Goal: Task Accomplishment & Management: Use online tool/utility

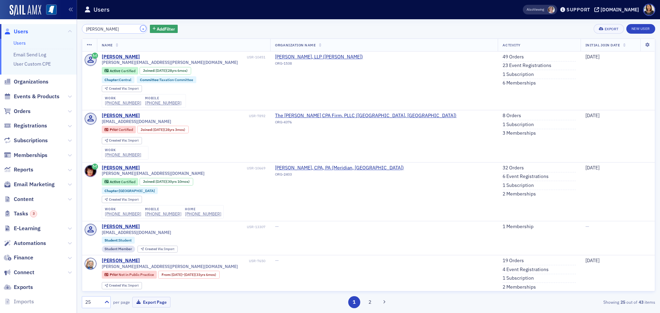
click at [140, 30] on button "×" at bounding box center [143, 28] width 6 height 6
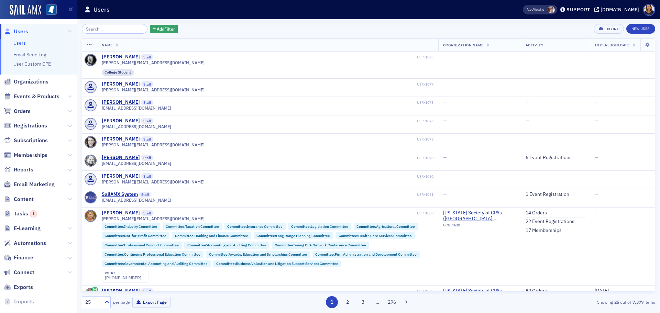
click at [24, 31] on span "Users" at bounding box center [21, 32] width 14 height 8
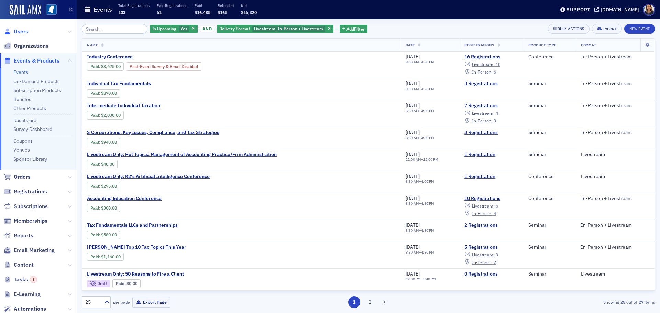
click at [21, 31] on span "Users" at bounding box center [21, 32] width 14 height 8
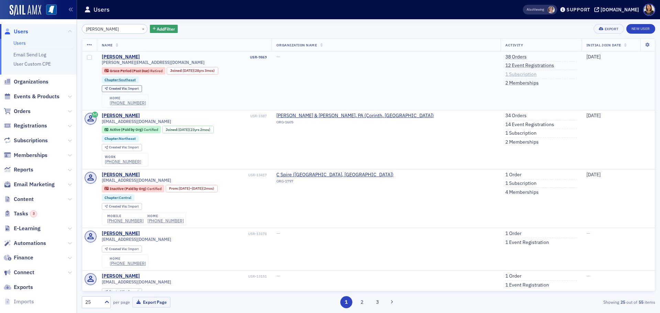
type input "donna mitchell"
click at [505, 74] on link "1 Subscription" at bounding box center [520, 74] width 31 height 6
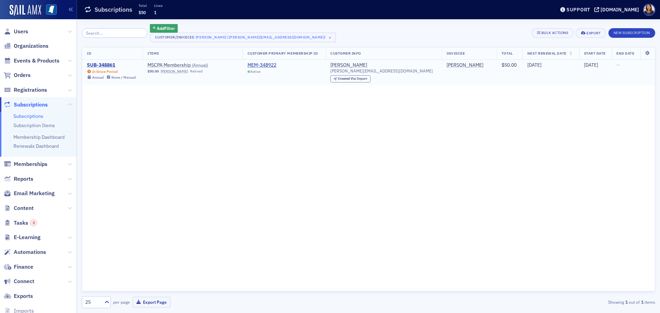
click at [105, 65] on div "SUB-348861" at bounding box center [111, 65] width 49 height 6
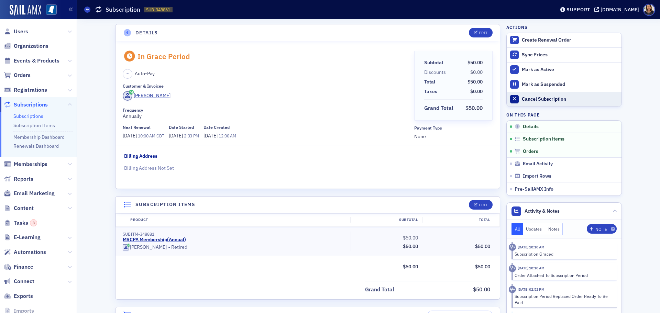
click at [530, 100] on div "Cancel Subscription" at bounding box center [570, 99] width 96 height 6
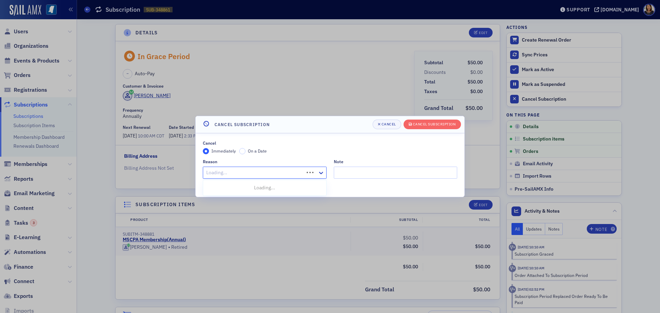
click at [307, 172] on div "Loading..." at bounding box center [265, 173] width 124 height 12
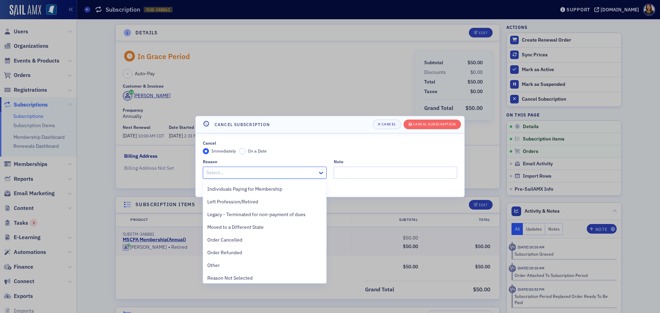
scroll to position [154, 0]
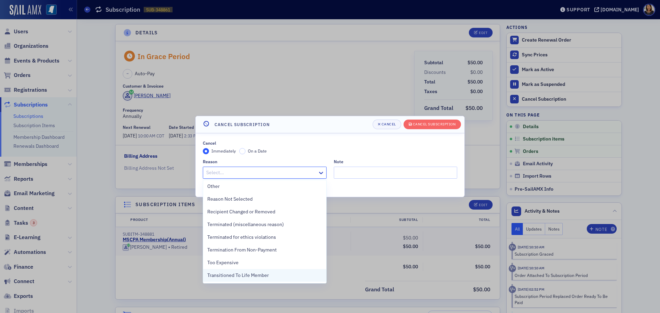
click at [263, 278] on span "Transitioned To Life Member" at bounding box center [237, 275] width 61 height 7
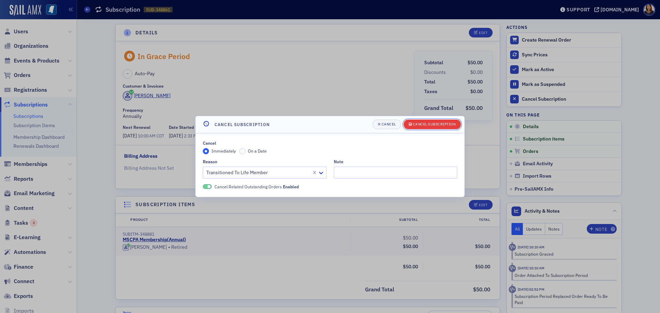
click at [429, 125] on div "Cancel Subscription" at bounding box center [434, 124] width 43 height 4
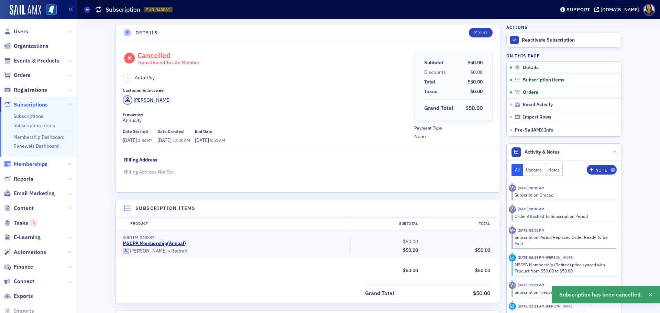
click at [31, 164] on span "Memberships" at bounding box center [31, 164] width 34 height 8
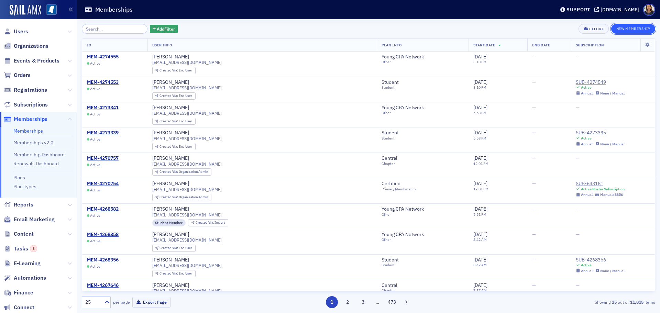
click at [633, 29] on button "New Membership" at bounding box center [633, 29] width 44 height 10
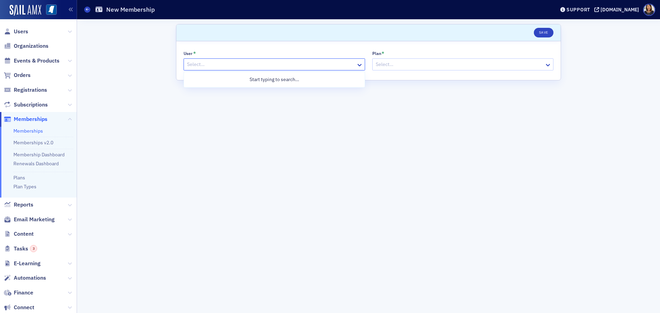
click at [215, 64] on div at bounding box center [270, 64] width 169 height 9
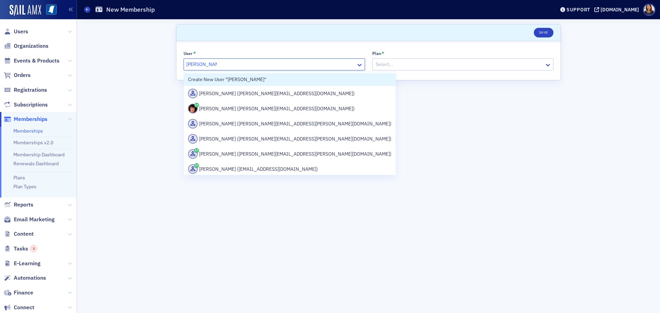
type input "donna mitchell"
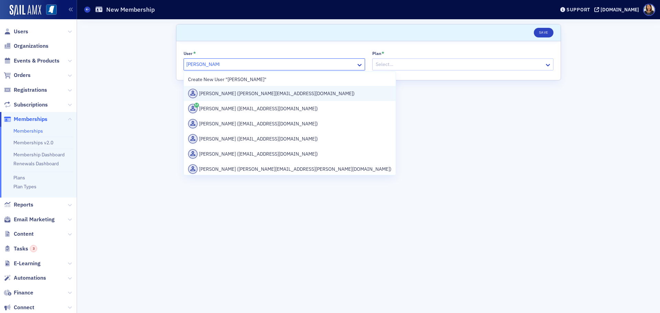
click at [242, 94] on div "Donna Mitchell (mitchell_dr@att.net)" at bounding box center [289, 94] width 203 height 10
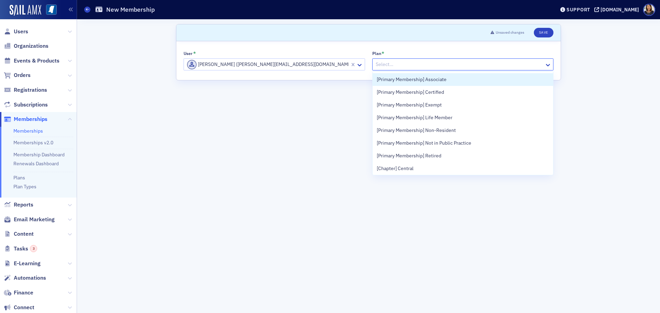
click at [410, 65] on div at bounding box center [459, 64] width 169 height 9
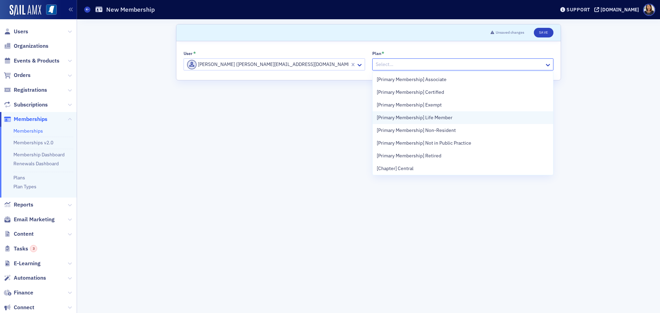
click at [418, 118] on span "[Primary Membership] Life Member" at bounding box center [415, 117] width 76 height 7
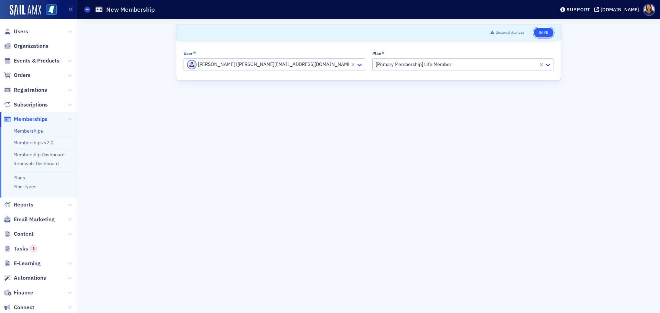
click at [546, 33] on button "Save" at bounding box center [544, 33] width 20 height 10
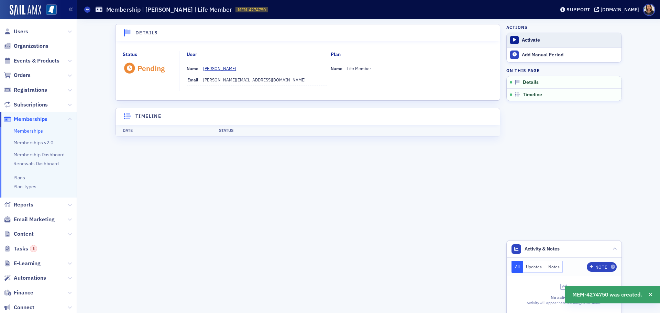
click at [530, 42] on div "Activate" at bounding box center [570, 40] width 96 height 6
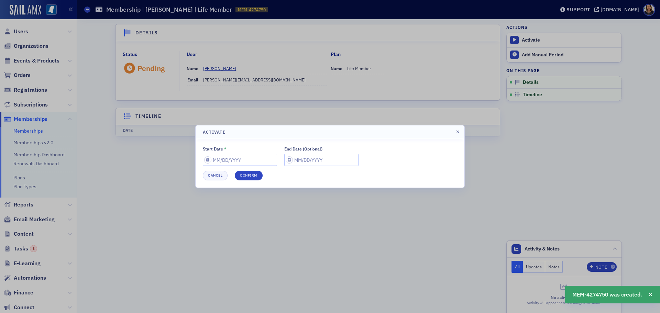
select select "9"
select select "2025"
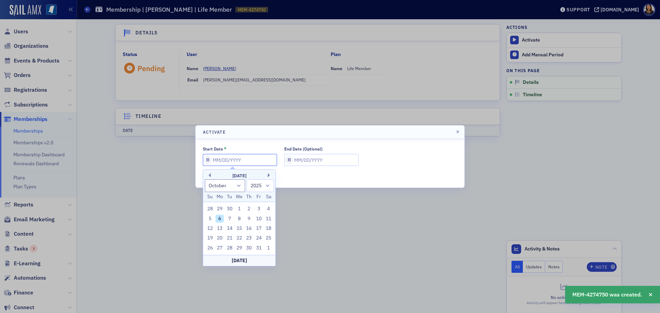
click at [240, 157] on input "Start Date *" at bounding box center [240, 160] width 74 height 12
type input "0"
select select "0"
select select "2000"
type input "07"
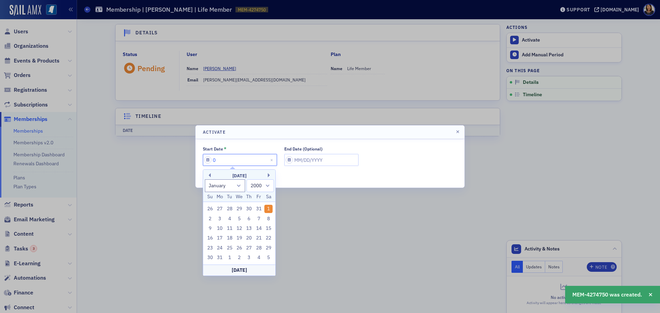
select select "6"
select select "2025"
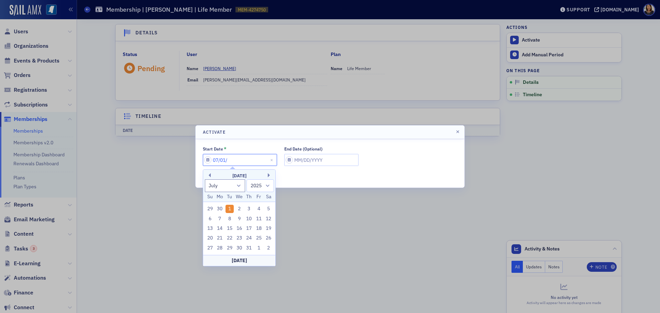
type input "07/01/2"
select select "2002"
type input "07/01/20"
select select "2020"
type input "07/01/2025"
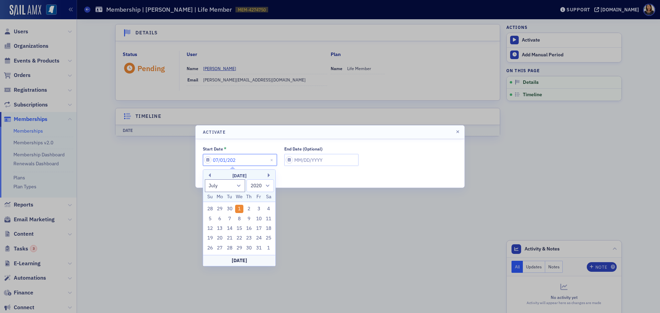
select select "2025"
type input "07/01/2025"
select select "9"
select select "2025"
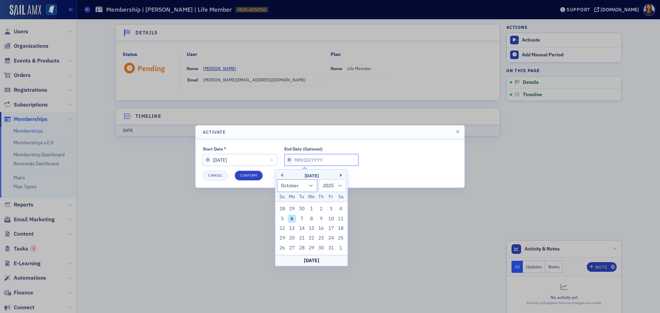
click at [285, 163] on input "End Date (Optional)" at bounding box center [321, 160] width 74 height 12
type input "0"
select select "0"
select select "2000"
type input "07"
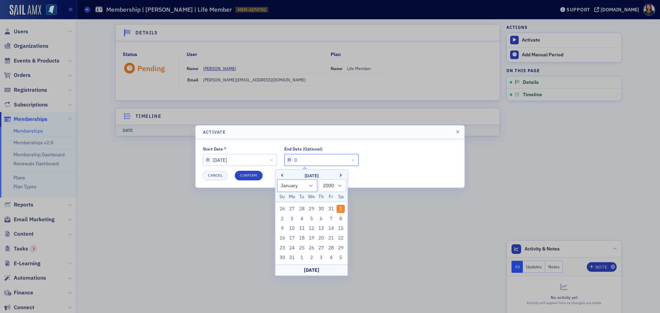
select select "6"
select select "2025"
type input "07/01/2"
select select "2002"
type input "07/01/20"
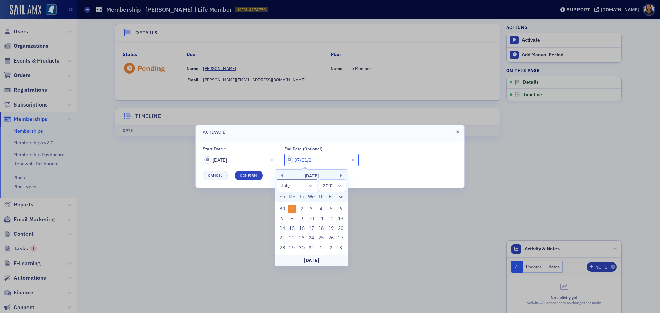
select select "2020"
type input "07/01/2025"
select select "2025"
type input "07/01/2026"
select select "2026"
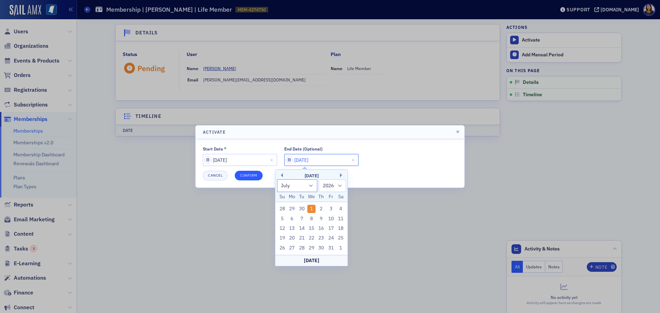
type input "07/01/2026"
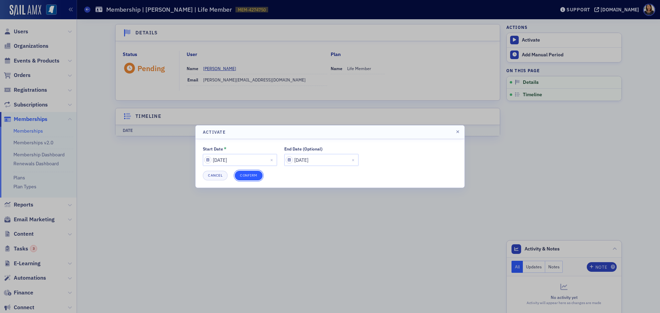
click at [249, 179] on button "Confirm" at bounding box center [249, 176] width 28 height 10
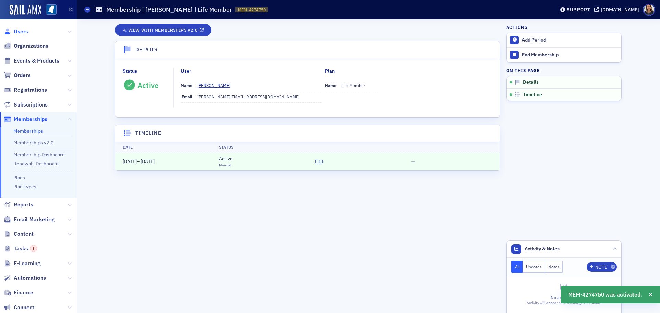
click at [21, 32] on span "Users" at bounding box center [21, 32] width 14 height 8
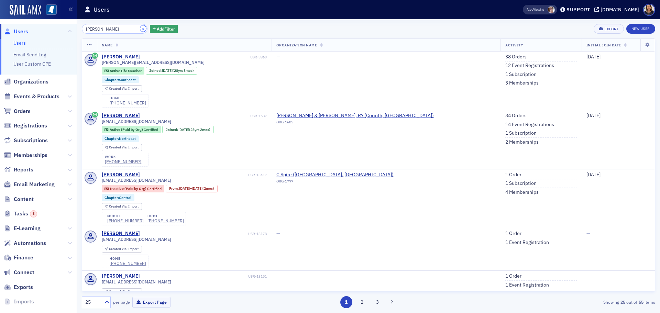
click at [140, 31] on button "×" at bounding box center [143, 28] width 6 height 6
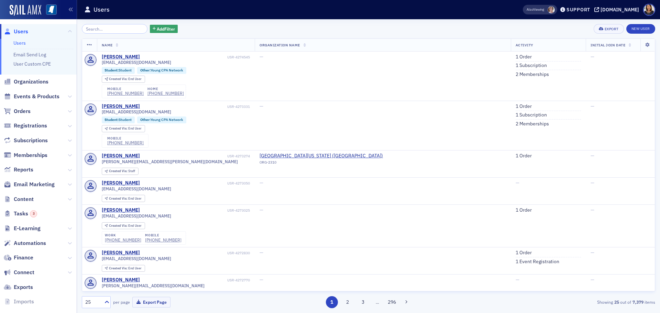
click at [19, 32] on span "Users" at bounding box center [21, 32] width 14 height 8
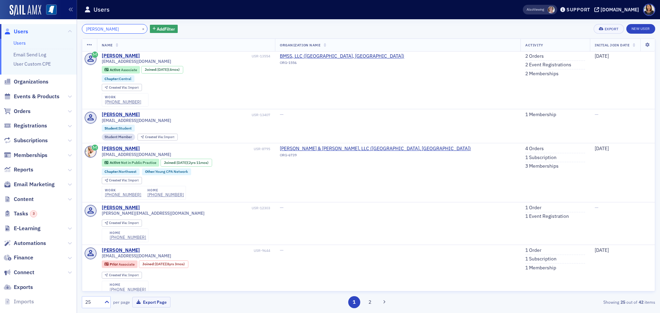
scroll to position [3, 0]
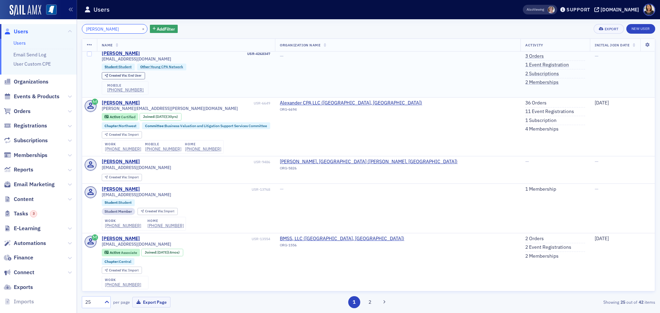
type input "joshua alexander"
click at [648, 58] on td "—" at bounding box center [622, 72] width 65 height 49
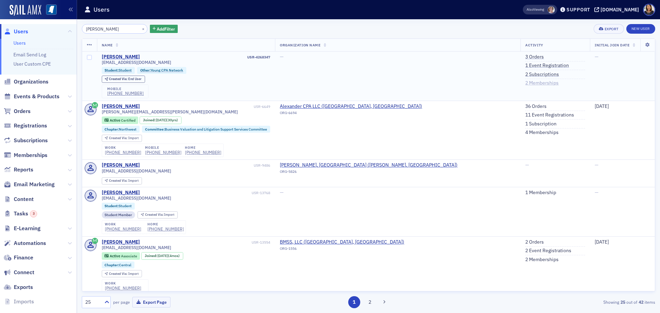
click at [525, 82] on link "2 Memberships" at bounding box center [541, 83] width 33 height 6
click at [525, 74] on link "2 Subscriptions" at bounding box center [542, 74] width 34 height 6
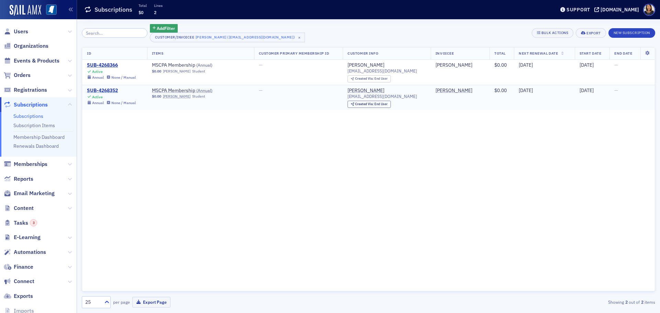
click at [110, 89] on div "SUB-4268352" at bounding box center [111, 91] width 49 height 6
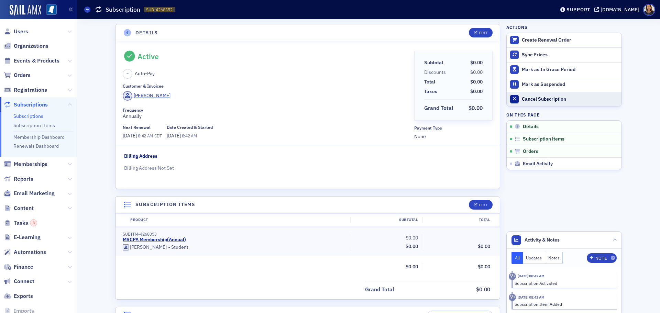
click at [522, 98] on div "Cancel Subscription" at bounding box center [570, 99] width 96 height 6
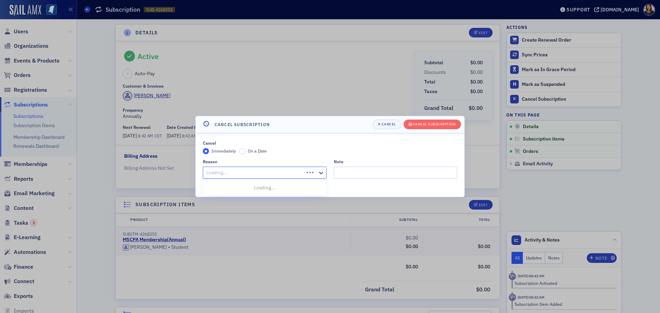
click at [315, 167] on div "Loading..." at bounding box center [265, 173] width 124 height 12
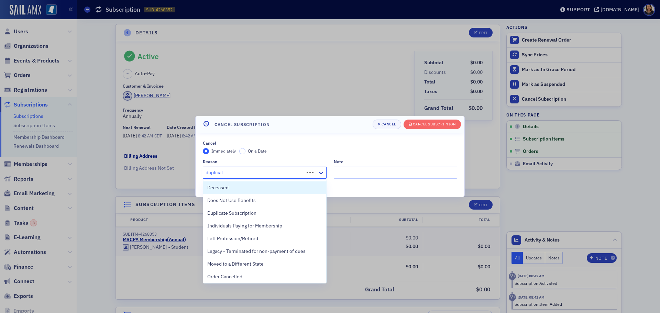
type input "duplicate"
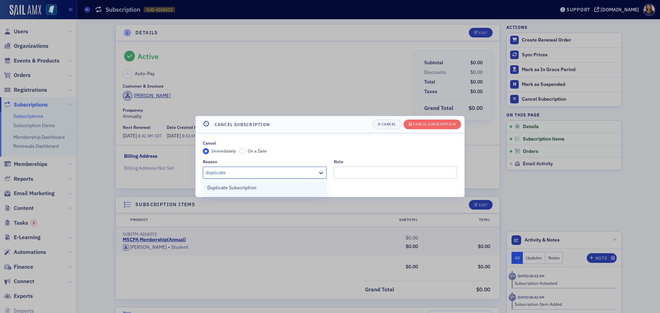
click at [268, 186] on div "Duplicate Subscription" at bounding box center [264, 187] width 115 height 7
click at [438, 127] on span "Cancel Subscription" at bounding box center [432, 124] width 47 height 5
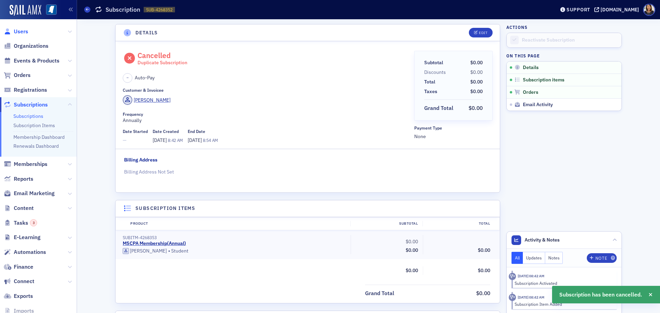
click at [23, 32] on span "Users" at bounding box center [21, 32] width 14 height 8
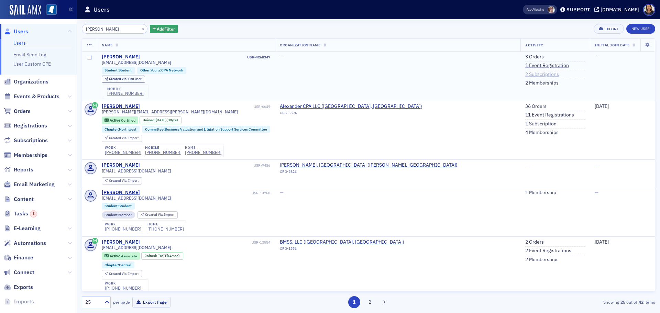
click at [525, 75] on link "2 Subscriptions" at bounding box center [542, 74] width 34 height 6
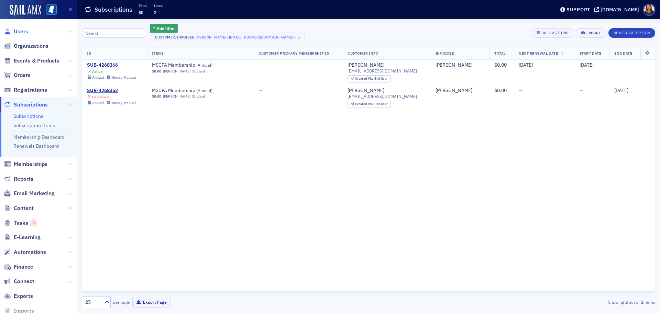
click at [23, 33] on span "Users" at bounding box center [21, 32] width 14 height 8
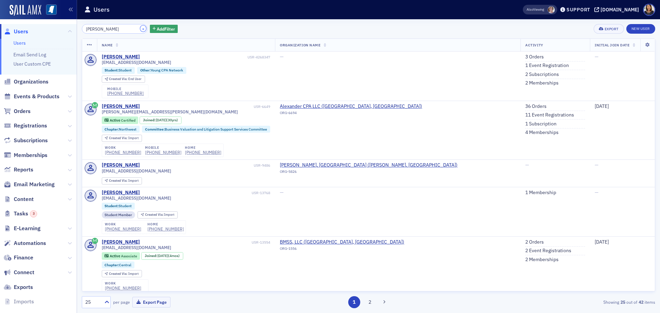
click at [140, 29] on button "×" at bounding box center [143, 28] width 6 height 6
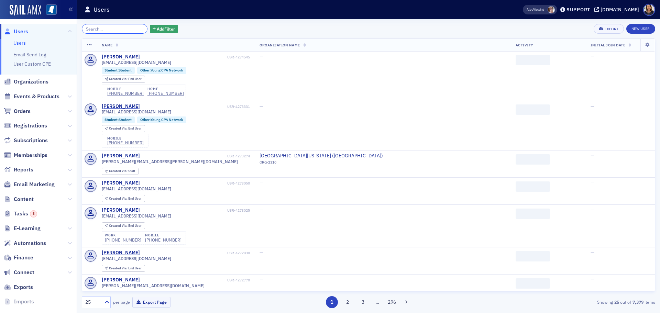
click at [131, 28] on input "search" at bounding box center [115, 29] width 66 height 10
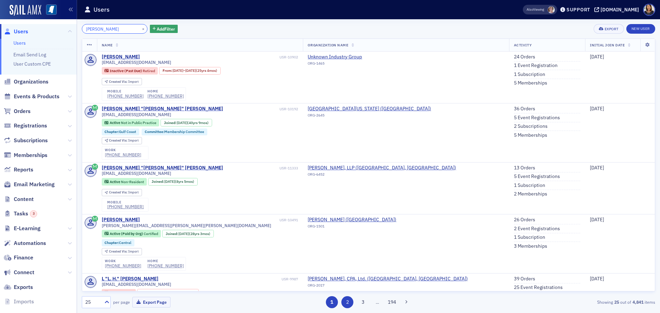
type input "terry l"
click at [514, 71] on link "1 Subscription" at bounding box center [529, 74] width 31 height 6
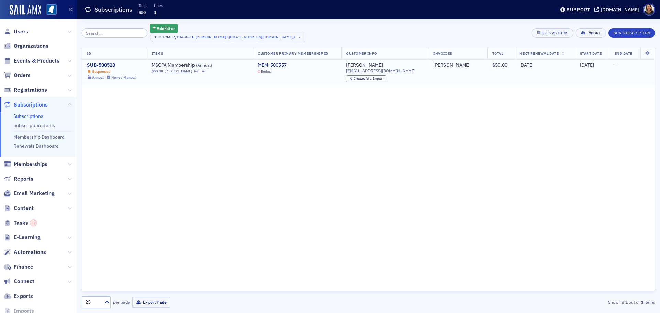
click at [104, 65] on div "SUB-500528" at bounding box center [111, 65] width 49 height 6
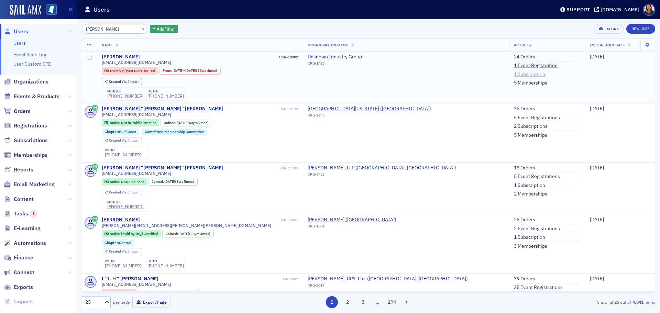
click at [514, 75] on link "1 Subscription" at bounding box center [529, 74] width 31 height 6
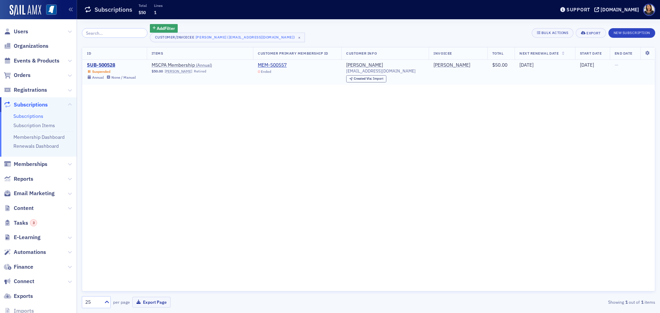
click at [103, 65] on div "SUB-500528" at bounding box center [111, 65] width 49 height 6
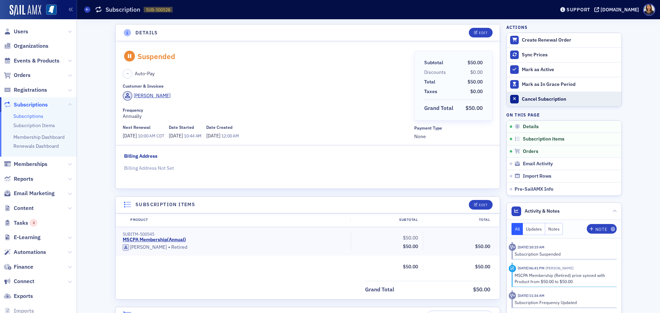
click at [541, 97] on div "Cancel Subscription" at bounding box center [570, 99] width 96 height 6
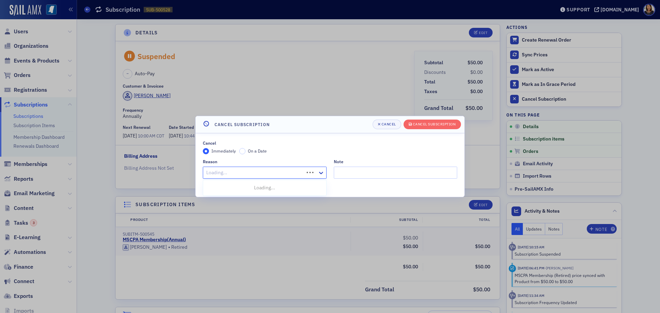
click at [283, 171] on div at bounding box center [254, 172] width 98 height 9
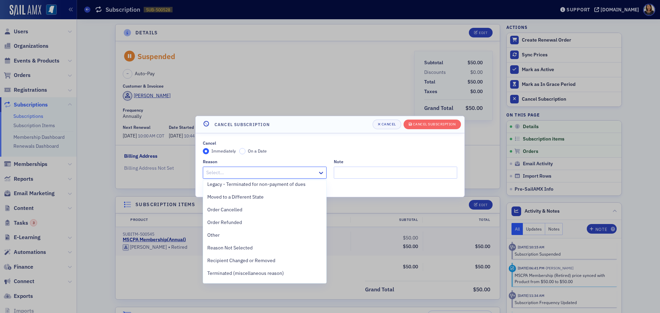
scroll to position [103, 0]
click at [226, 170] on div at bounding box center [260, 172] width 111 height 9
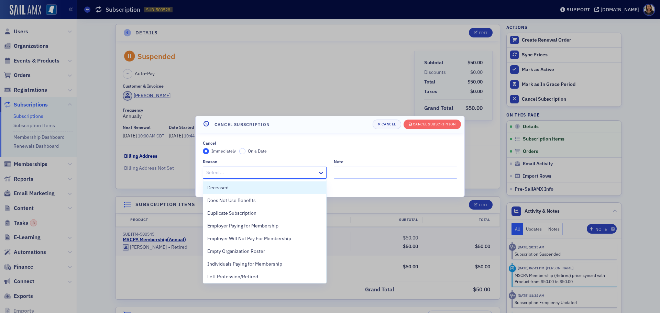
click at [227, 171] on div at bounding box center [260, 172] width 111 height 9
click at [321, 176] on icon at bounding box center [320, 172] width 7 height 7
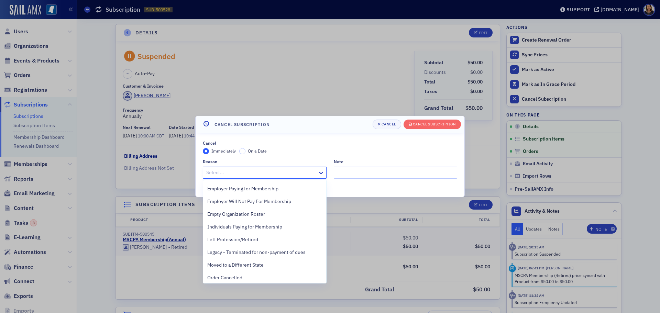
scroll to position [39, 0]
click at [240, 236] on span "Left Profession/Retired" at bounding box center [232, 237] width 51 height 7
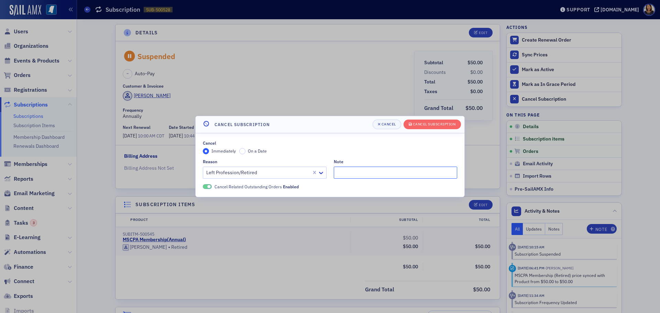
click at [359, 172] on input "Note" at bounding box center [396, 173] width 124 height 12
click at [427, 122] on div "Cancel Subscription" at bounding box center [434, 124] width 43 height 4
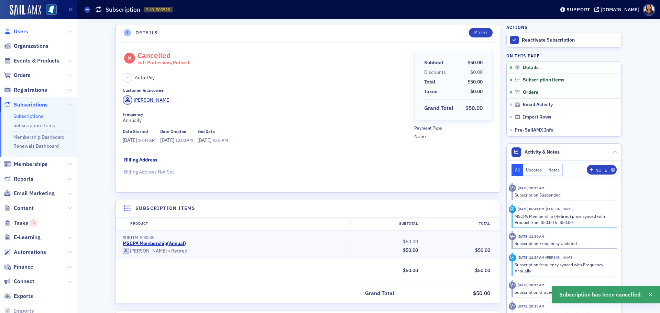
click at [20, 32] on span "Users" at bounding box center [21, 32] width 14 height 8
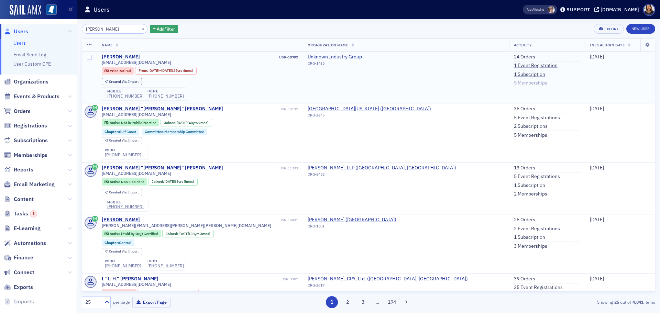
click at [514, 84] on link "5 Memberships" at bounding box center [530, 83] width 33 height 6
click at [514, 73] on link "1 Subscription" at bounding box center [529, 74] width 31 height 6
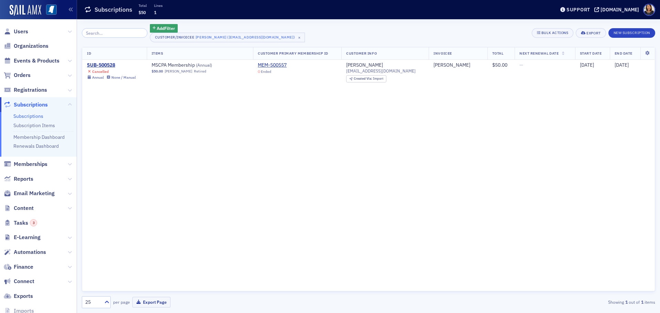
drag, startPoint x: 7, startPoint y: 0, endPoint x: 221, endPoint y: 110, distance: 241.1
click at [221, 110] on div "ID Items Customer Primary Membership ID Customer Info Invoicee Total Next Renew…" at bounding box center [368, 169] width 573 height 245
click at [16, 30] on span "Users" at bounding box center [21, 32] width 14 height 8
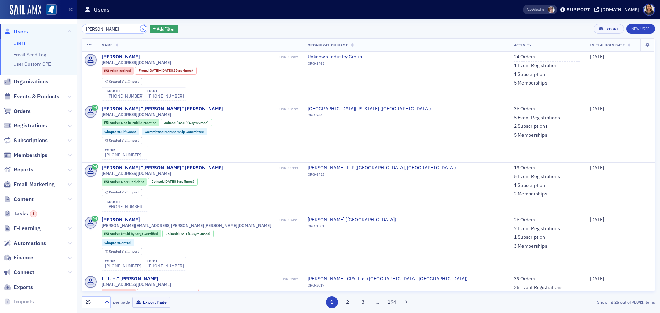
click at [140, 26] on button "×" at bounding box center [143, 28] width 6 height 6
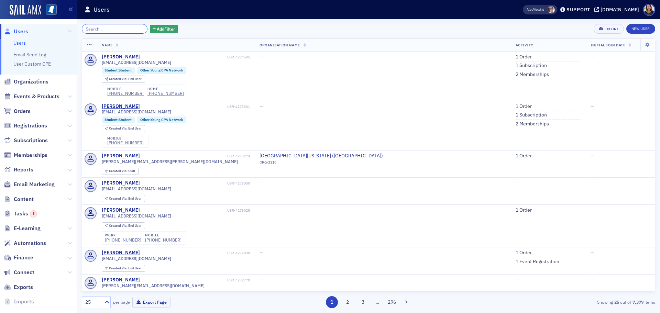
click at [117, 31] on input "search" at bounding box center [115, 29] width 66 height 10
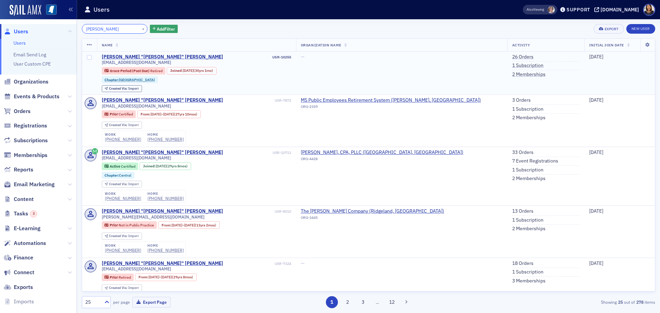
type input "greg bo"
click at [512, 61] on li "26 Orders" at bounding box center [545, 58] width 67 height 8
click at [512, 65] on link "1 Subscription" at bounding box center [527, 66] width 31 height 6
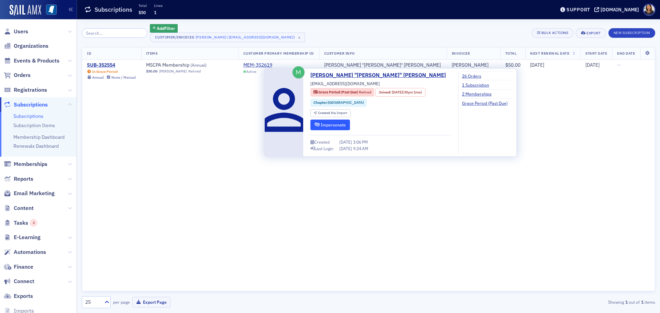
click at [327, 122] on button "Impersonate" at bounding box center [330, 125] width 40 height 11
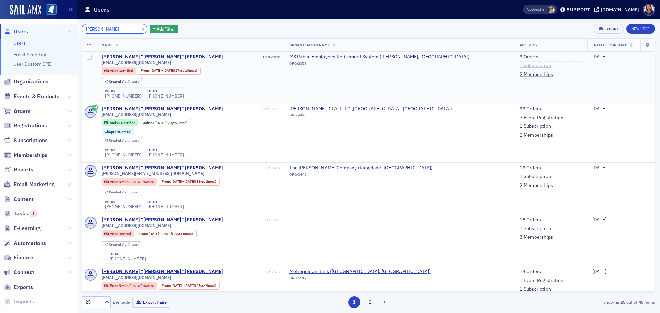
type input "greg"
click at [519, 66] on link "1 Subscription" at bounding box center [534, 66] width 31 height 6
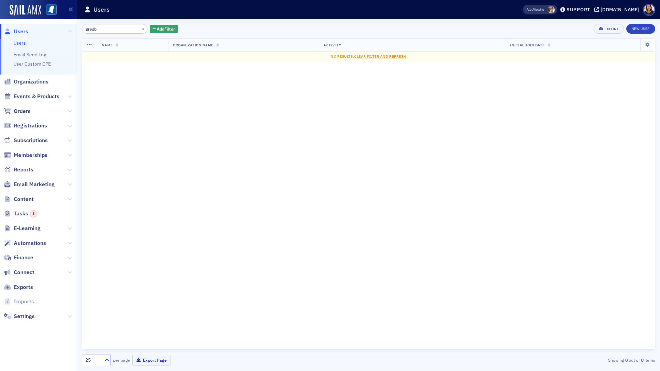
click at [302, 92] on div "Name Organization Name Activity Initial Join Date No results. Clear Filter and …" at bounding box center [368, 193] width 573 height 311
click at [350, 22] on div "gregb × Add Filter Export New User Name Organization Name Activity Initial Join…" at bounding box center [368, 195] width 573 height 352
click at [347, 10] on div "Users" at bounding box center [292, 9] width 417 height 13
click at [350, 16] on div "Users" at bounding box center [292, 9] width 417 height 13
click at [355, 21] on div "gregb × Add Filter Export New User Name Organization Name Activity Initial Join…" at bounding box center [368, 195] width 573 height 352
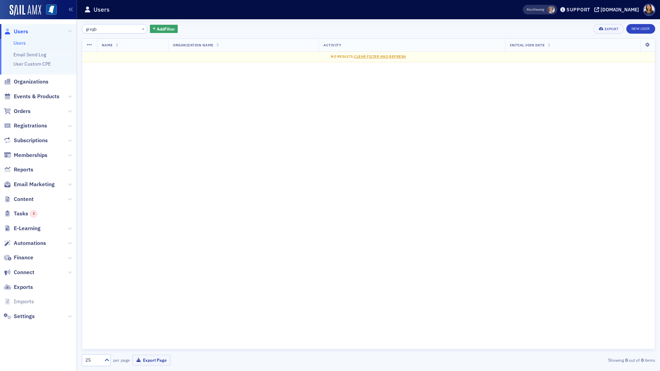
click at [202, 28] on div "gregb × Add Filter Export New User" at bounding box center [368, 29] width 573 height 10
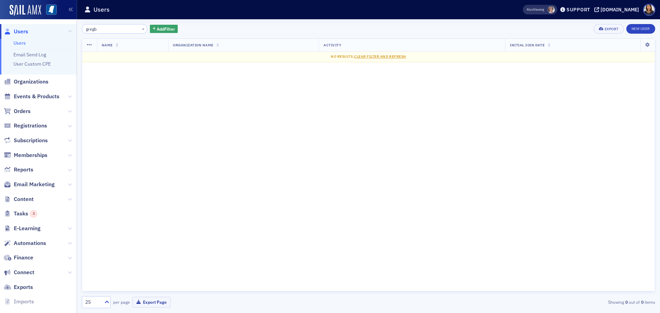
click at [117, 34] on div "gregb × Add Filter Export New User Name Organization Name Activity Initial Join…" at bounding box center [368, 166] width 573 height 284
click at [114, 32] on input "gregb" at bounding box center [115, 29] width 66 height 10
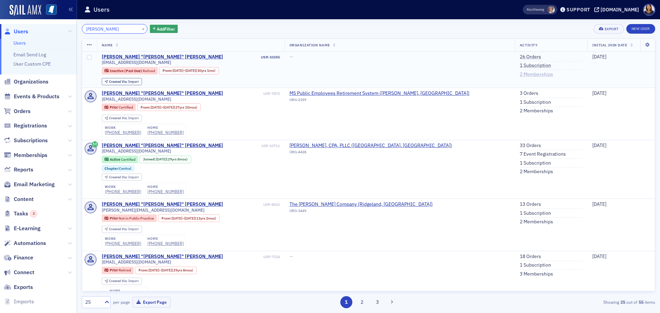
type input "greg bow"
click at [519, 72] on link "2 Memberships" at bounding box center [535, 74] width 33 height 6
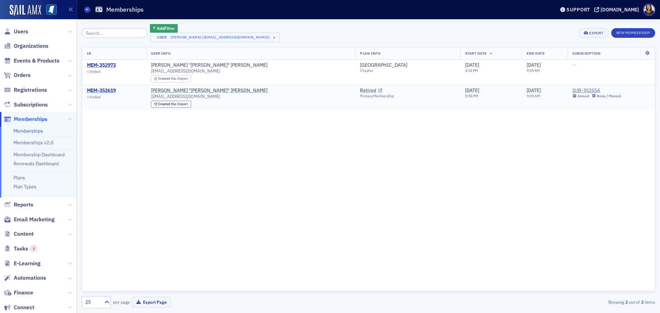
click at [103, 89] on div "MEM-352619" at bounding box center [101, 91] width 29 height 6
drag, startPoint x: 0, startPoint y: 0, endPoint x: 139, endPoint y: 132, distance: 191.8
click at [139, 132] on div "ID User Info Plan Info Start Date End Date Subscription MEM-352973 Ended Gregor…" at bounding box center [368, 169] width 573 height 245
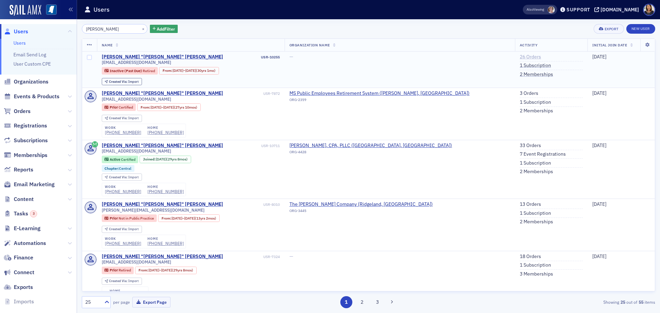
click at [519, 56] on link "26 Orders" at bounding box center [529, 57] width 21 height 6
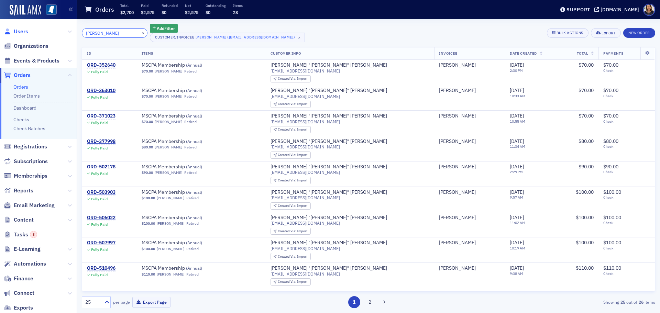
type input "jeff m"
click at [23, 32] on span "Users" at bounding box center [21, 32] width 14 height 8
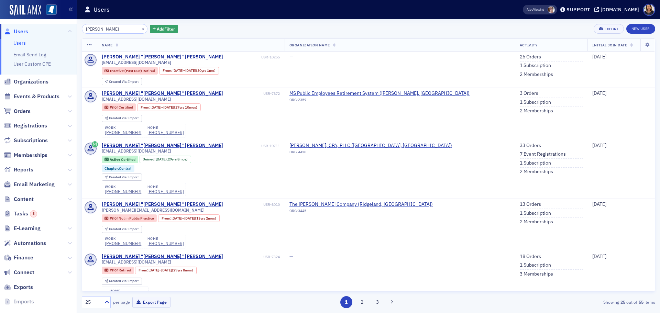
click at [118, 30] on input "greg bow" at bounding box center [115, 29] width 66 height 10
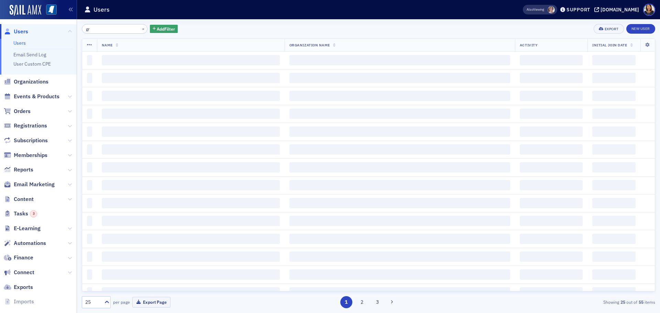
type input "g"
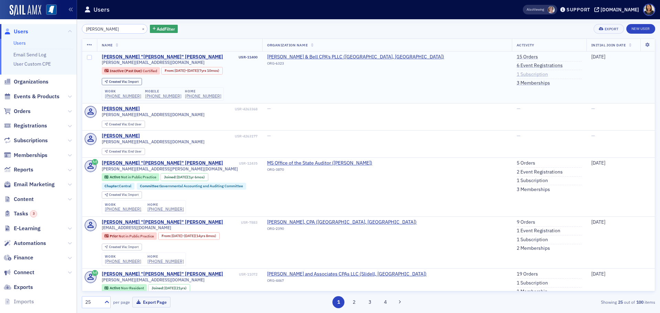
type input "jeff mcc"
click at [516, 73] on link "1 Subscription" at bounding box center [531, 74] width 31 height 6
click at [516, 75] on link "1 Subscription" at bounding box center [531, 74] width 31 height 6
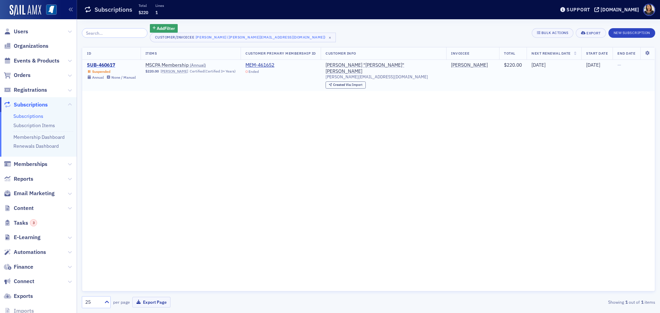
click at [114, 64] on div "SUB-460617" at bounding box center [111, 65] width 49 height 6
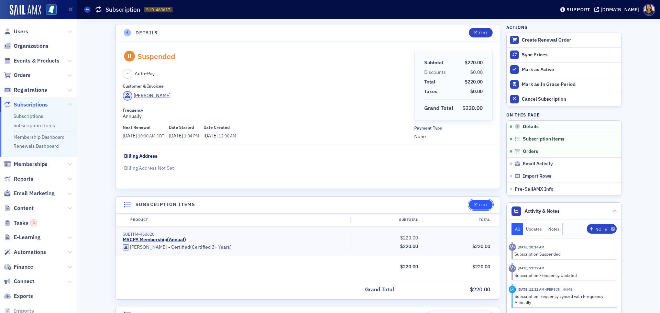
click at [478, 202] on button "Edit" at bounding box center [481, 205] width 24 height 10
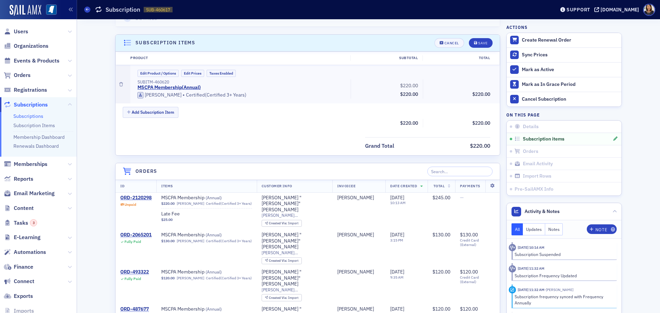
scroll to position [174, 0]
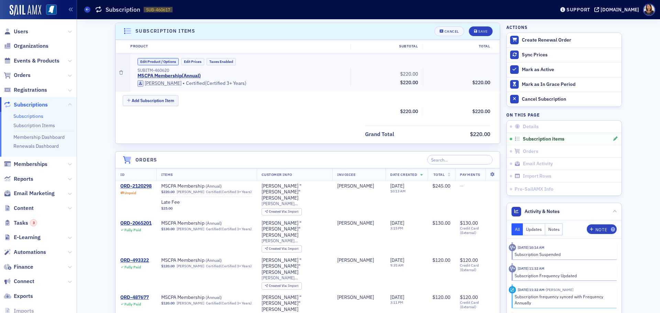
click at [164, 59] on button "Edit Product / Options" at bounding box center [157, 61] width 41 height 7
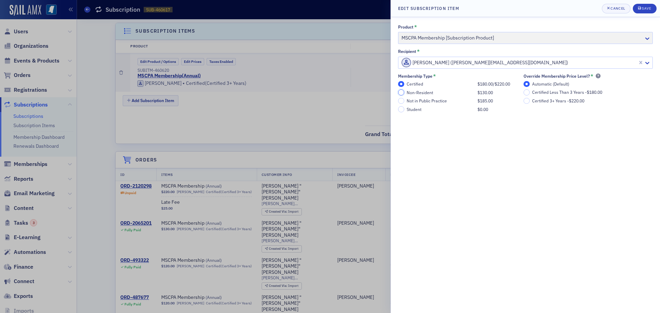
click at [400, 92] on input "Non-Resident $130.00" at bounding box center [401, 92] width 6 height 6
click at [643, 9] on div "Save" at bounding box center [645, 9] width 9 height 4
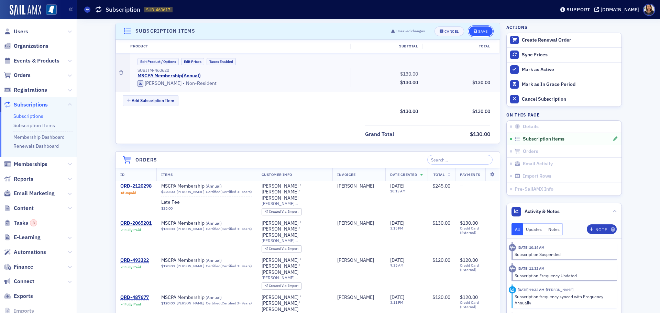
click at [481, 28] on button "Save" at bounding box center [481, 31] width 24 height 10
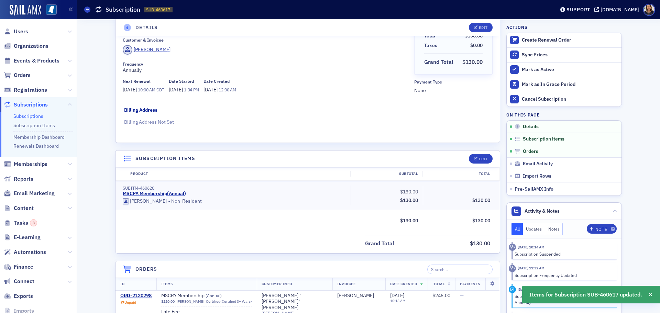
scroll to position [0, 0]
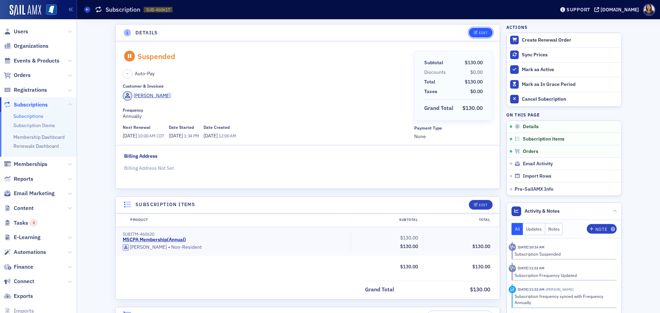
click at [479, 32] on div "Edit" at bounding box center [483, 33] width 9 height 4
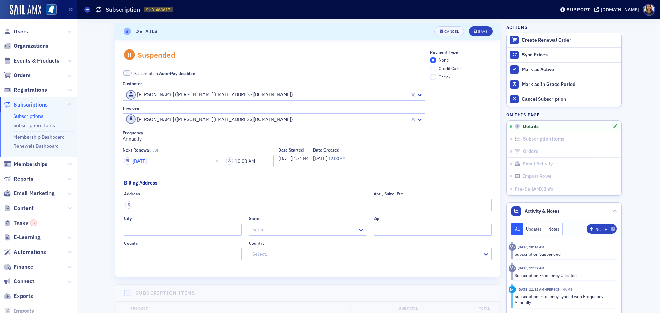
select select "6"
select select "2026"
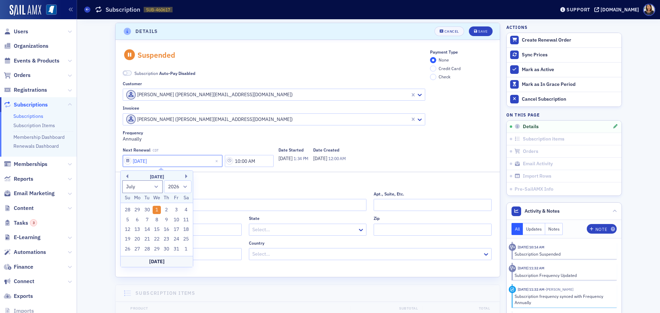
click at [169, 161] on input "07/01/2026" at bounding box center [173, 161] width 100 height 12
click at [141, 161] on input "07/01/202" at bounding box center [173, 161] width 100 height 12
drag, startPoint x: 143, startPoint y: 161, endPoint x: 147, endPoint y: 161, distance: 4.8
click at [143, 161] on input "07/01/202" at bounding box center [173, 161] width 100 height 12
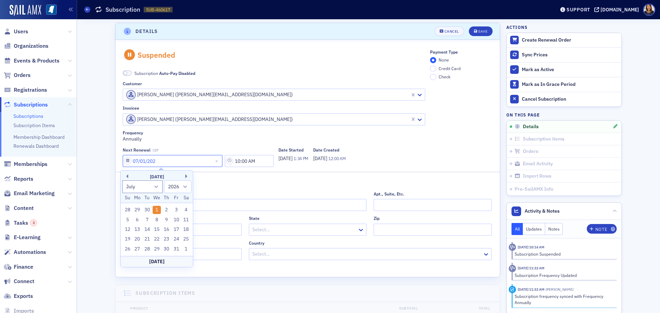
click at [145, 161] on input "07/01/202" at bounding box center [173, 161] width 100 height 12
click at [143, 161] on input "07/01/202" at bounding box center [173, 161] width 100 height 12
click at [161, 161] on input "07/02/202" at bounding box center [173, 161] width 100 height 12
type input "07/02/2026"
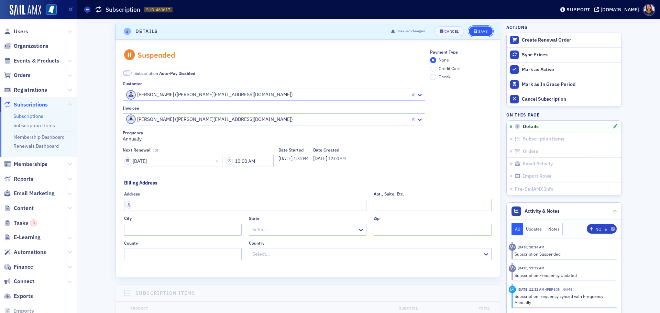
click at [478, 33] on div "Save" at bounding box center [482, 32] width 9 height 4
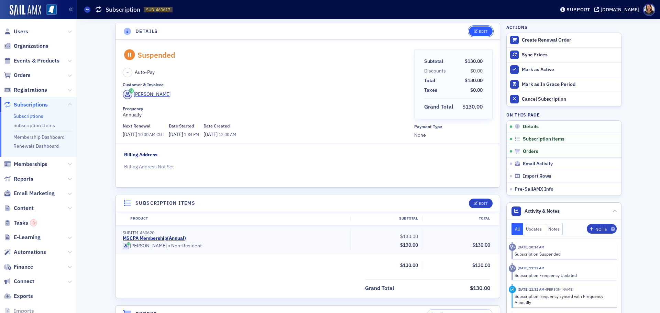
click at [481, 30] on div "Edit" at bounding box center [483, 32] width 9 height 4
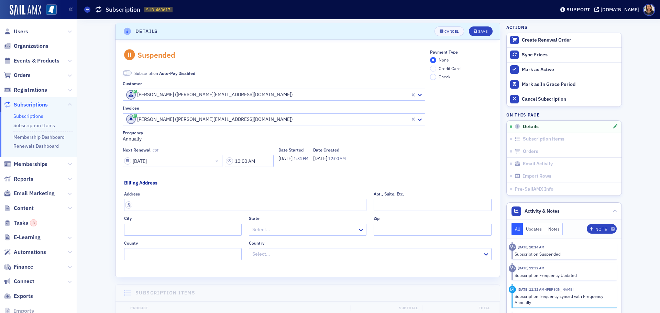
scroll to position [91, 0]
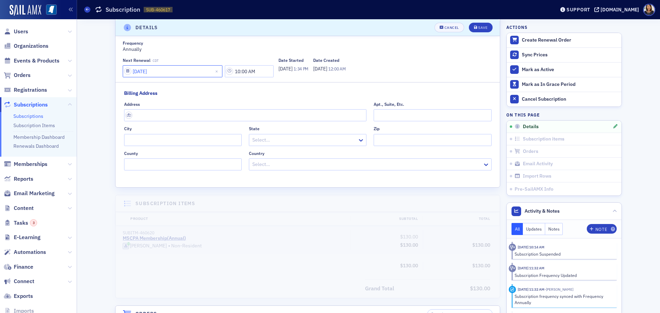
click at [142, 76] on input "07/02/2026" at bounding box center [173, 71] width 100 height 12
select select "6"
select select "2026"
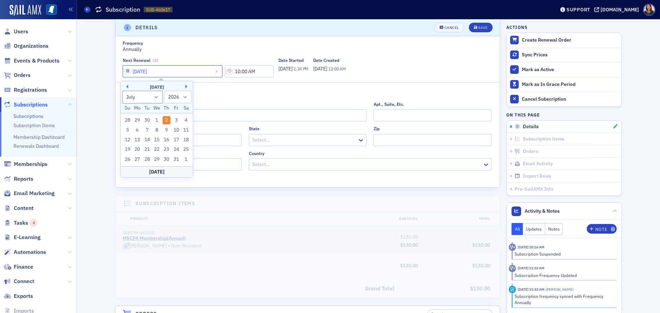
click at [143, 73] on input "07/02/2026" at bounding box center [173, 71] width 100 height 12
type input "07/01/2026"
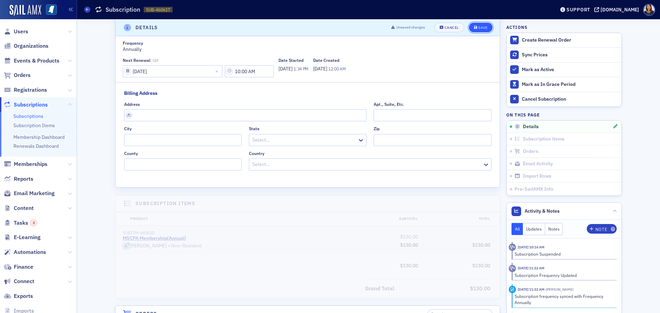
click at [479, 27] on div "Save" at bounding box center [482, 28] width 9 height 4
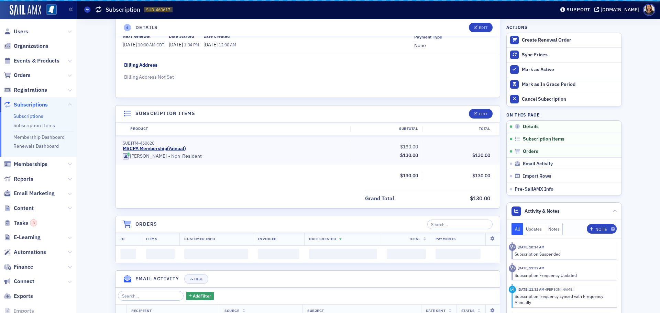
scroll to position [1, 0]
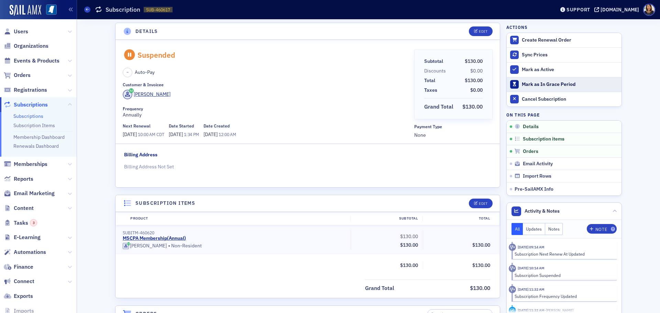
click at [525, 83] on div "Mark as In Grace Period" at bounding box center [570, 84] width 96 height 6
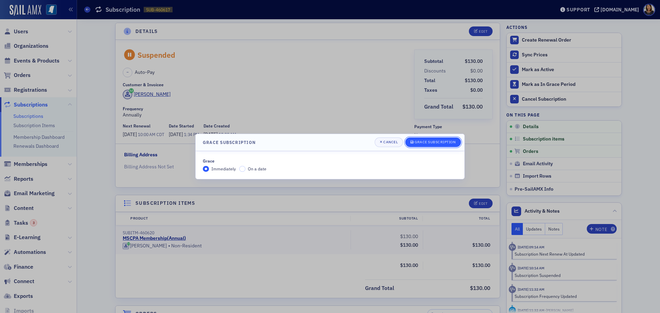
click at [429, 139] on button "Grace subscription" at bounding box center [432, 142] width 55 height 10
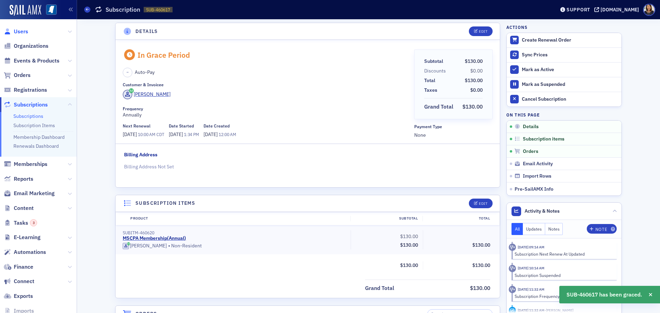
click at [22, 31] on span "Users" at bounding box center [21, 32] width 14 height 8
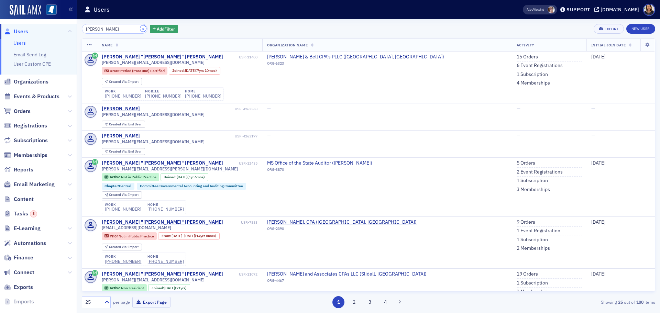
click at [140, 27] on button "×" at bounding box center [143, 28] width 6 height 6
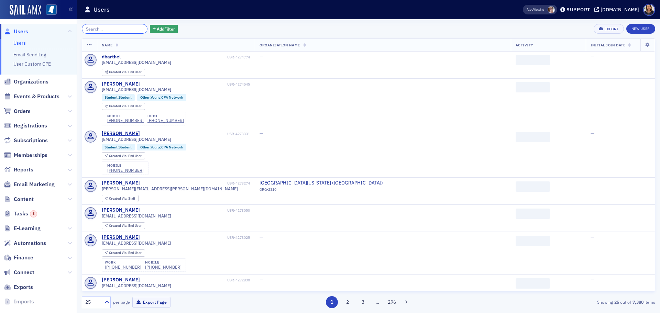
click at [126, 29] on input "search" at bounding box center [115, 29] width 66 height 10
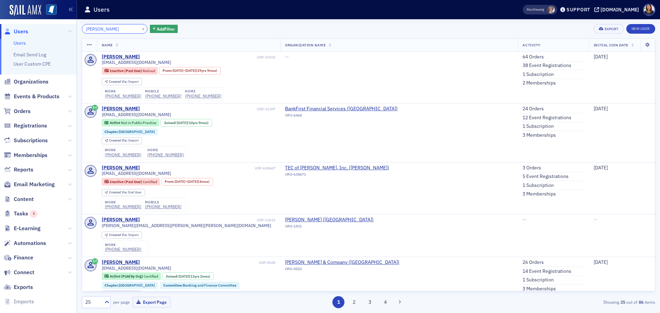
type input "ben watkins"
click at [522, 76] on link "1 Subscription" at bounding box center [537, 74] width 31 height 6
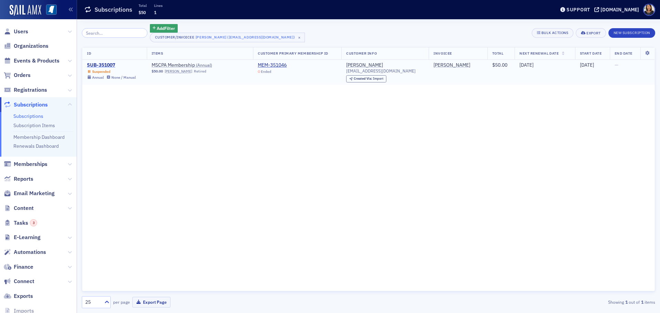
click at [102, 66] on div "SUB-351007" at bounding box center [111, 65] width 49 height 6
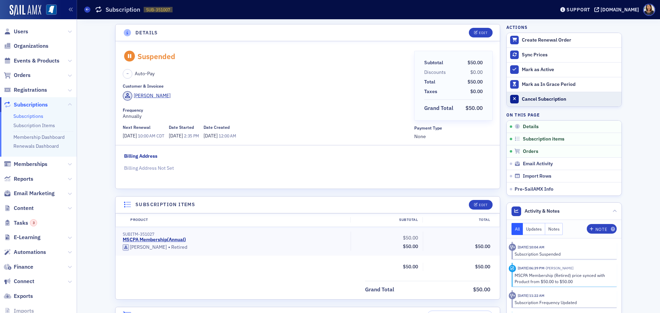
click at [530, 99] on div "Cancel Subscription" at bounding box center [570, 99] width 96 height 6
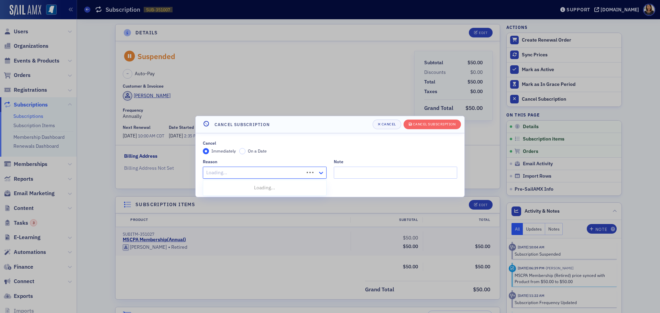
click at [321, 172] on icon at bounding box center [320, 172] width 7 height 7
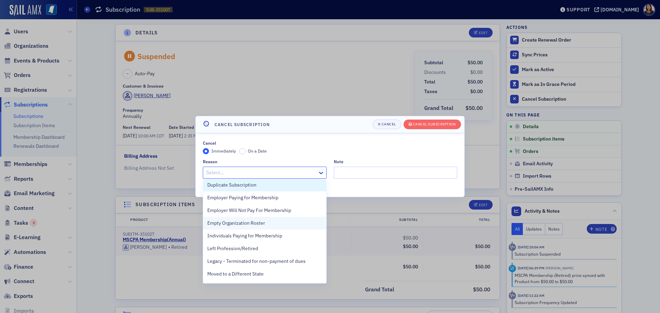
scroll to position [30, 0]
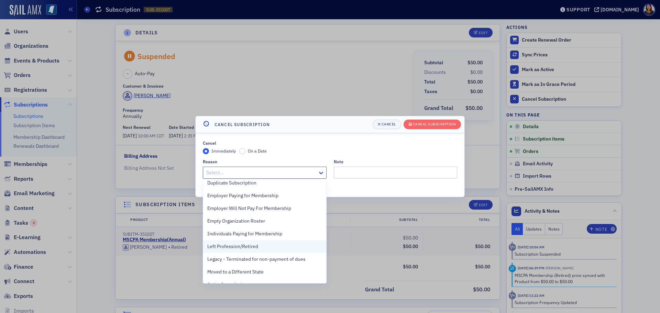
click at [256, 243] on span "Left Profession/Retired" at bounding box center [232, 246] width 51 height 7
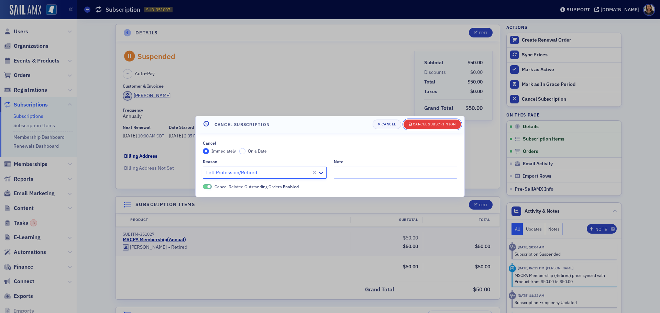
click at [429, 125] on div "Cancel Subscription" at bounding box center [434, 124] width 43 height 4
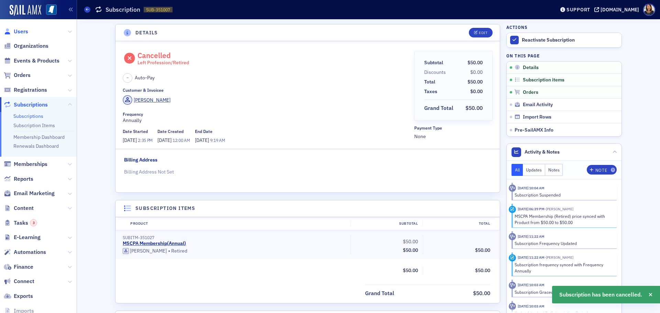
click at [23, 31] on span "Users" at bounding box center [21, 32] width 14 height 8
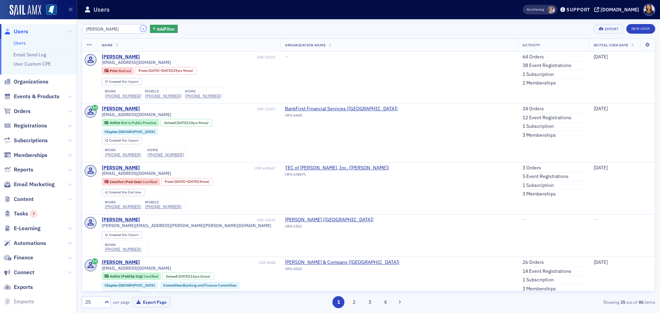
click at [140, 29] on button "×" at bounding box center [143, 28] width 6 height 6
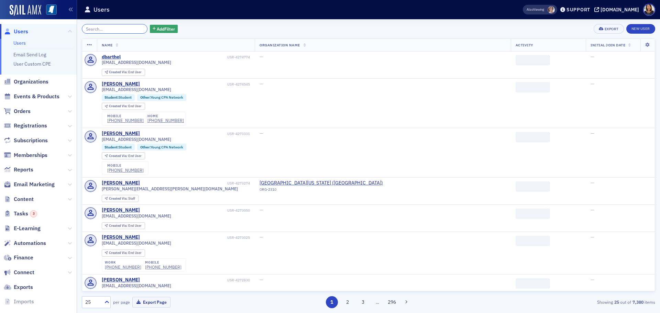
click at [129, 33] on input "search" at bounding box center [115, 29] width 66 height 10
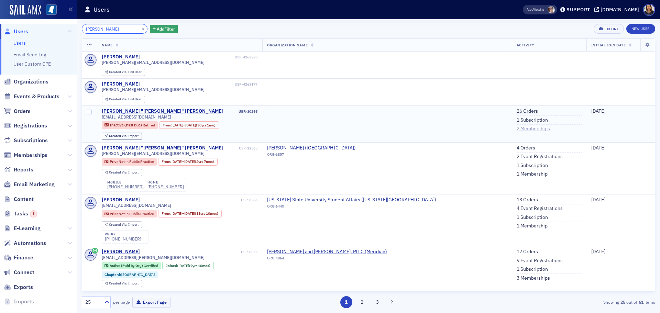
type input "jeff bowen"
click at [516, 126] on link "2 Memberships" at bounding box center [532, 129] width 33 height 6
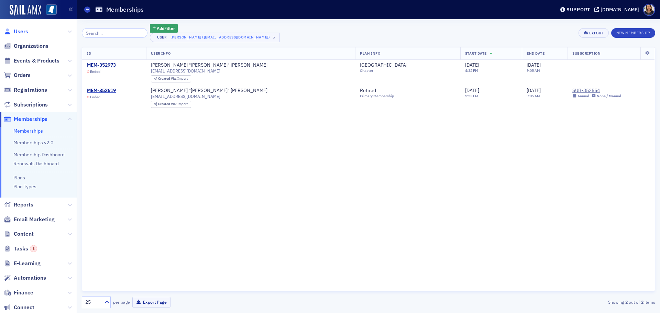
click at [23, 32] on span "Users" at bounding box center [21, 32] width 14 height 8
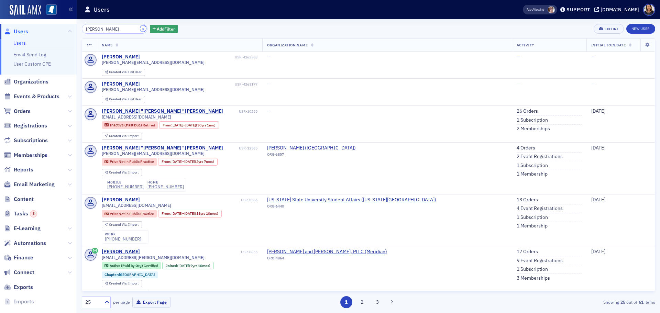
click at [140, 30] on button "×" at bounding box center [143, 28] width 6 height 6
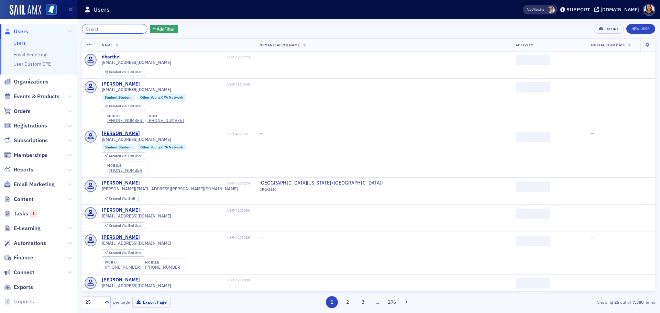
click at [132, 30] on input "search" at bounding box center [115, 29] width 66 height 10
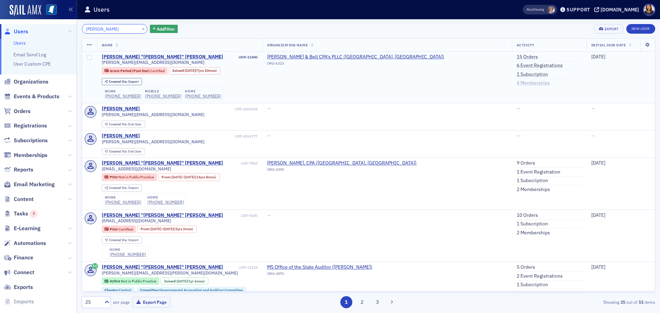
type input "jeff mccune"
click at [516, 85] on link "4 Memberships" at bounding box center [532, 83] width 33 height 6
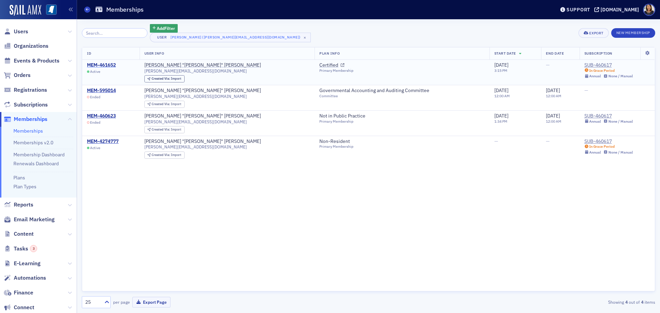
click at [109, 65] on div "MEM-461652" at bounding box center [101, 65] width 29 height 6
click at [587, 64] on div "SUB-460617" at bounding box center [608, 65] width 49 height 6
click at [585, 141] on div "SUB-460617" at bounding box center [608, 141] width 49 height 6
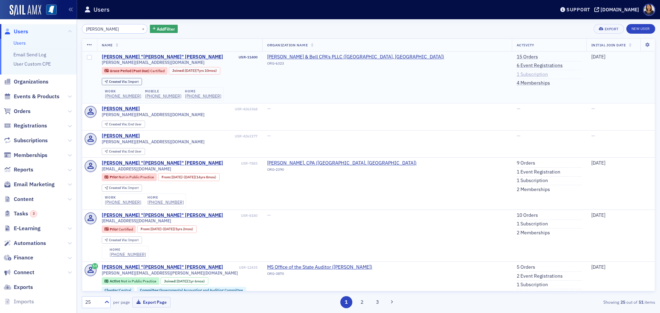
click at [516, 74] on link "1 Subscription" at bounding box center [531, 74] width 31 height 6
click at [516, 57] on link "15 Orders" at bounding box center [526, 57] width 21 height 6
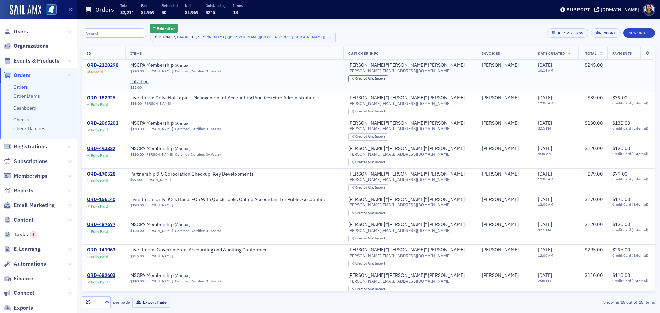
click at [103, 66] on div "ORD-2120298" at bounding box center [102, 65] width 31 height 6
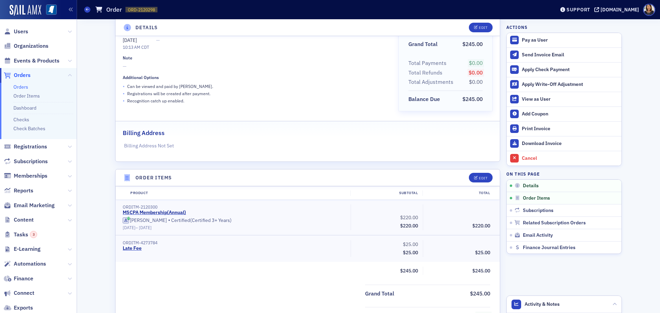
scroll to position [73, 0]
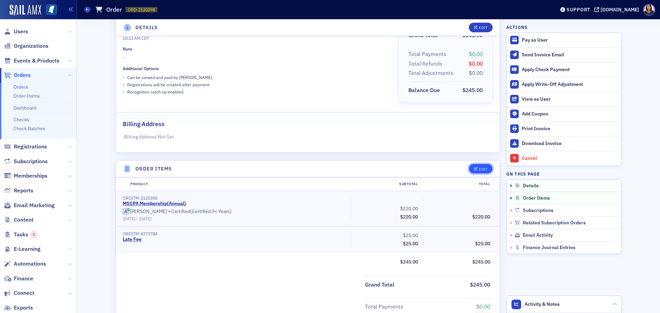
click at [475, 169] on span "Edit" at bounding box center [480, 169] width 13 height 4
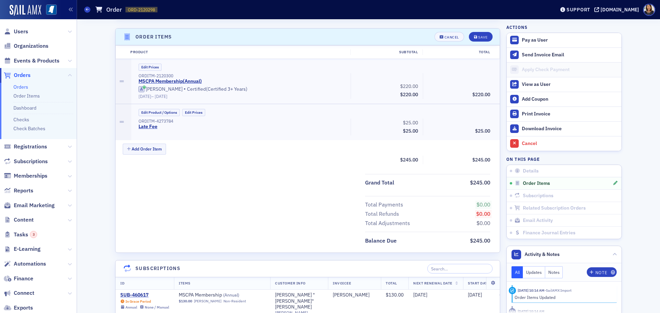
scroll to position [210, 0]
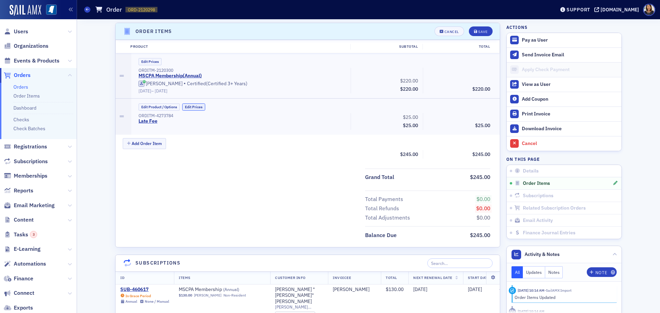
click at [192, 108] on button "Edit Prices" at bounding box center [193, 106] width 23 height 7
click at [398, 117] on input "25.00" at bounding box center [404, 117] width 34 height 10
click at [412, 120] on input "0025.00" at bounding box center [404, 117] width 34 height 10
click at [412, 119] on input "0025.00" at bounding box center [404, 117] width 34 height 10
click at [407, 118] on input "0025.00" at bounding box center [404, 117] width 34 height 10
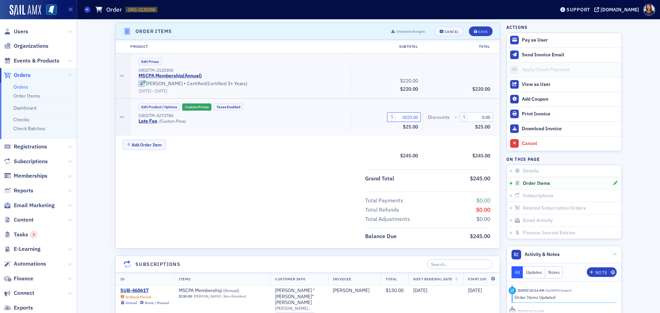
click at [404, 118] on input "0025.00" at bounding box center [404, 117] width 34 height 10
type input "25.00"
click at [479, 117] on input "0.00" at bounding box center [476, 117] width 34 height 10
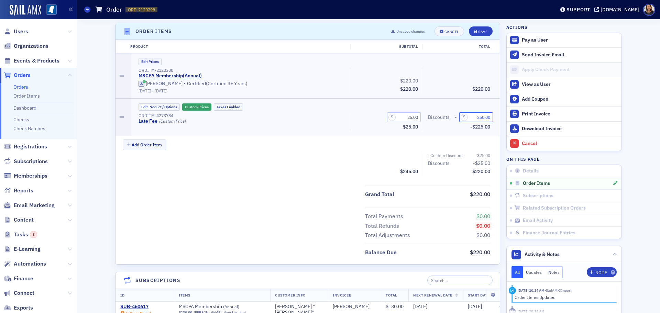
click at [483, 119] on input "250.00" at bounding box center [476, 117] width 34 height 10
click at [480, 118] on input "250.00" at bounding box center [476, 117] width 34 height 10
type input "25.00"
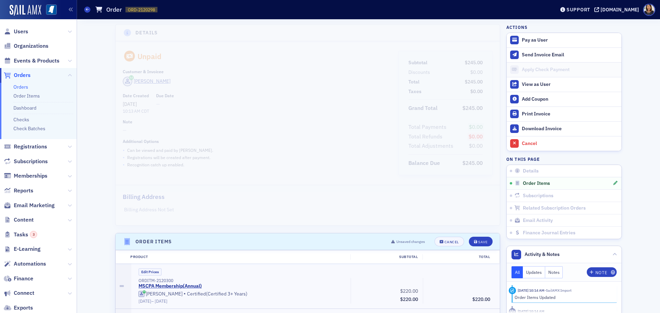
scroll to position [5, 0]
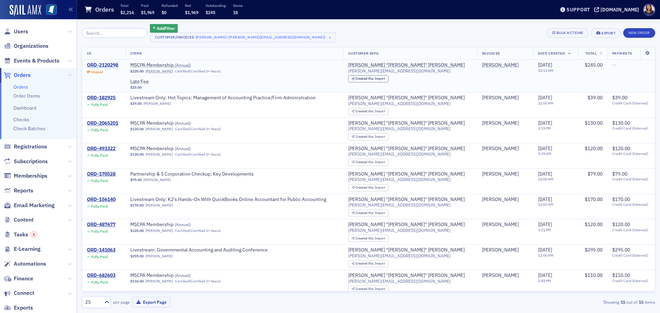
click at [109, 63] on div "ORD-2120298" at bounding box center [102, 65] width 31 height 6
drag, startPoint x: 0, startPoint y: 20, endPoint x: 217, endPoint y: 24, distance: 217.5
click at [214, 20] on main "Orders Total $2,214 Paid $1,969 Refunded $0 Net $1,969 Outstanding $245 Items 1…" at bounding box center [368, 156] width 583 height 313
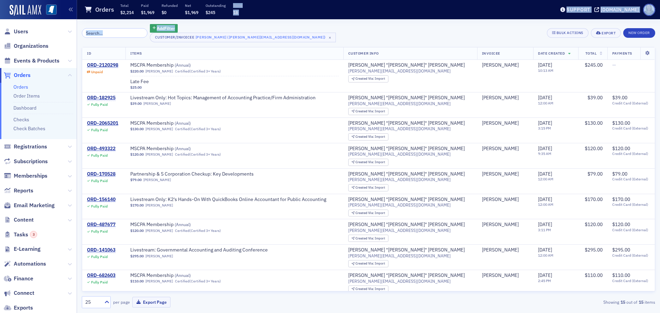
click at [218, 24] on div "Add Filter" at bounding box center [243, 28] width 186 height 9
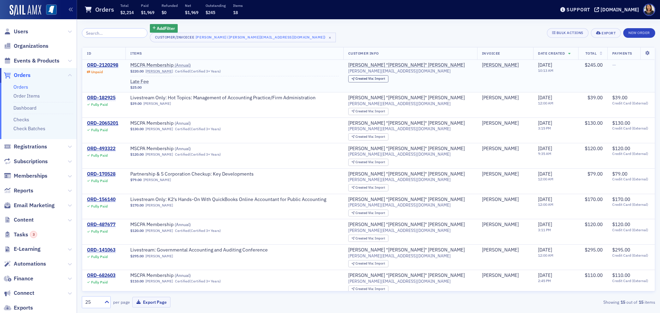
click at [262, 87] on div "$25.00" at bounding box center [234, 87] width 208 height 4
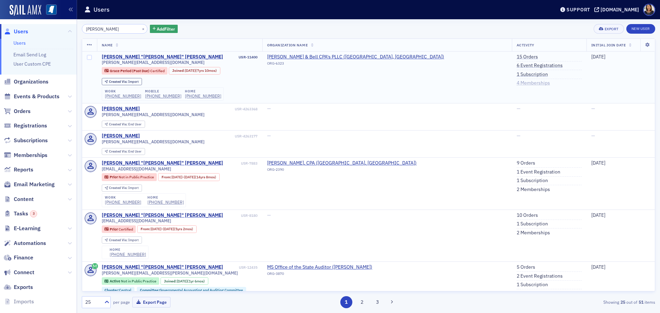
click at [516, 86] on link "4 Memberships" at bounding box center [532, 83] width 33 height 6
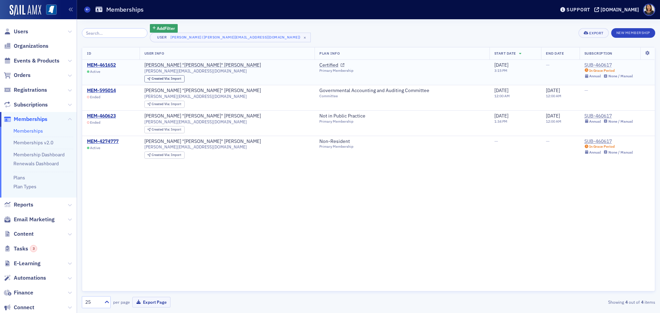
click at [586, 65] on div "SUB-460617" at bounding box center [608, 65] width 49 height 6
click at [102, 65] on div "MEM-461652" at bounding box center [101, 65] width 29 height 6
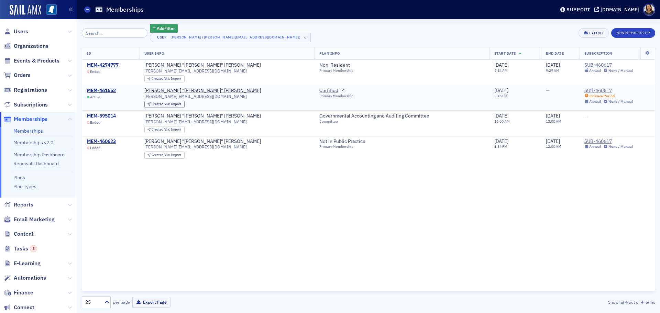
click at [588, 91] on div "SUB-460617" at bounding box center [608, 91] width 49 height 6
click at [259, 219] on div "ID User Info Plan Info Start Date End Date Subscription MEM-4274777 Ended Jeffr…" at bounding box center [368, 169] width 573 height 245
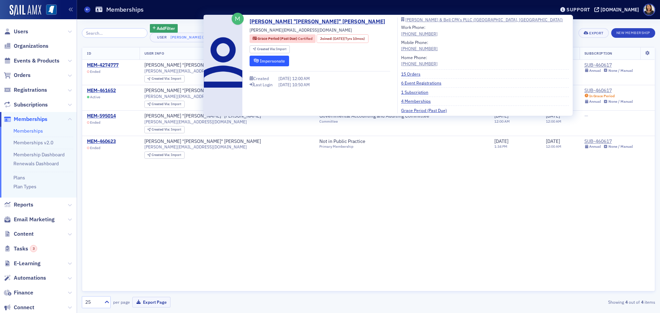
click at [274, 59] on button "Impersonate" at bounding box center [269, 61] width 40 height 11
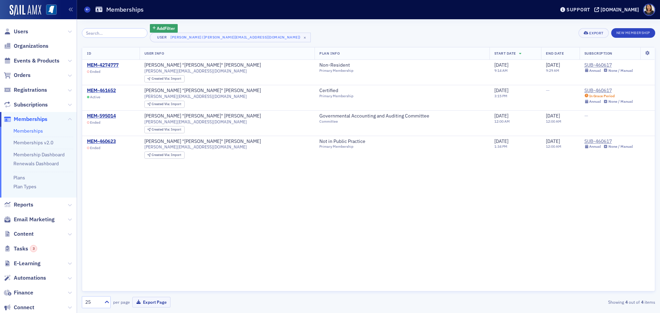
click at [220, 166] on div "ID User Info Plan Info Start Date End Date Subscription MEM-4274777 Ended Jeffr…" at bounding box center [368, 169] width 573 height 245
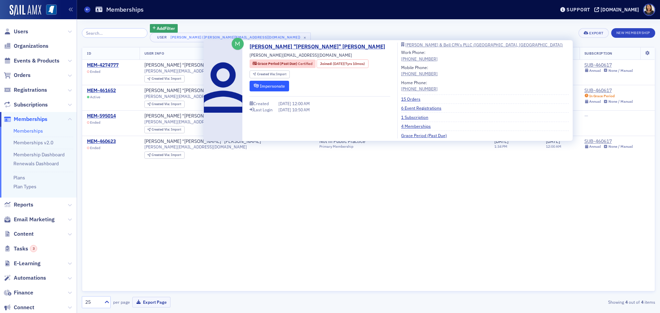
click at [277, 88] on button "Impersonate" at bounding box center [269, 86] width 40 height 11
click at [271, 85] on button "Impersonate" at bounding box center [269, 86] width 40 height 11
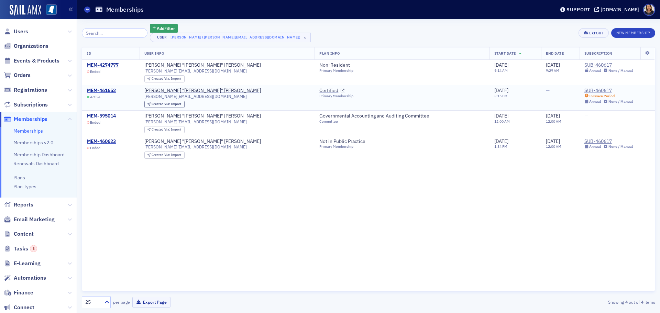
click at [588, 90] on div "SUB-460617" at bounding box center [608, 91] width 49 height 6
click at [206, 241] on div "ID User Info Plan Info Start Date End Date Subscription MEM-4274777 Ended Jeffr…" at bounding box center [368, 169] width 573 height 245
click at [21, 32] on span "Users" at bounding box center [21, 32] width 14 height 8
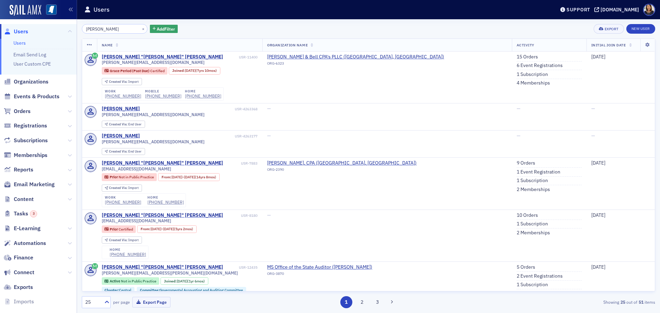
click at [140, 27] on div "jeff mccune × Add Filter" at bounding box center [130, 29] width 96 height 10
click at [140, 27] on div "×" at bounding box center [143, 28] width 7 height 9
click at [140, 30] on button "×" at bounding box center [143, 28] width 6 height 6
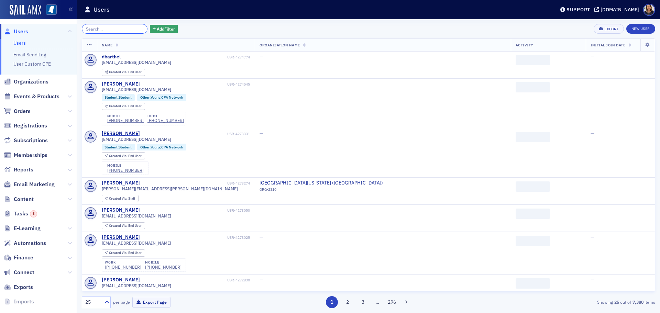
click at [125, 27] on input "search" at bounding box center [115, 29] width 66 height 10
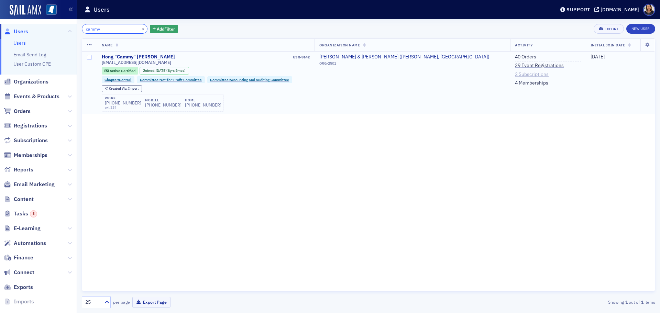
type input "cammy"
click at [515, 75] on link "2 Subscriptions" at bounding box center [532, 74] width 34 height 6
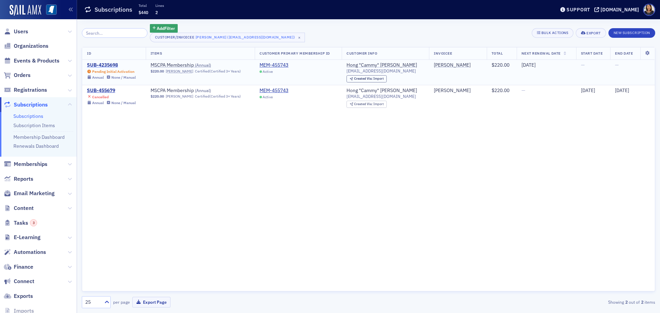
click at [105, 64] on div "SUB-4235698" at bounding box center [111, 65] width 49 height 6
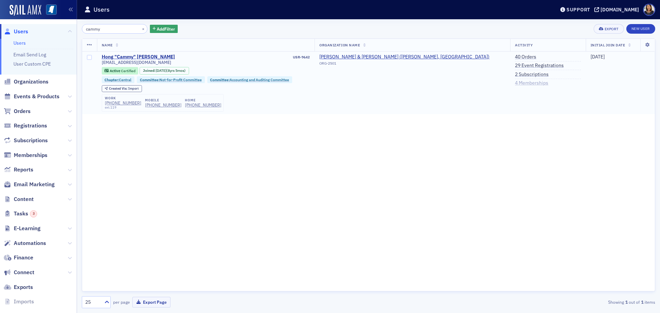
click at [515, 82] on link "4 Memberships" at bounding box center [531, 83] width 33 height 6
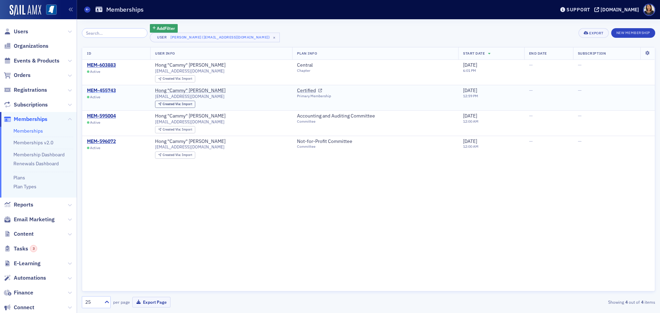
click at [101, 89] on div "MEM-455743" at bounding box center [101, 91] width 29 height 6
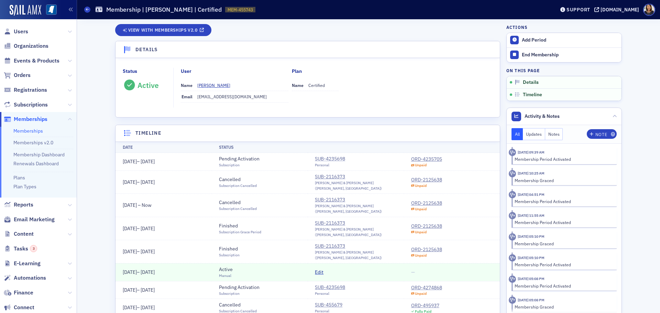
click at [329, 158] on div "SUB-4235698" at bounding box center [330, 158] width 30 height 7
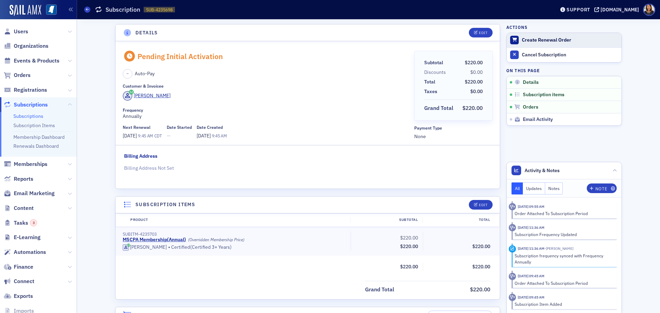
click at [540, 37] on div "Create Renewal Order" at bounding box center [570, 40] width 96 height 6
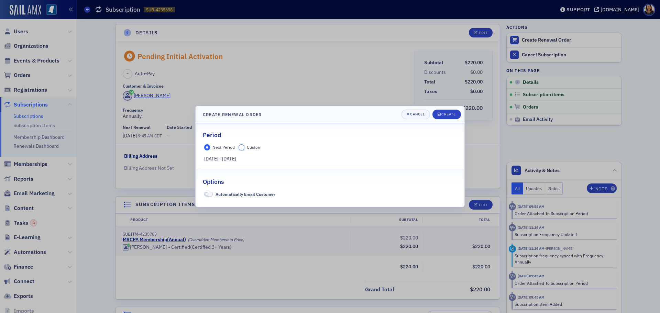
click at [240, 149] on input "Custom" at bounding box center [241, 147] width 6 height 6
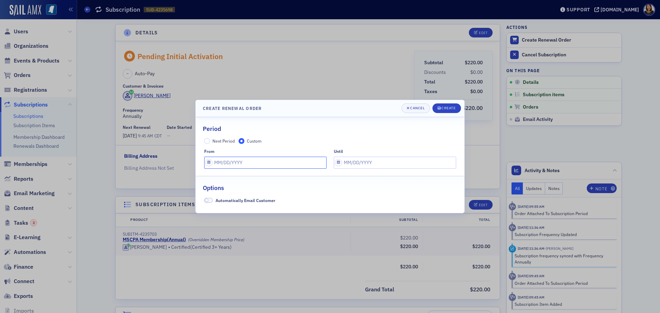
select select "9"
select select "2025"
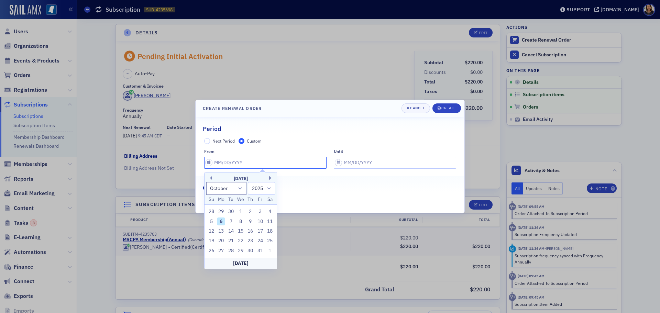
click at [242, 162] on input "text" at bounding box center [265, 163] width 122 height 12
type input "0"
select select "0"
select select "2000"
type input "07"
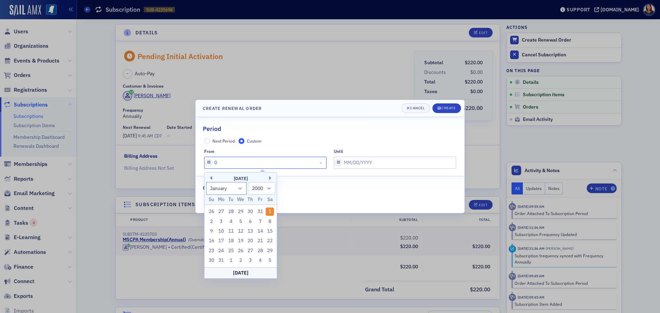
select select "6"
select select "2025"
type input "07/01/2"
select select "2002"
type input "07/01/20"
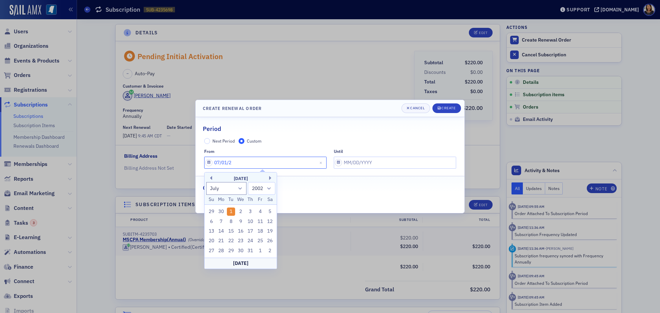
select select "2020"
type input "07/01/2025"
select select "2025"
type input "07/01/2025"
select select "9"
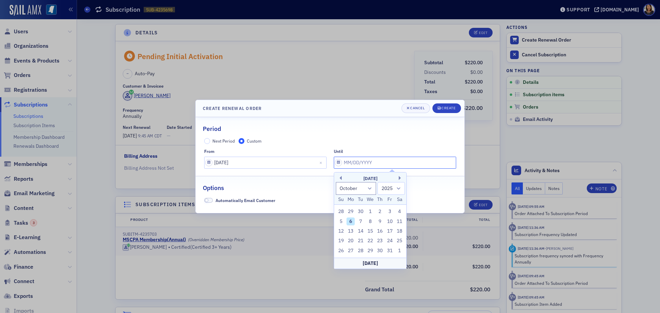
click at [372, 158] on input "text" at bounding box center [395, 163] width 122 height 12
type input "07"
select select "6"
type input "07/01/2026"
select select "2026"
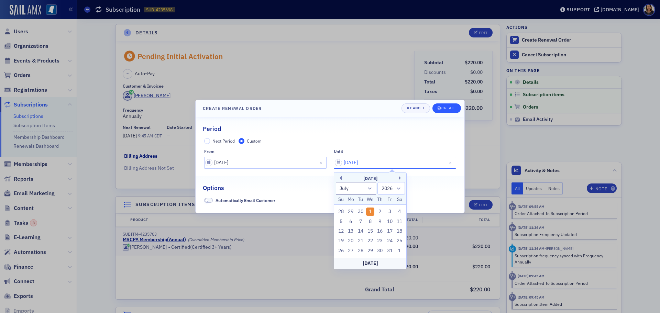
type input "07/01/2026"
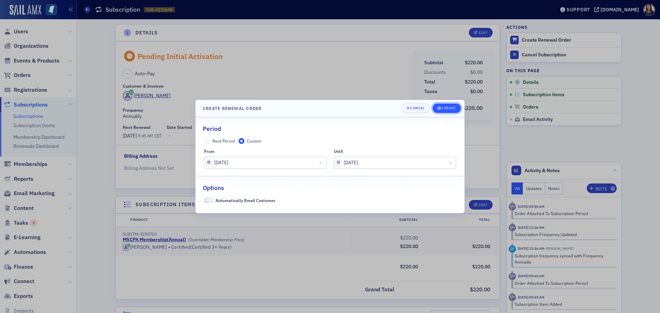
click at [447, 107] on div "Create" at bounding box center [448, 108] width 14 height 4
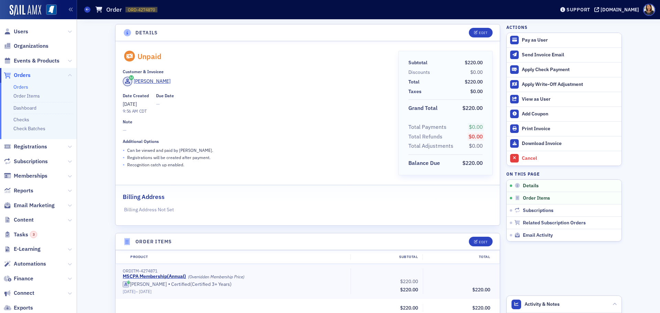
click at [18, 76] on span "Orders" at bounding box center [22, 75] width 17 height 8
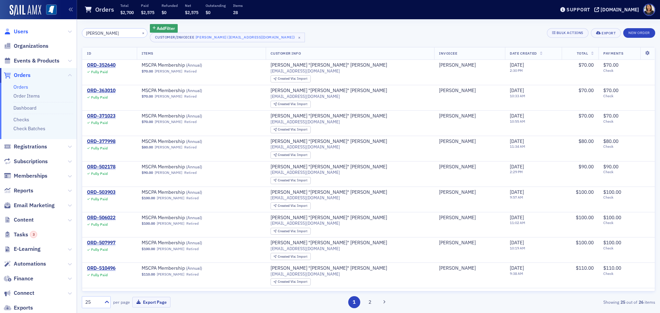
click at [22, 29] on span "Users" at bounding box center [21, 32] width 14 height 8
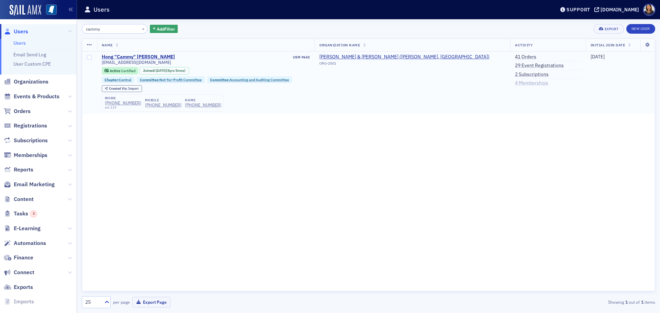
click at [515, 82] on link "4 Memberships" at bounding box center [531, 83] width 33 height 6
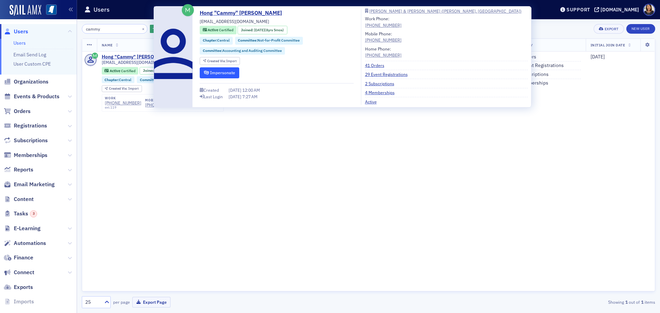
click at [224, 73] on button "Impersonate" at bounding box center [220, 72] width 40 height 11
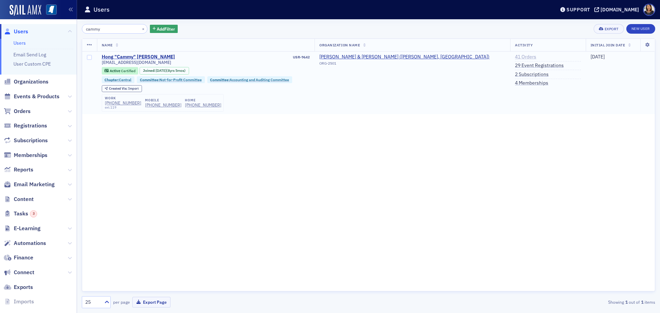
click at [515, 56] on link "41 Orders" at bounding box center [525, 57] width 21 height 6
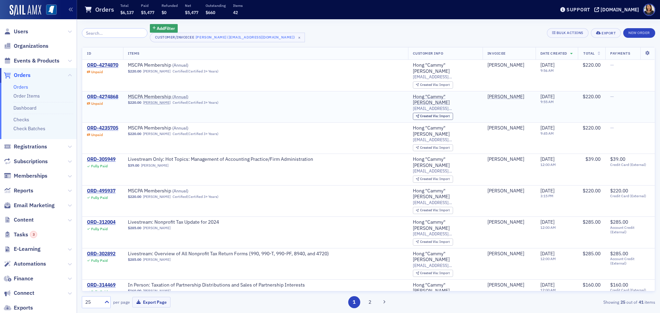
click at [112, 94] on div "ORD-4274868" at bounding box center [102, 97] width 31 height 6
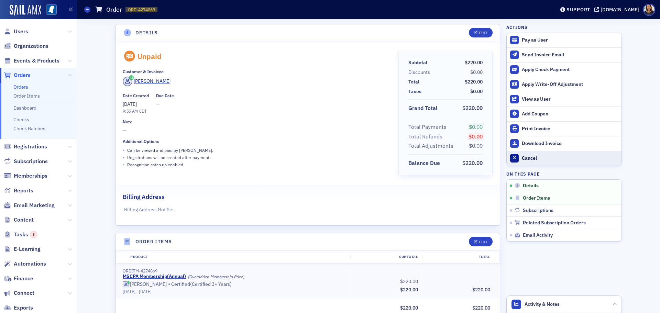
click at [522, 156] on div "Cancel" at bounding box center [570, 158] width 96 height 6
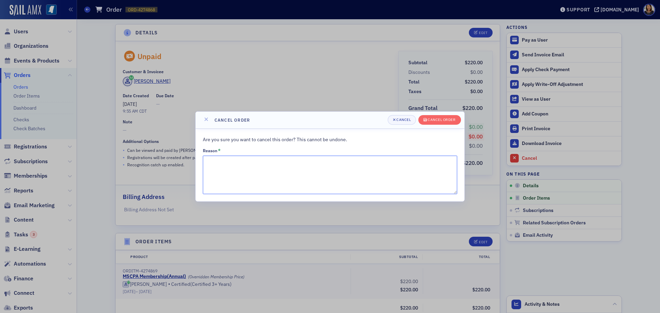
click at [312, 174] on textarea "Reason *" at bounding box center [330, 175] width 254 height 38
type textarea "duplicate"
click at [444, 121] on div "Cancel order" at bounding box center [441, 120] width 28 height 4
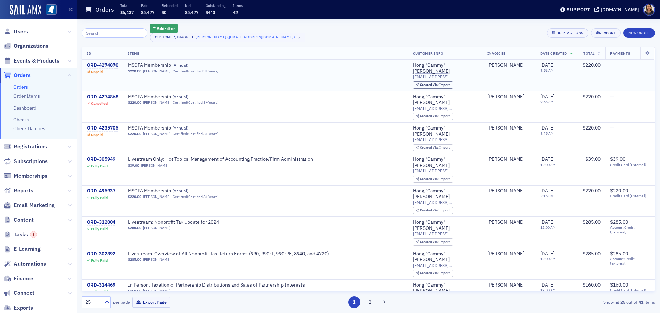
click at [104, 63] on div "ORD-4274870" at bounding box center [102, 65] width 31 height 6
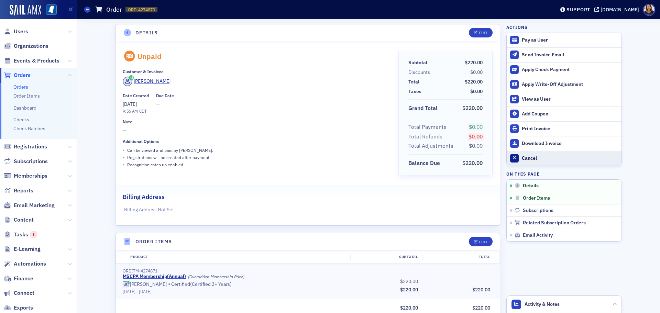
click at [522, 158] on div "Cancel" at bounding box center [570, 158] width 96 height 6
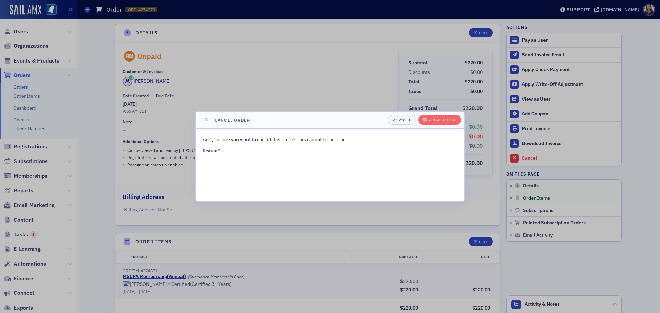
click at [340, 153] on div "Reason *" at bounding box center [330, 150] width 254 height 5
drag, startPoint x: 338, startPoint y: 155, endPoint x: 339, endPoint y: 177, distance: 21.7
click at [339, 174] on div "Reason *" at bounding box center [330, 171] width 254 height 46
click at [339, 177] on textarea "Reason *" at bounding box center [330, 175] width 254 height 38
type textarea "duplicate"
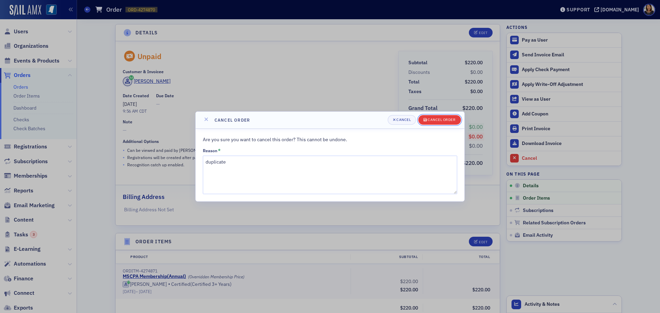
click at [444, 121] on div "Cancel order" at bounding box center [441, 120] width 28 height 4
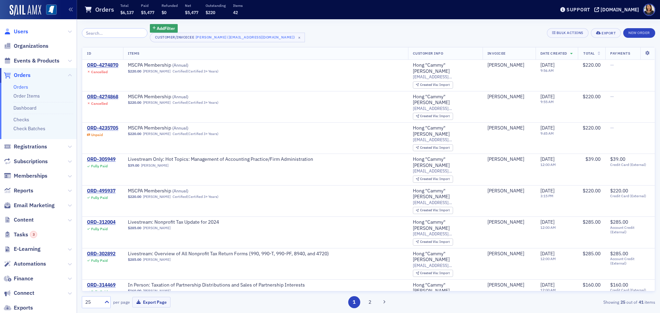
click at [19, 31] on span "Users" at bounding box center [21, 32] width 14 height 8
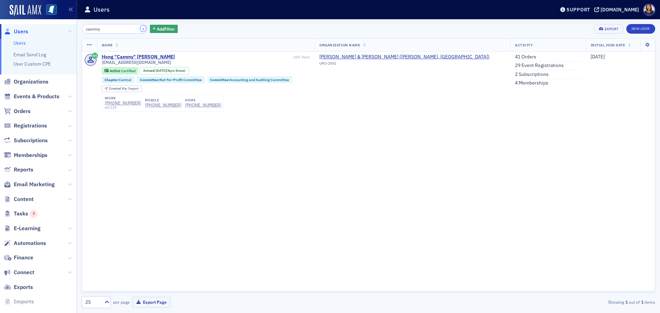
click at [140, 31] on button "×" at bounding box center [143, 28] width 6 height 6
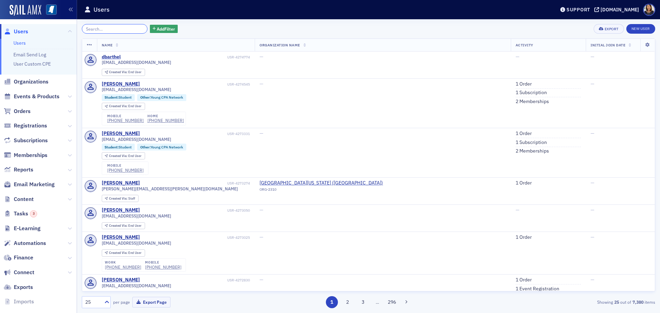
click at [114, 27] on input "search" at bounding box center [115, 29] width 66 height 10
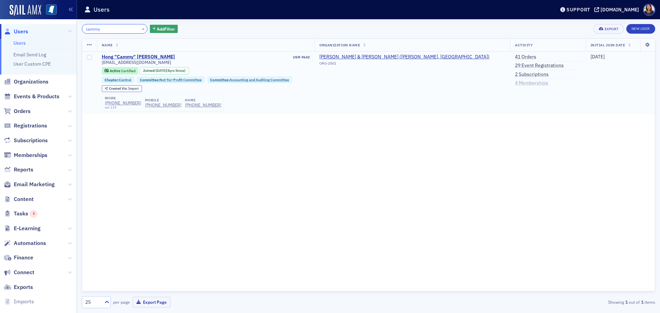
type input "cammy"
click at [515, 84] on link "4 Memberships" at bounding box center [531, 83] width 33 height 6
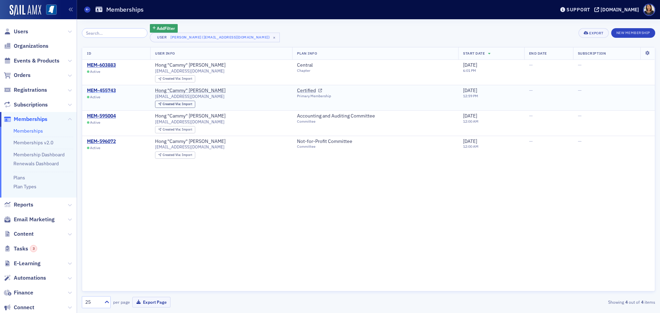
click at [112, 91] on div "MEM-455743" at bounding box center [101, 91] width 29 height 6
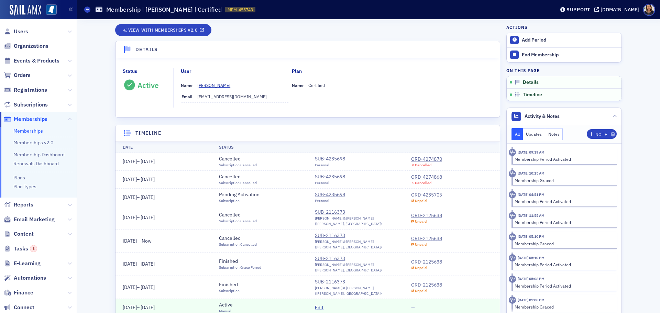
click at [419, 195] on div "ORD-4235705" at bounding box center [426, 194] width 31 height 7
click at [327, 194] on div "SUB-4235698" at bounding box center [330, 194] width 30 height 7
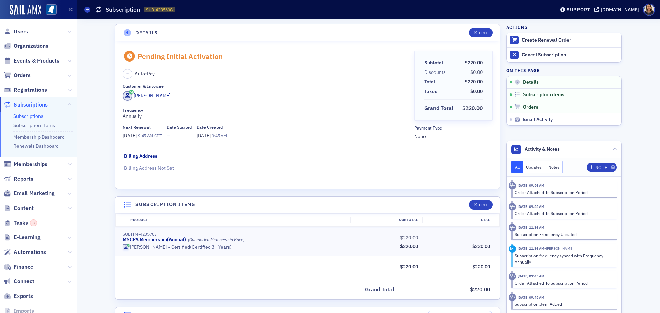
click at [295, 7] on div "Subscriptions Subscription SUB-4235698 4235698" at bounding box center [314, 9] width 460 height 13
click at [23, 31] on span "Users" at bounding box center [21, 32] width 14 height 8
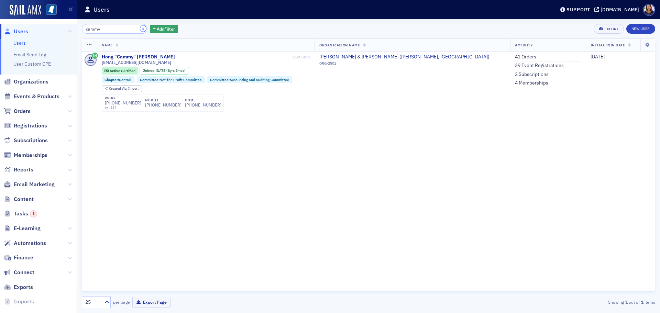
click at [140, 30] on button "×" at bounding box center [143, 28] width 6 height 6
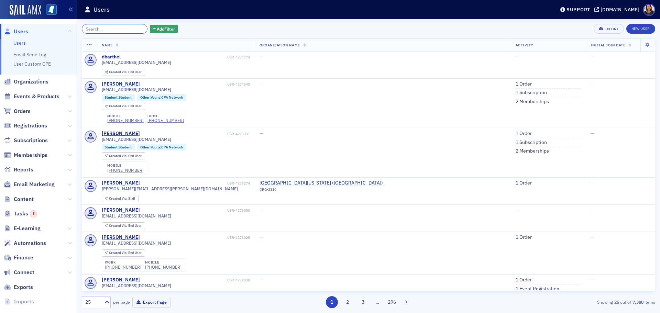
click at [110, 31] on input "search" at bounding box center [115, 29] width 66 height 10
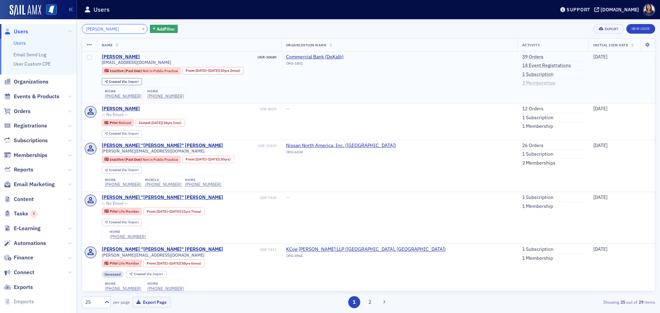
type input "kenny dick"
click at [522, 81] on link "3 Memberships" at bounding box center [538, 83] width 33 height 6
click at [522, 56] on link "39 Orders" at bounding box center [532, 57] width 21 height 6
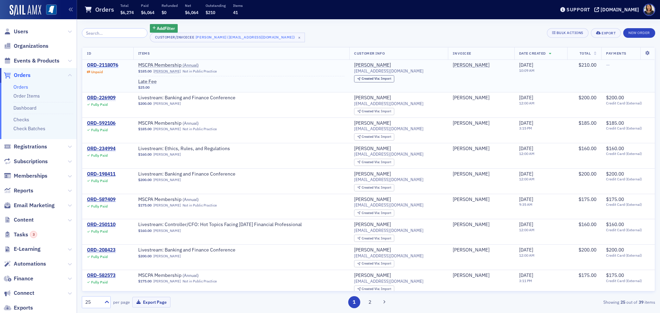
click at [109, 63] on div "ORD-2118076" at bounding box center [102, 65] width 31 height 6
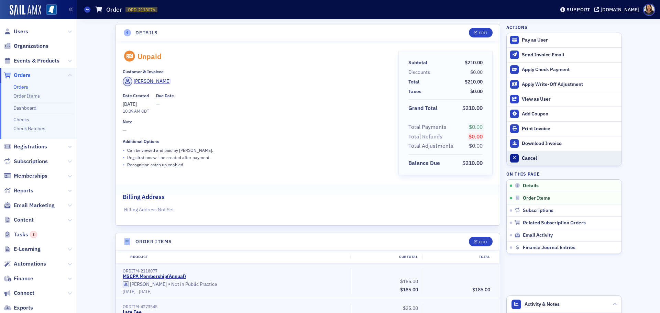
click at [524, 155] on button "Cancel" at bounding box center [563, 158] width 115 height 15
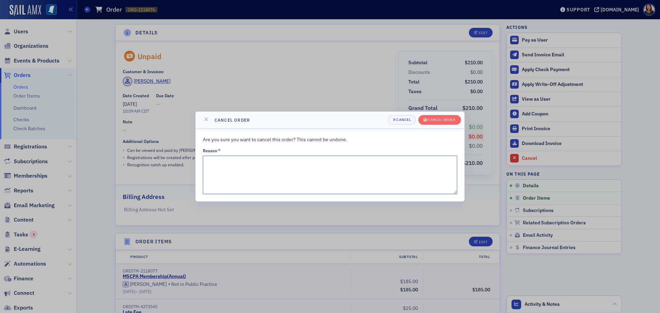
click at [245, 166] on textarea "Reason *" at bounding box center [330, 175] width 254 height 38
type textarea "retired and wants to cancel membership"
click at [448, 120] on div "Cancel order" at bounding box center [441, 120] width 28 height 4
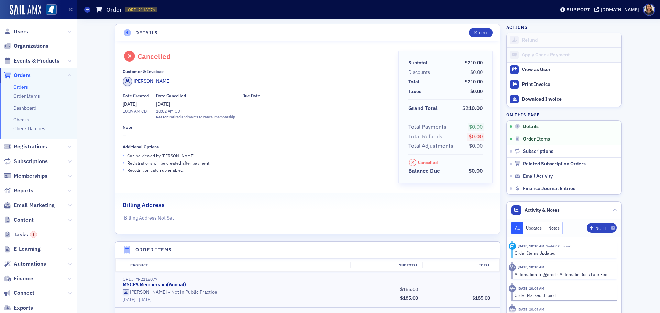
click at [23, 26] on span "Users" at bounding box center [38, 31] width 77 height 15
click at [23, 31] on span "Users" at bounding box center [21, 32] width 14 height 8
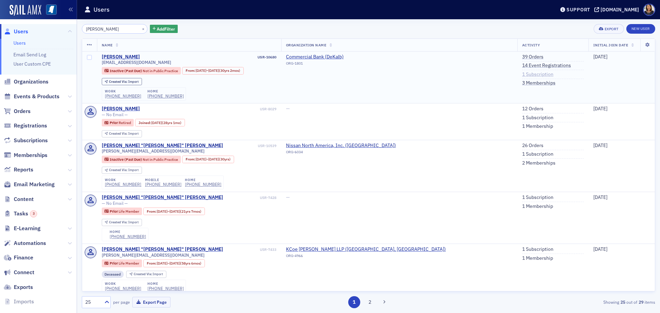
click at [522, 72] on link "1 Subscription" at bounding box center [537, 74] width 31 height 6
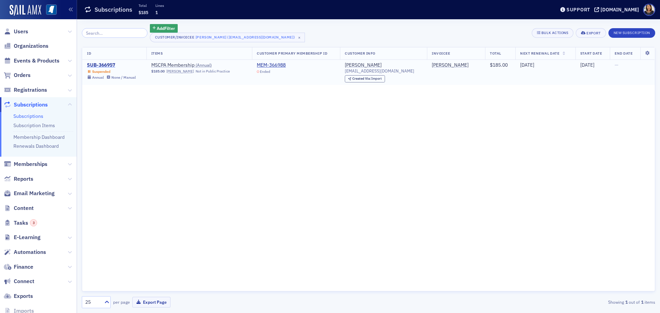
click at [103, 63] on div "SUB-366957" at bounding box center [111, 65] width 49 height 6
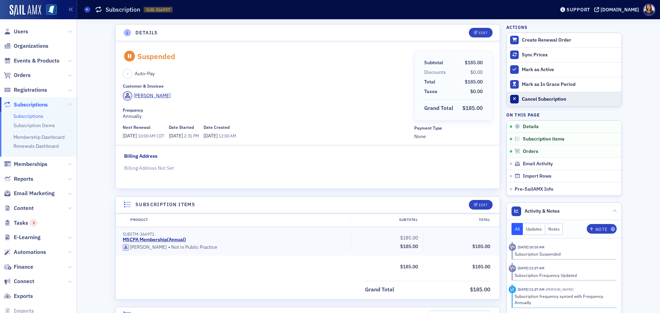
click at [542, 97] on div "Cancel Subscription" at bounding box center [570, 99] width 96 height 6
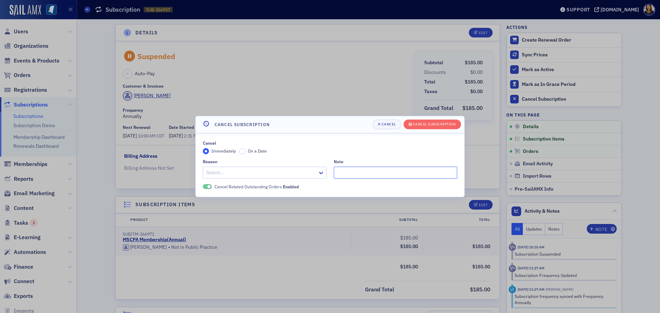
click at [334, 168] on input "Note" at bounding box center [396, 173] width 124 height 12
click at [324, 169] on div at bounding box center [321, 172] width 9 height 7
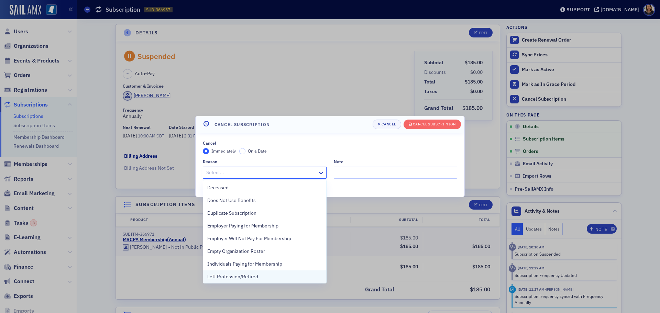
click at [255, 278] on span "Left Profession/Retired" at bounding box center [232, 276] width 51 height 7
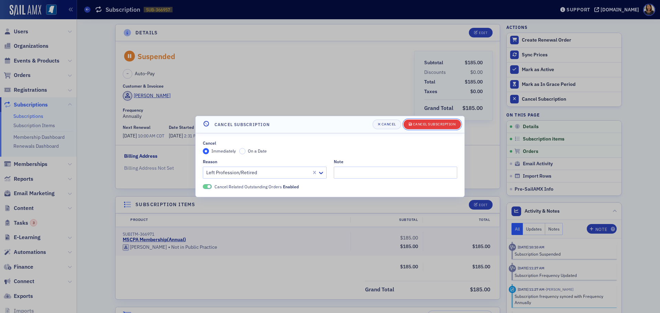
click at [429, 126] on div "Cancel Subscription" at bounding box center [434, 124] width 43 height 4
click at [429, 125] on div "Cancel Subscription" at bounding box center [434, 124] width 43 height 4
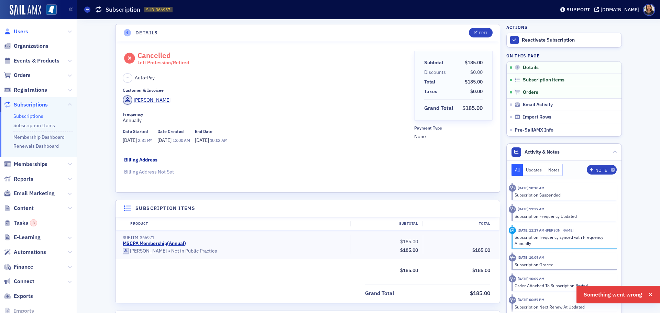
click at [19, 34] on span "Users" at bounding box center [21, 32] width 14 height 8
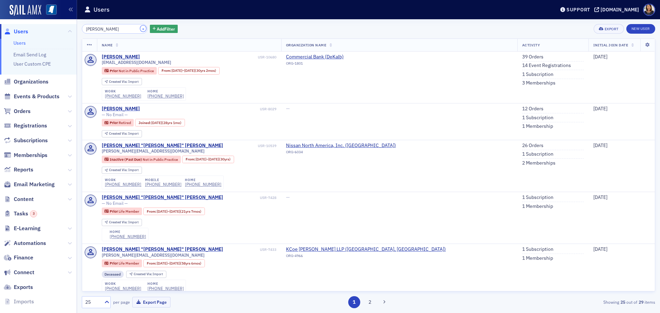
click at [140, 27] on button "×" at bounding box center [143, 28] width 6 height 6
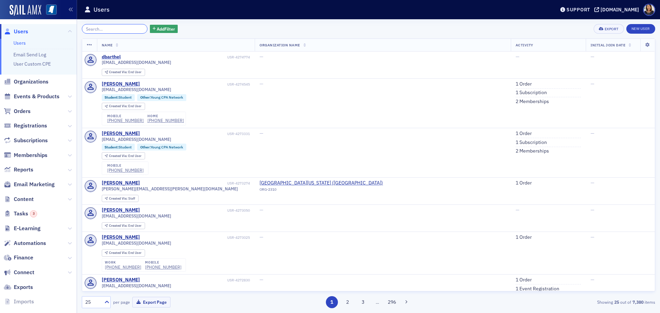
click at [112, 30] on input "search" at bounding box center [115, 29] width 66 height 10
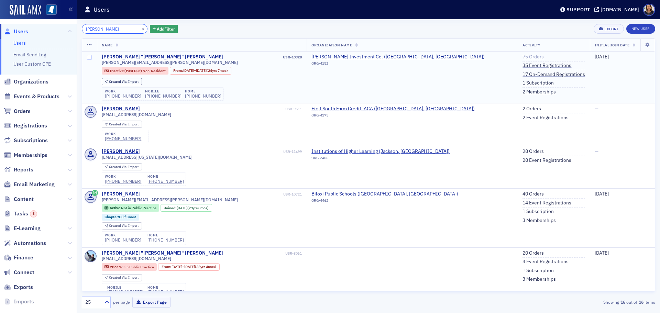
type input "shane huff"
click at [522, 57] on link "75 Orders" at bounding box center [532, 57] width 21 height 6
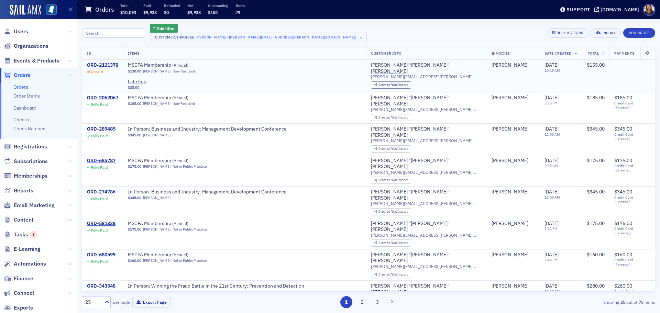
click at [105, 63] on div "ORD-2121378" at bounding box center [102, 65] width 31 height 6
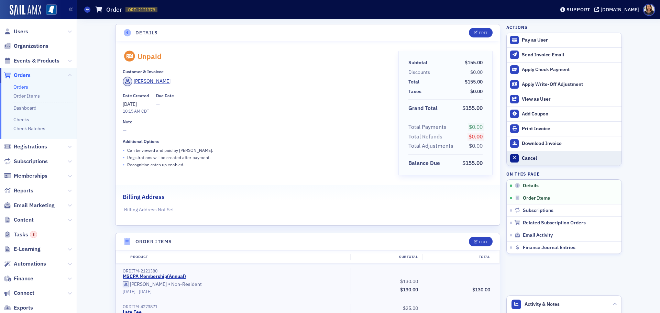
click at [525, 158] on div "Cancel" at bounding box center [570, 158] width 96 height 6
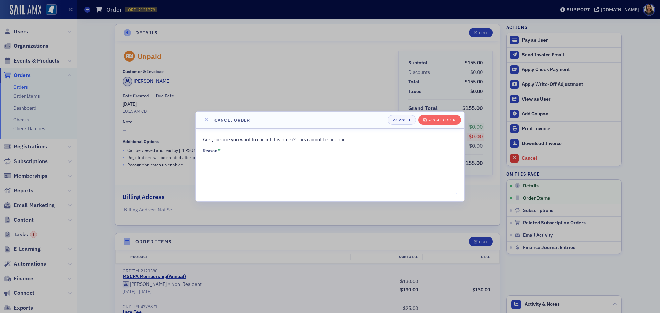
click at [300, 157] on textarea "Reason *" at bounding box center [330, 175] width 254 height 38
type textarea "moved to AL"
click at [440, 118] on div "Cancel order" at bounding box center [441, 120] width 28 height 4
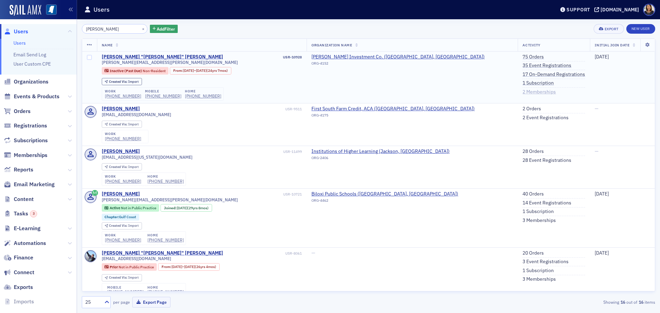
click at [522, 93] on link "2 Memberships" at bounding box center [538, 92] width 33 height 6
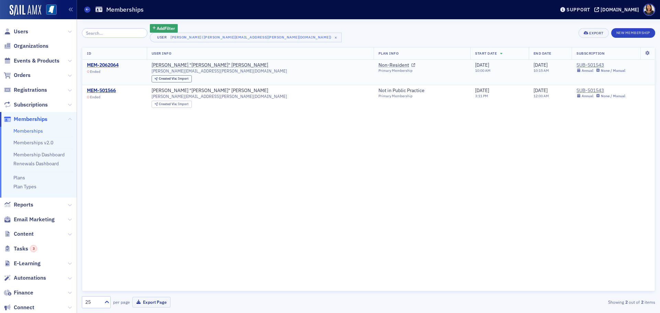
click at [108, 64] on div "MEM-2062064" at bounding box center [103, 65] width 32 height 6
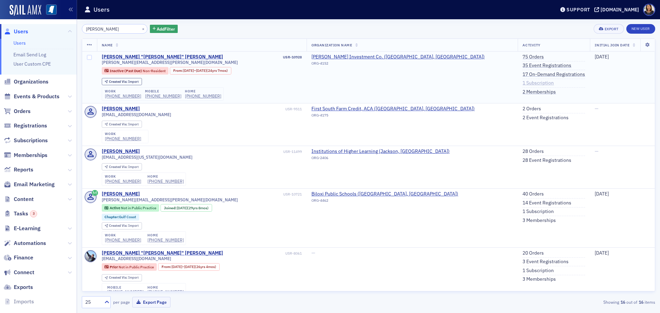
click at [522, 83] on link "1 Subscription" at bounding box center [537, 83] width 31 height 6
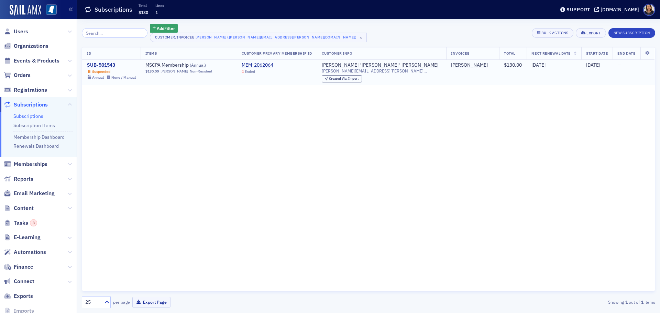
click at [104, 63] on div "SUB-501543" at bounding box center [111, 65] width 49 height 6
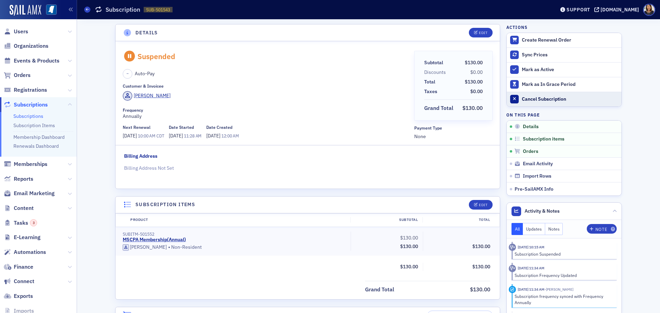
click at [540, 94] on button "Cancel Subscription" at bounding box center [563, 99] width 115 height 15
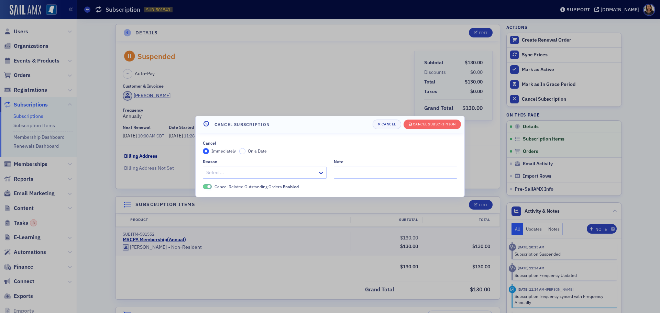
click at [541, 97] on div at bounding box center [330, 156] width 660 height 313
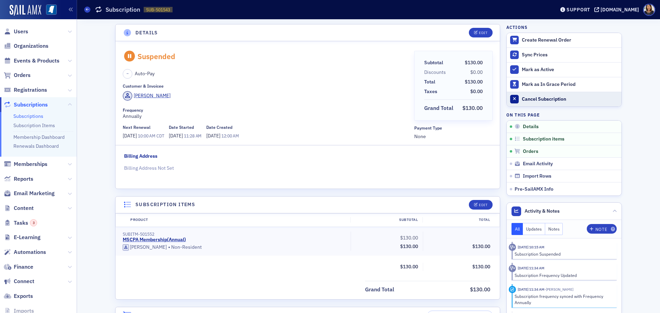
click at [539, 98] on div "Cancel Subscription" at bounding box center [570, 99] width 96 height 6
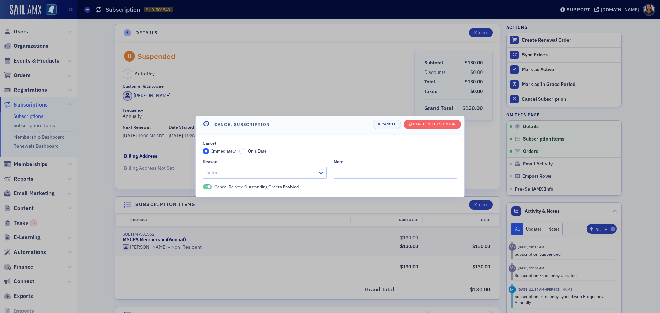
click at [323, 172] on icon at bounding box center [320, 172] width 7 height 7
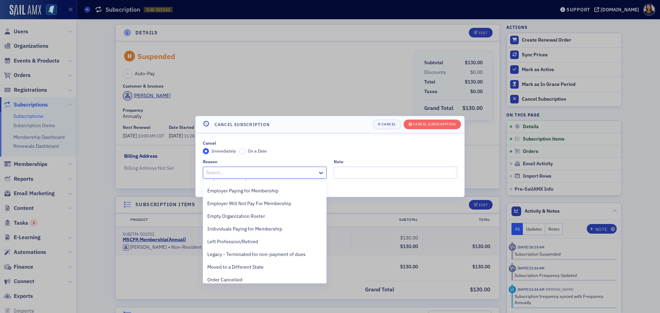
scroll to position [38, 0]
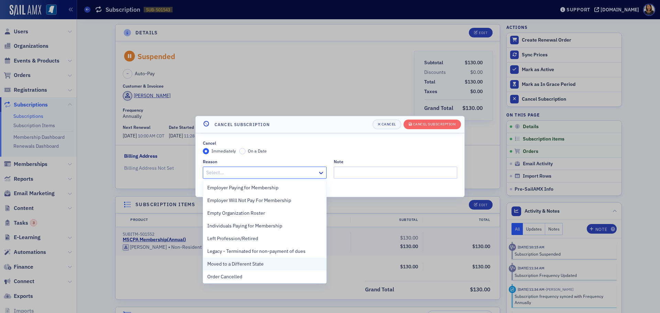
click at [257, 263] on span "Moved to a Different State" at bounding box center [235, 263] width 56 height 7
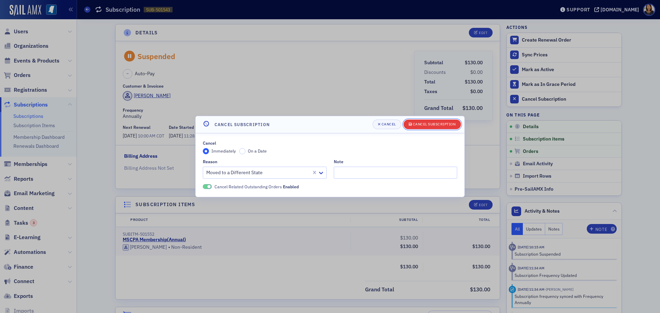
click at [428, 124] on div "Cancel Subscription" at bounding box center [434, 124] width 43 height 4
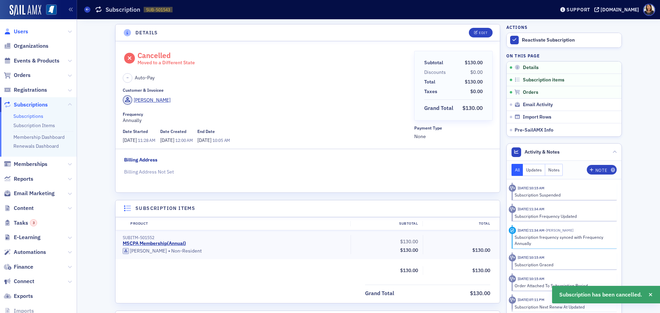
click at [22, 29] on span "Users" at bounding box center [21, 32] width 14 height 8
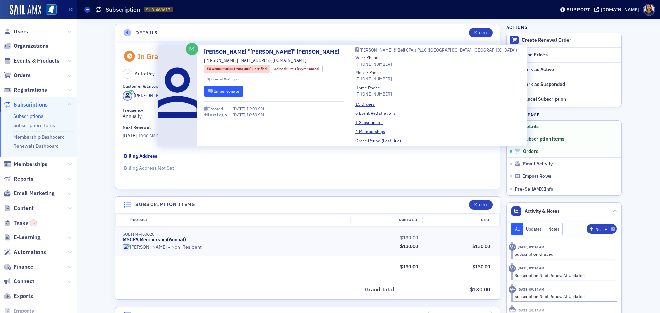
click at [225, 92] on button "Impersonate" at bounding box center [224, 91] width 40 height 11
click at [230, 92] on button "Impersonate" at bounding box center [224, 91] width 40 height 11
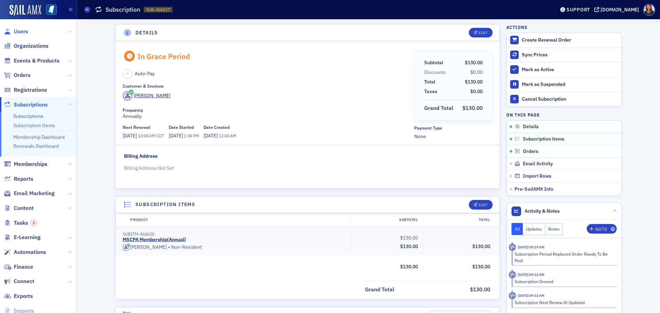
click at [24, 34] on span "Users" at bounding box center [21, 32] width 14 height 8
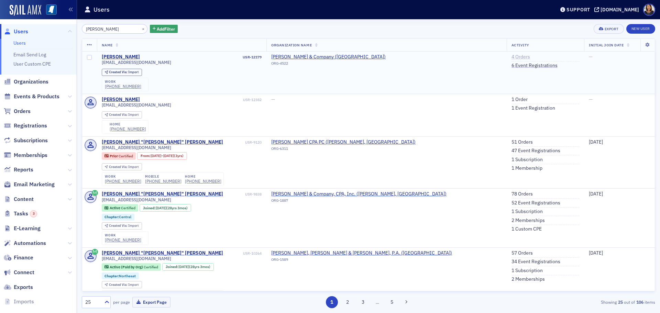
type input "[PERSON_NAME]"
click at [511, 58] on link "4 Orders" at bounding box center [520, 57] width 19 height 6
click at [140, 29] on button "×" at bounding box center [143, 28] width 6 height 6
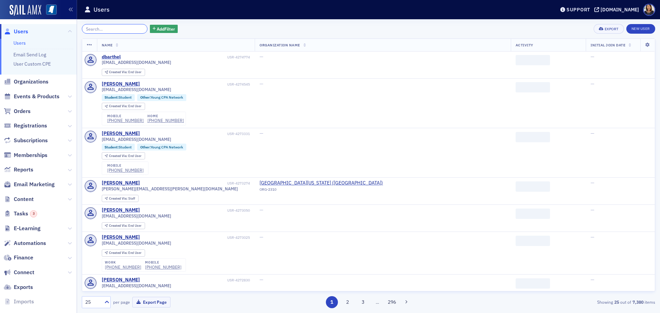
click at [125, 30] on input "search" at bounding box center [115, 29] width 66 height 10
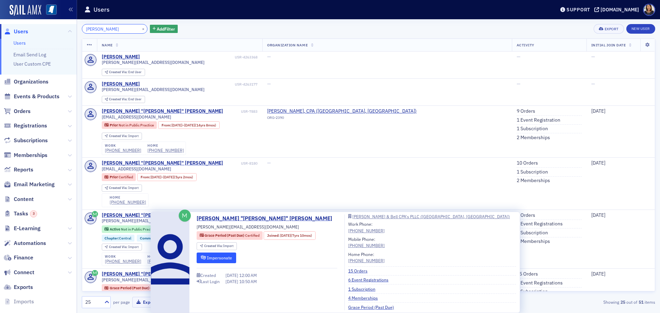
type input "jeff mccure"
click at [204, 258] on icon "submit" at bounding box center [203, 258] width 5 height 4
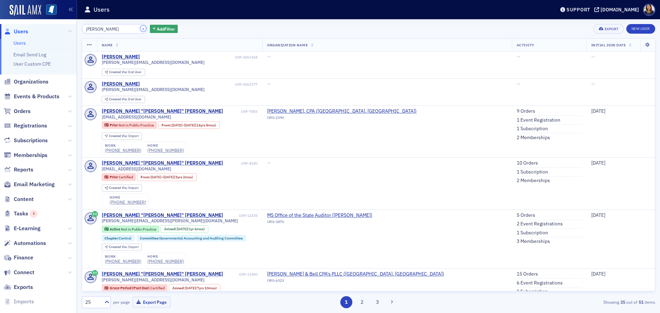
click at [140, 28] on button "×" at bounding box center [143, 28] width 6 height 6
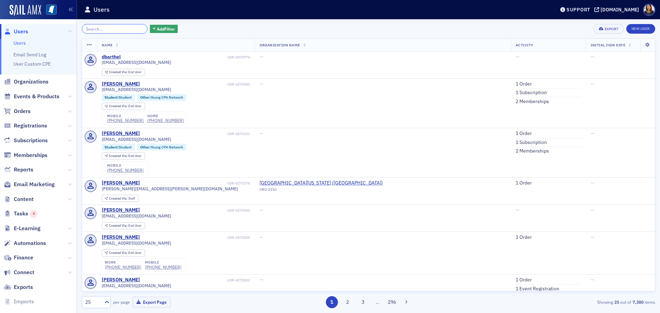
click at [121, 25] on input "search" at bounding box center [115, 29] width 66 height 10
click at [35, 82] on span "Organizations" at bounding box center [31, 82] width 35 height 8
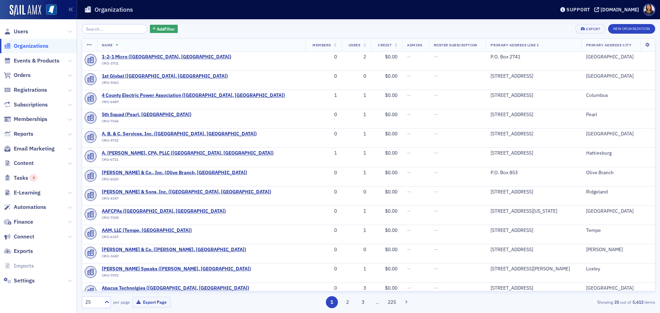
drag, startPoint x: 105, startPoint y: 30, endPoint x: 108, endPoint y: 28, distance: 4.2
click at [108, 28] on input "search" at bounding box center [115, 29] width 66 height 10
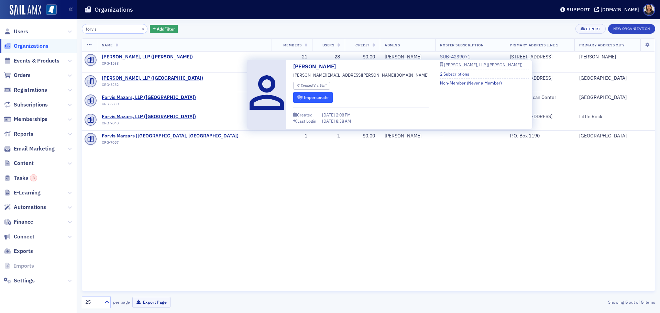
type input "forvis"
click at [319, 99] on button "Impersonate" at bounding box center [313, 97] width 40 height 11
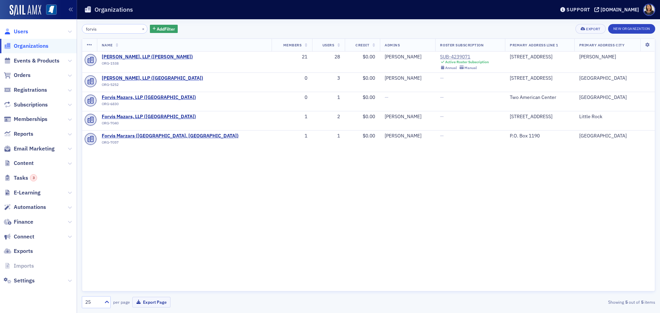
click at [18, 30] on span "Users" at bounding box center [21, 32] width 14 height 8
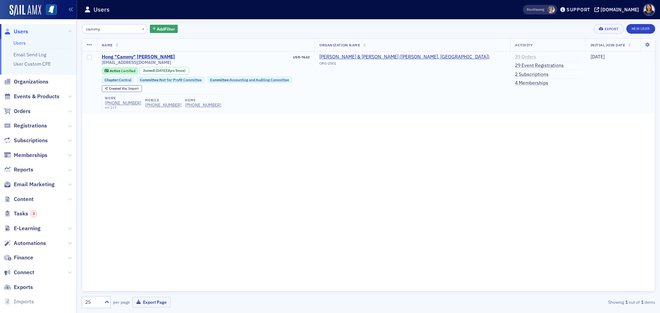
type input "cammy"
click at [515, 57] on link "39 Orders" at bounding box center [525, 57] width 21 height 6
click at [515, 55] on link "39 Orders" at bounding box center [525, 57] width 21 height 6
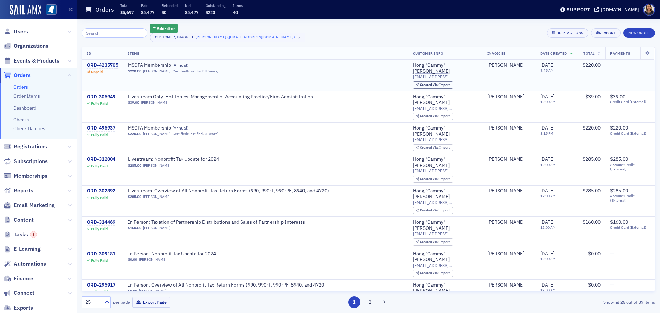
click at [104, 63] on div "ORD-4235705" at bounding box center [102, 65] width 31 height 6
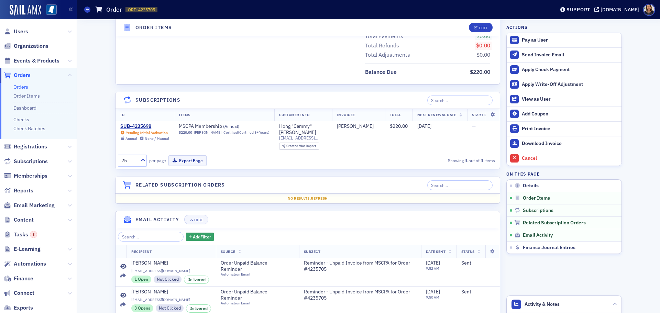
scroll to position [277, 0]
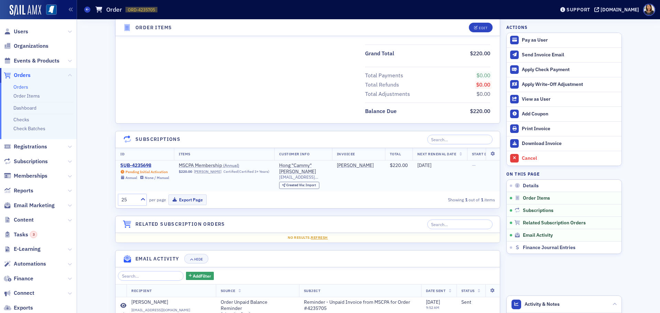
click at [144, 164] on div "SUB-4235698" at bounding box center [144, 166] width 49 height 6
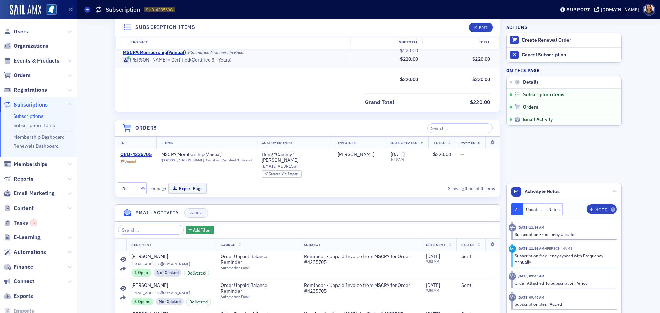
scroll to position [189, 0]
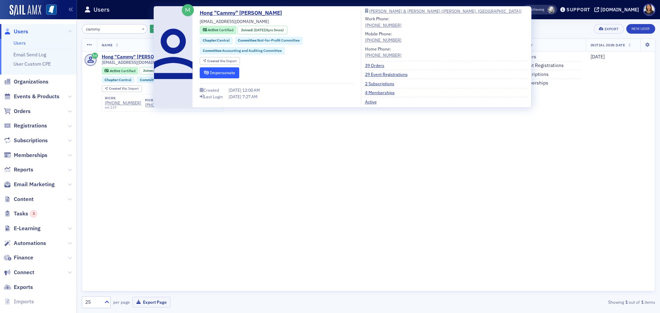
click at [228, 74] on button "Impersonate" at bounding box center [220, 72] width 40 height 11
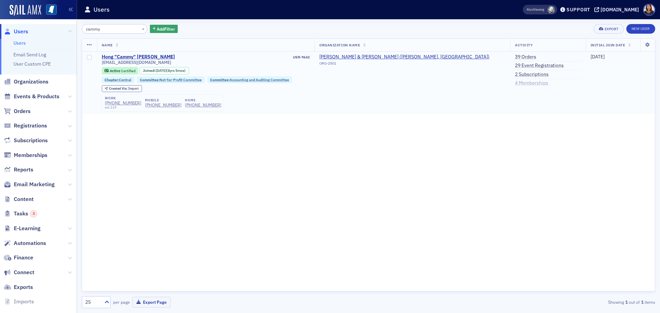
click at [515, 83] on link "4 Memberships" at bounding box center [531, 83] width 33 height 6
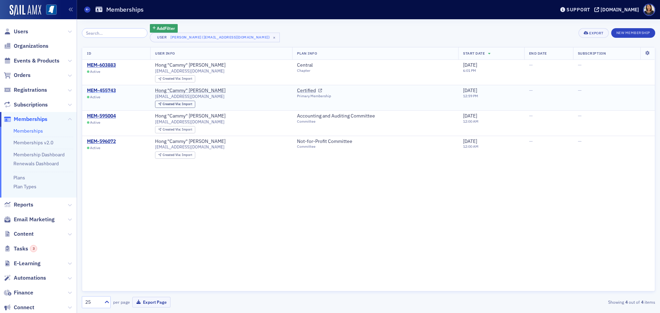
click at [103, 90] on div "MEM-455743" at bounding box center [101, 91] width 29 height 6
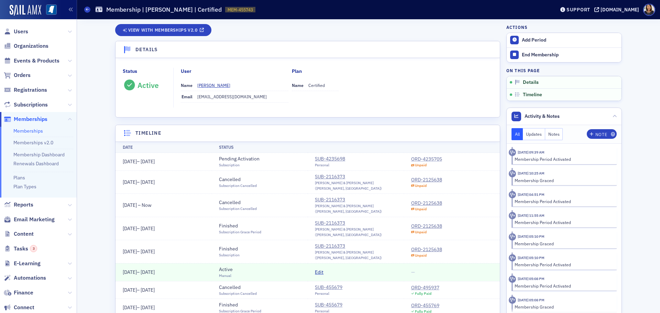
click at [428, 158] on div "ORD-4235705" at bounding box center [426, 159] width 31 height 7
click at [325, 158] on div "SUB-4235698" at bounding box center [330, 158] width 30 height 7
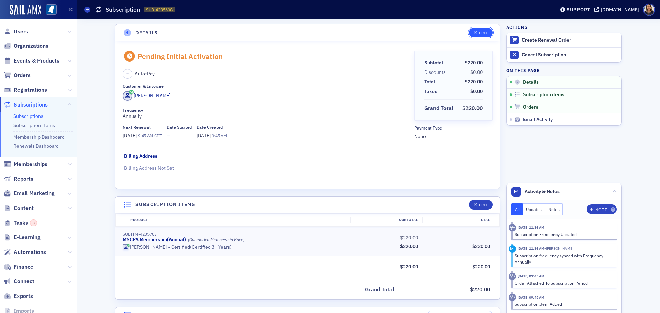
click at [481, 31] on div "Edit" at bounding box center [483, 33] width 9 height 4
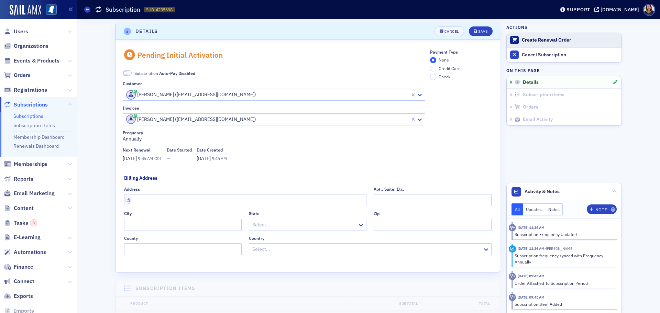
click at [539, 38] on div "Create Renewal Order" at bounding box center [570, 40] width 96 height 6
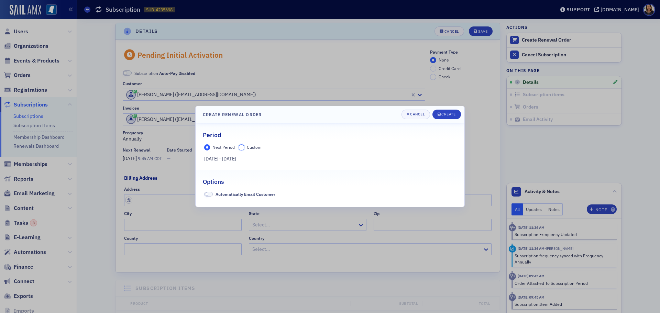
click at [241, 147] on input "Custom" at bounding box center [241, 147] width 6 height 6
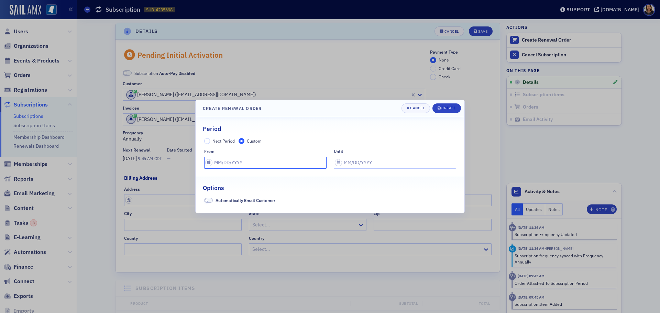
select select "9"
select select "2025"
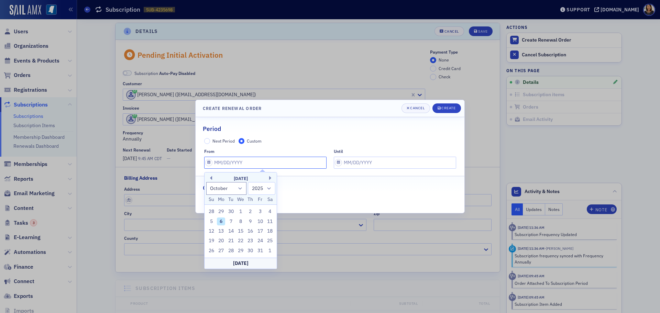
click at [256, 164] on input "text" at bounding box center [265, 163] width 122 height 12
type input "0"
select select "0"
select select "2000"
type input "07"
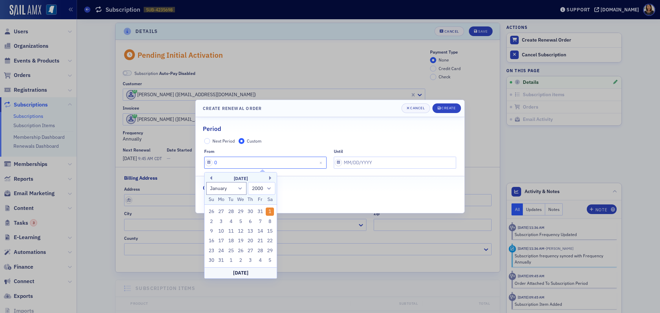
select select "6"
select select "2025"
type input "07/01/2"
select select "2002"
type input "07/01/20"
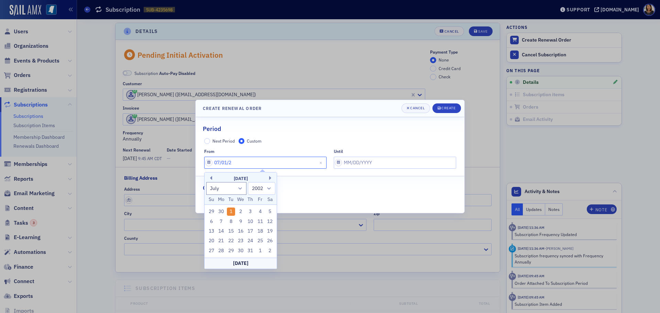
select select "2020"
type input "07/01/2025"
select select "2025"
type input "07/01/2025"
select select "9"
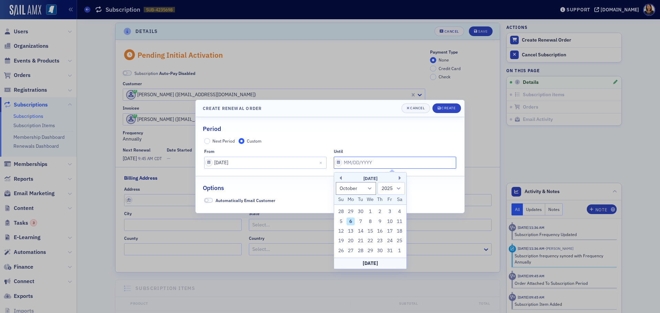
click at [353, 160] on input "text" at bounding box center [395, 163] width 122 height 12
type input "07"
select select "6"
type input "07/01/2026"
select select "2026"
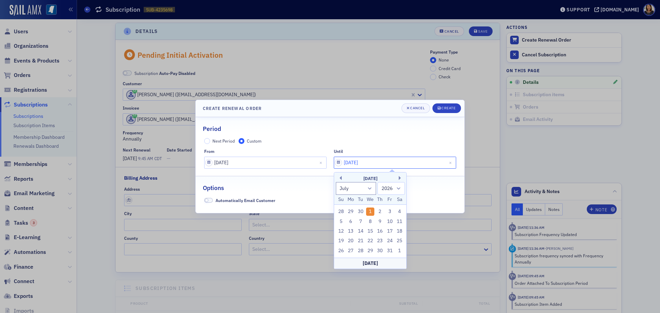
type input "07/01/2026"
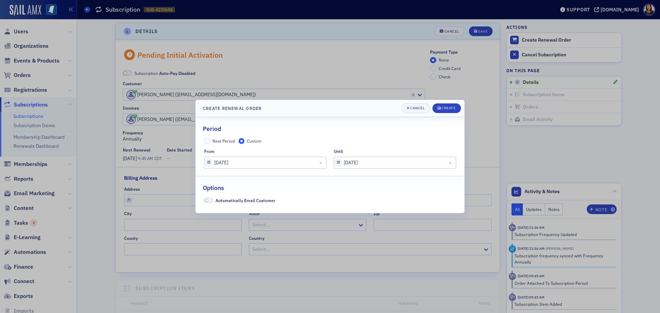
click at [446, 102] on header "Create Renewal Order Cancel Create" at bounding box center [329, 108] width 269 height 17
click at [444, 108] on div "Create" at bounding box center [448, 108] width 14 height 4
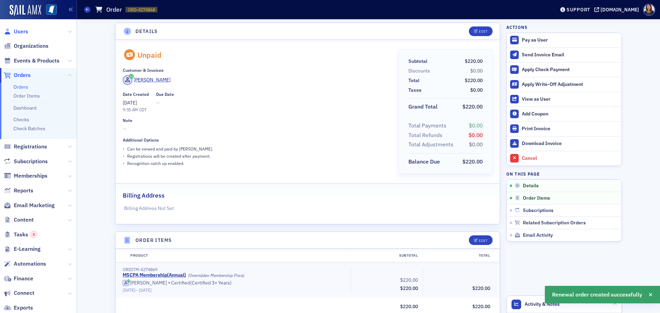
click at [17, 31] on span "Users" at bounding box center [21, 32] width 14 height 8
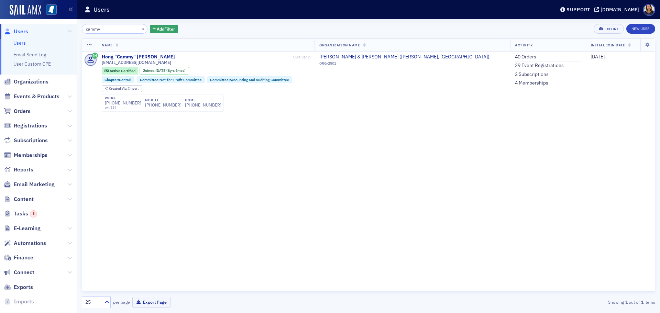
click at [19, 32] on span "Users" at bounding box center [21, 32] width 14 height 8
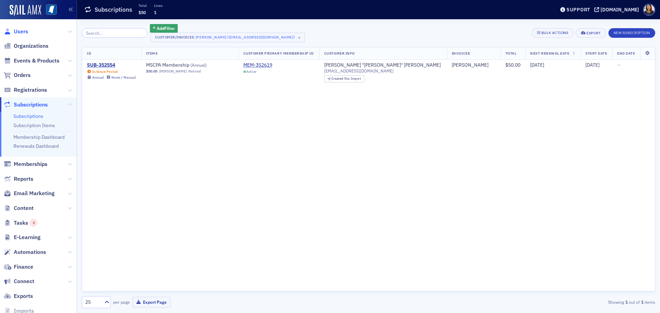
click at [19, 31] on span "Users" at bounding box center [21, 32] width 14 height 8
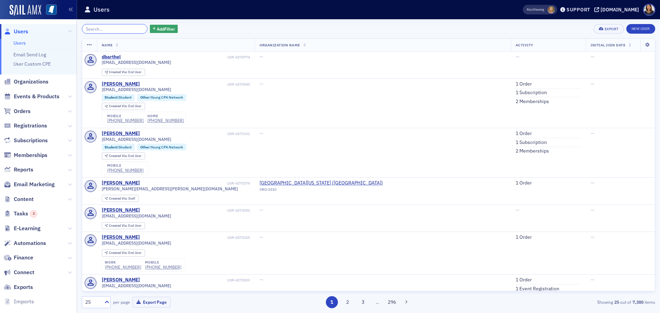
click at [120, 29] on input "search" at bounding box center [115, 29] width 66 height 10
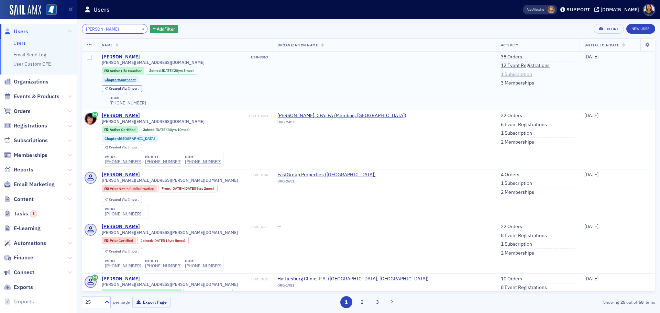
type input "[PERSON_NAME]"
click at [501, 75] on link "1 Subscription" at bounding box center [516, 74] width 31 height 6
click at [501, 83] on link "3 Memberships" at bounding box center [517, 83] width 33 height 6
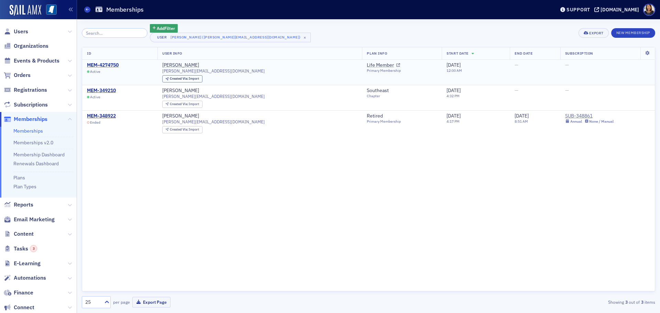
click at [104, 65] on div "MEM-4274750" at bounding box center [103, 65] width 32 height 6
click at [108, 114] on div "MEM-348922" at bounding box center [101, 116] width 29 height 6
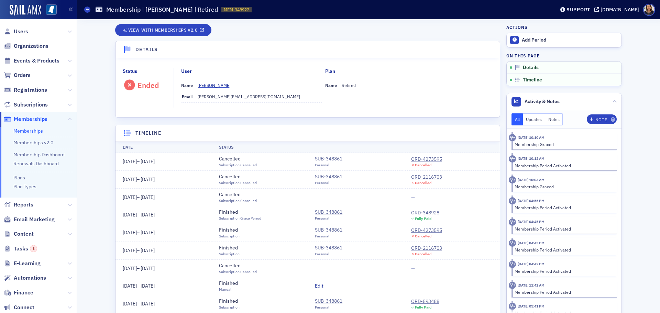
click at [331, 157] on div "SUB-348861" at bounding box center [328, 158] width 27 height 7
click at [427, 157] on div "ORD-4273595" at bounding box center [426, 159] width 31 height 7
click at [18, 34] on span "Users" at bounding box center [21, 32] width 14 height 8
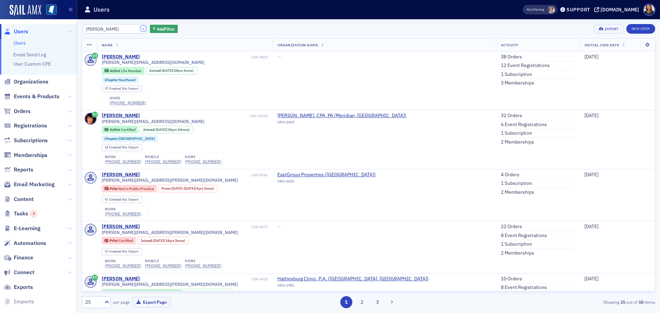
click at [140, 29] on button "×" at bounding box center [143, 28] width 6 height 6
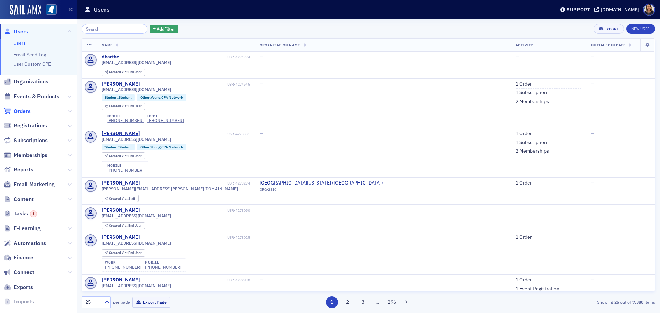
click at [24, 111] on span "Orders" at bounding box center [22, 112] width 17 height 8
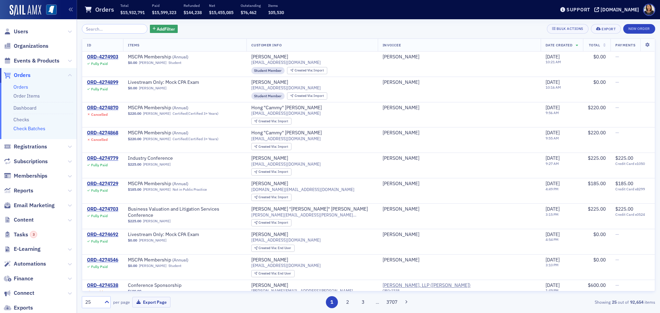
click at [27, 130] on link "Check Batches" at bounding box center [29, 128] width 32 height 6
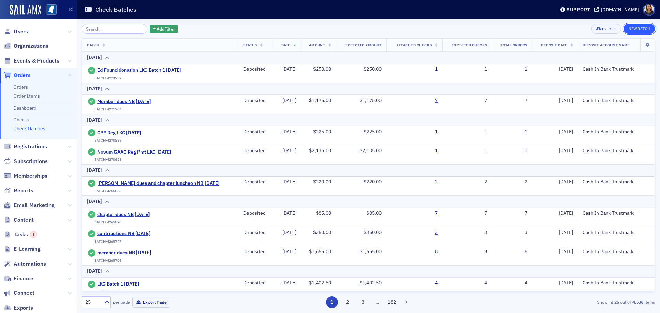
click at [640, 29] on button "New Batch" at bounding box center [639, 29] width 32 height 10
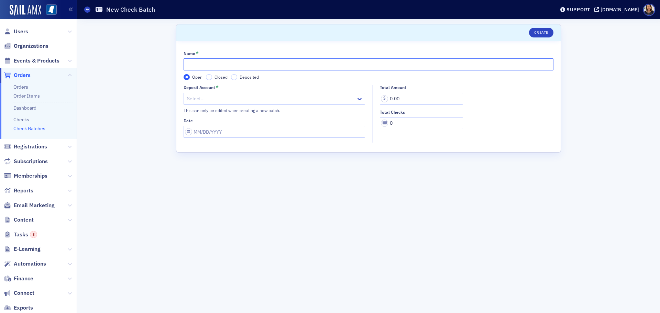
click at [260, 65] on input "Name *" at bounding box center [368, 64] width 370 height 12
type input "member dues NB 10.08.25"
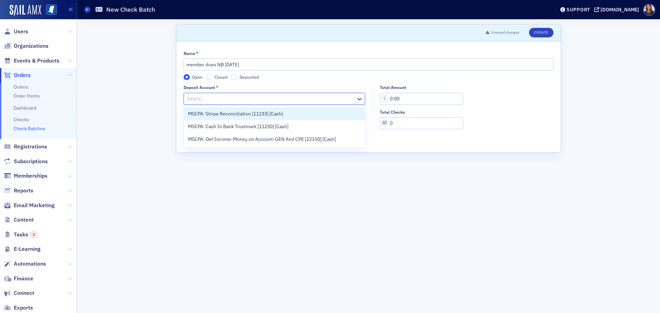
click at [285, 100] on div at bounding box center [270, 98] width 169 height 9
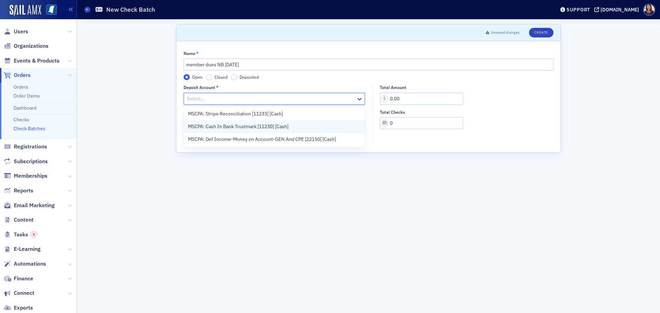
click at [275, 127] on span "MSCPA: Cash In Bank Trustmark [11230] [Cash]" at bounding box center [238, 126] width 100 height 7
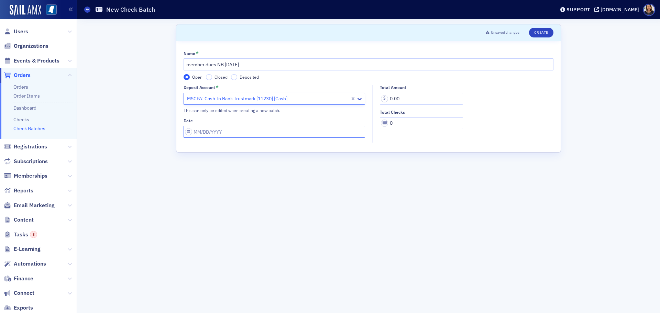
select select "9"
select select "2025"
click at [258, 135] on input "Date" at bounding box center [273, 132] width 181 height 12
click at [200, 190] on div "6" at bounding box center [200, 191] width 8 height 8
type input "10/06/2025"
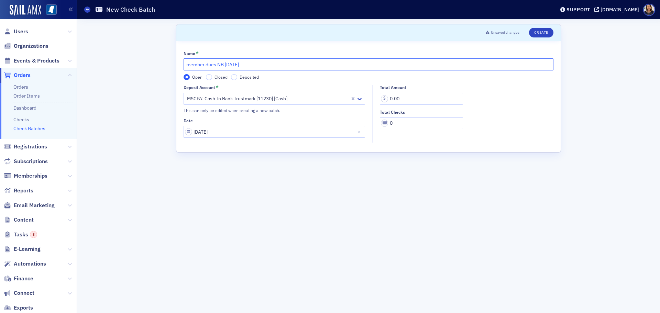
click at [237, 63] on input "member dues NB 10.08.25" at bounding box center [368, 64] width 370 height 12
type input "member dues NB 10.06.25"
click at [394, 98] on input "0.00" at bounding box center [421, 99] width 83 height 12
type input "860.00"
click at [405, 121] on input "0" at bounding box center [421, 123] width 83 height 12
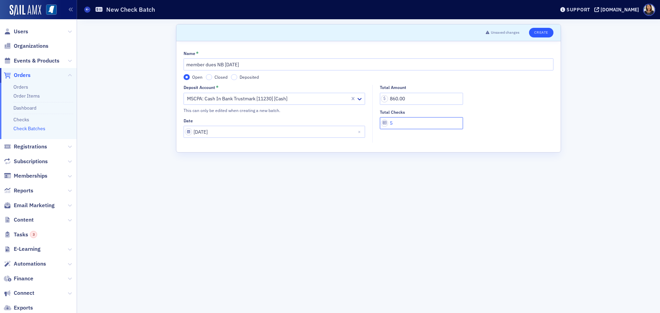
type input "5"
click at [541, 31] on button "Create" at bounding box center [541, 33] width 24 height 10
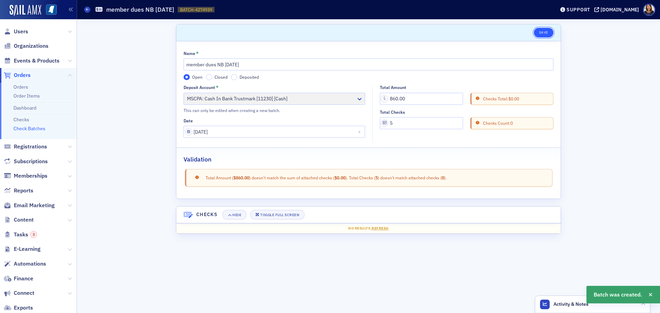
click at [541, 34] on button "Save" at bounding box center [544, 33] width 20 height 10
click at [18, 122] on link "Checks" at bounding box center [21, 119] width 16 height 6
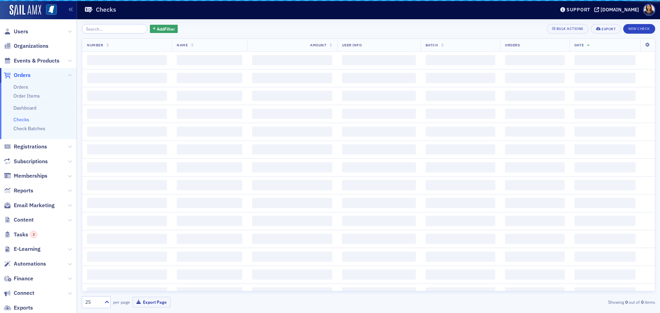
click at [21, 120] on link "Checks" at bounding box center [21, 119] width 16 height 6
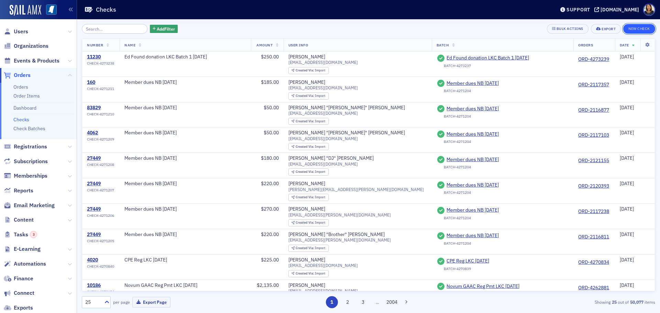
click at [640, 25] on button "New Check" at bounding box center [639, 29] width 32 height 10
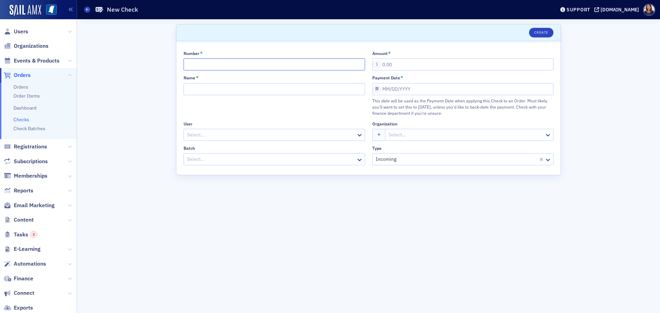
click at [217, 66] on input "Number *" at bounding box center [273, 64] width 181 height 12
type input "1137089119"
click at [268, 90] on input "Name *" at bounding box center [273, 89] width 181 height 12
type input "member dues NB 10.6.25"
click at [246, 136] on div at bounding box center [270, 135] width 169 height 9
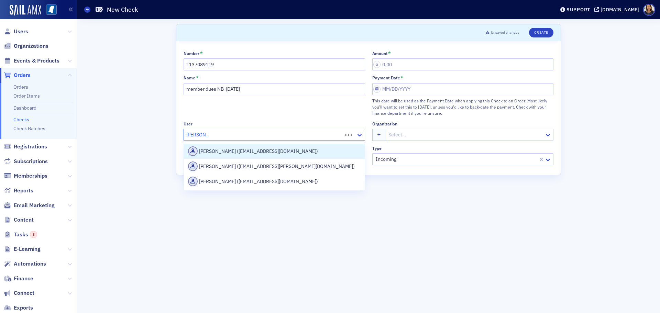
type input "selena dav"
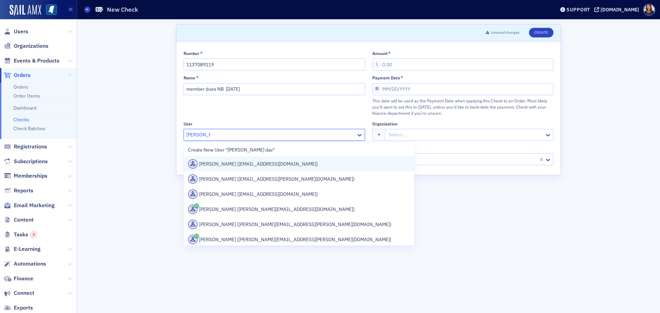
click at [245, 166] on div "Selena Davis (sdavis1@sfbcic.com)" at bounding box center [299, 164] width 222 height 10
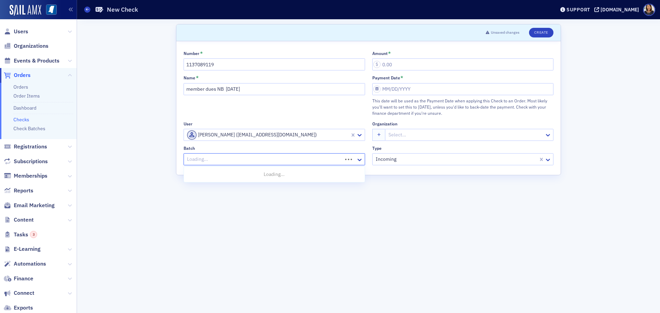
click at [312, 158] on div at bounding box center [263, 159] width 155 height 9
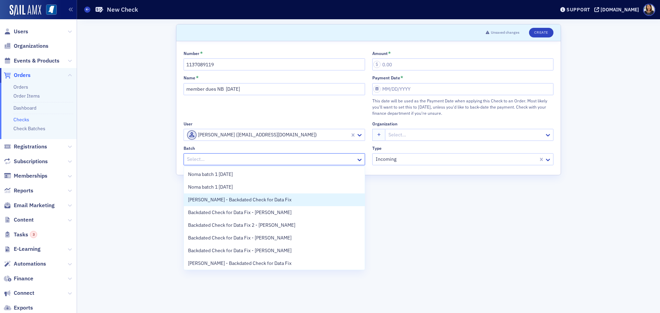
scroll to position [14, 0]
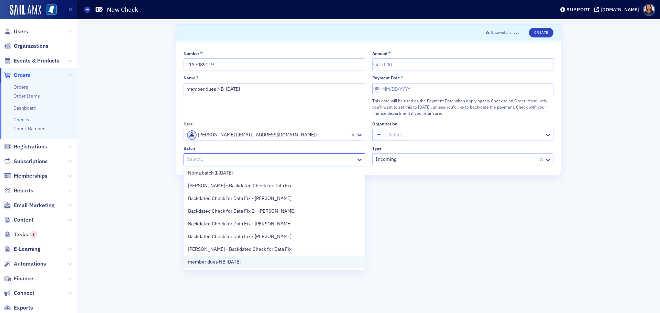
click at [237, 262] on span "member dues NB 10.06.25" at bounding box center [214, 261] width 53 height 7
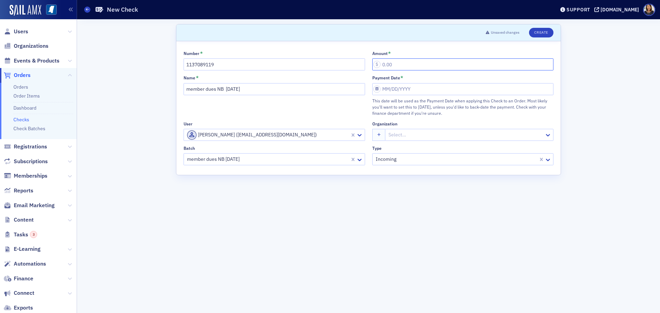
click at [397, 66] on input "Amount *" at bounding box center [462, 64] width 181 height 12
type input "185.00"
select select "9"
select select "2025"
click at [427, 92] on input "Payment Date *" at bounding box center [462, 89] width 181 height 12
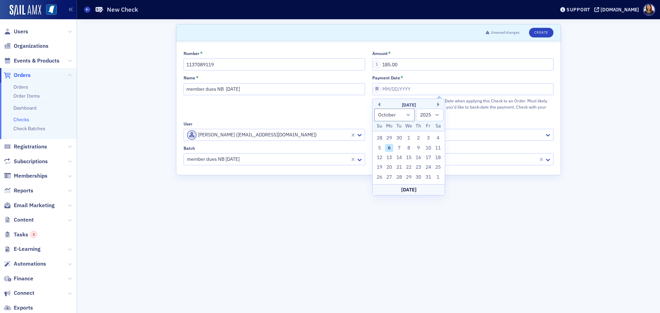
click at [390, 148] on div "6" at bounding box center [389, 148] width 8 height 8
type input "10/06/2025"
click at [544, 31] on button "Create" at bounding box center [541, 33] width 24 height 10
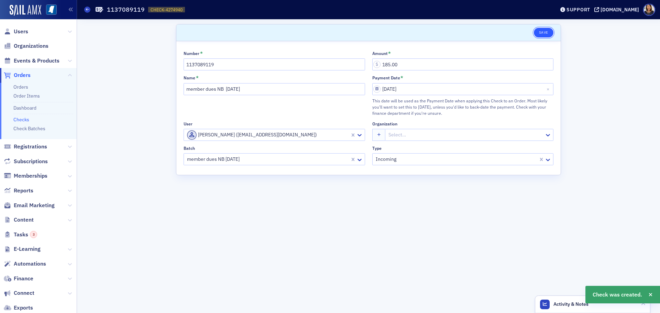
click at [537, 30] on button "Save" at bounding box center [544, 33] width 20 height 10
click at [25, 120] on link "Checks" at bounding box center [21, 119] width 16 height 6
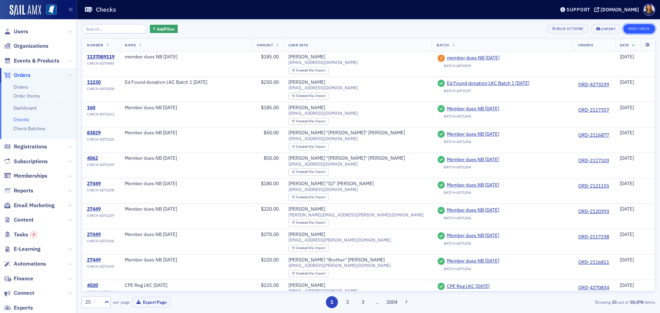
click at [640, 26] on button "New Check" at bounding box center [639, 29] width 32 height 10
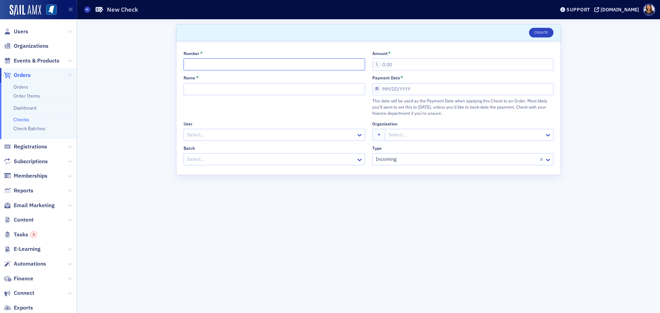
click at [220, 60] on input "Number *" at bounding box center [273, 64] width 181 height 12
type input "5843"
click at [218, 88] on input "Name *" at bounding box center [273, 89] width 181 height 12
type input "member dues NB 10.06.25"
click at [227, 132] on div at bounding box center [270, 135] width 169 height 9
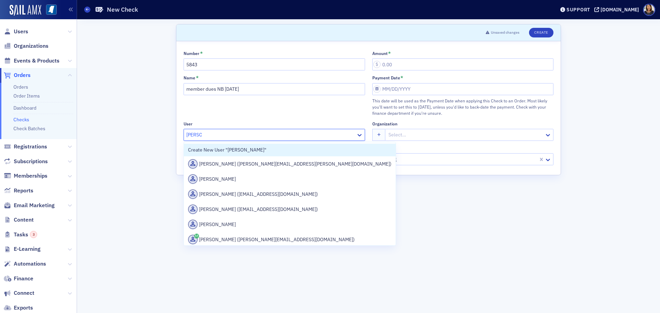
type input "jeffrey"
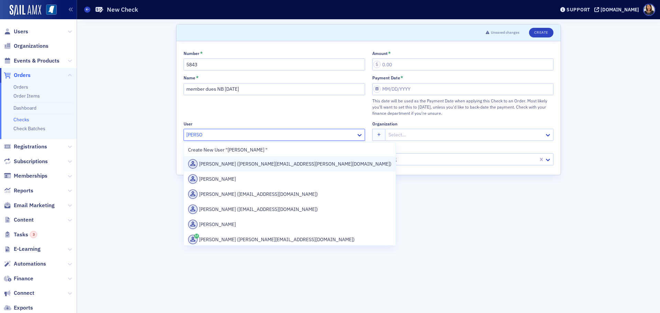
click at [283, 168] on div "Jeffrey Rhodes (jeffrey.rhodes@mpus.ms.gov)" at bounding box center [289, 164] width 203 height 10
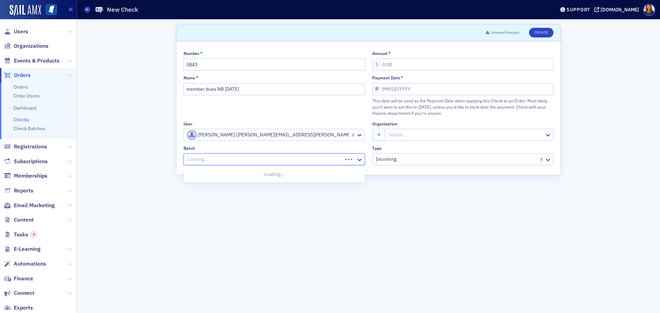
click at [283, 165] on div "Loading..." at bounding box center [273, 159] width 181 height 12
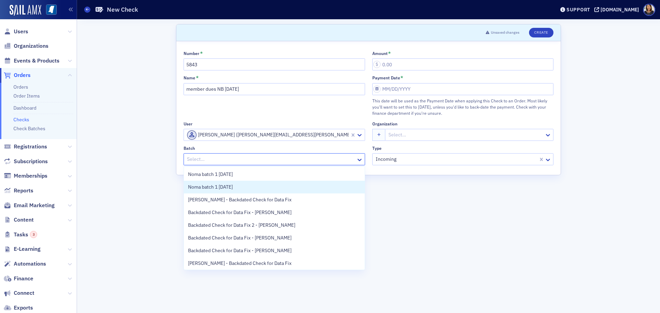
scroll to position [14, 0]
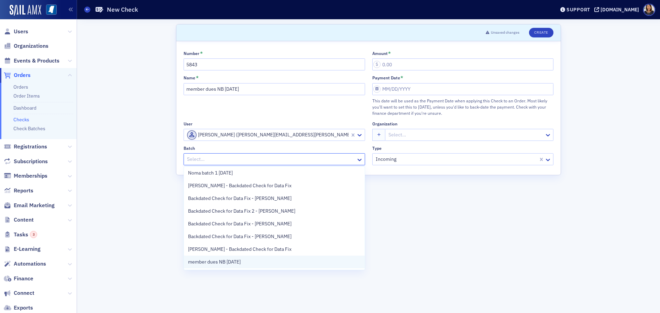
click at [256, 265] on div "member dues NB 10.06.25" at bounding box center [274, 261] width 172 height 7
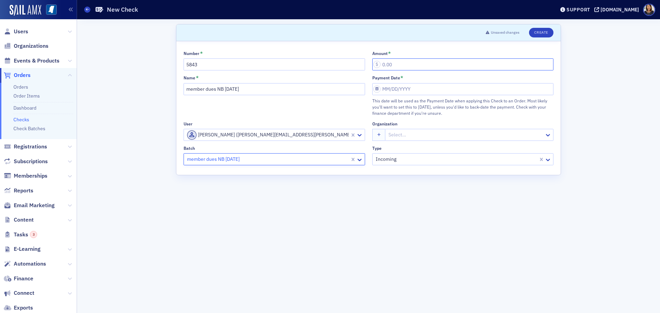
click at [397, 64] on input "Amount *" at bounding box center [462, 64] width 181 height 12
type input "185.00"
select select "9"
select select "2025"
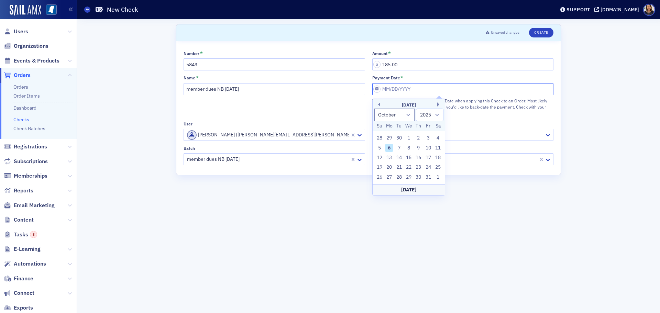
click at [412, 90] on input "Payment Date *" at bounding box center [462, 89] width 181 height 12
click at [389, 147] on div "6" at bounding box center [389, 148] width 8 height 8
type input "10/06/2025"
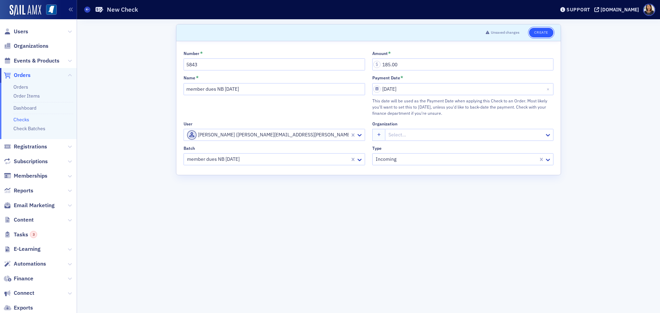
click at [542, 33] on button "Create" at bounding box center [541, 33] width 24 height 10
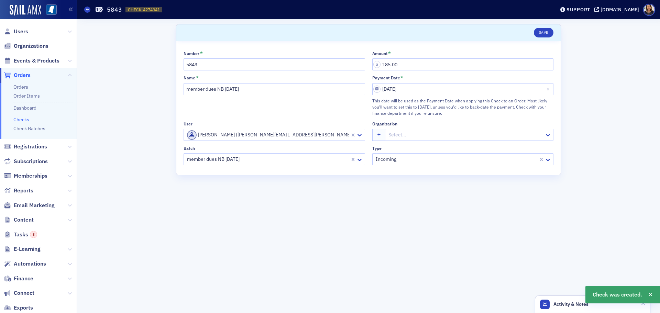
click at [533, 36] on div "Save" at bounding box center [541, 33] width 24 height 10
click at [26, 119] on link "Checks" at bounding box center [21, 119] width 16 height 6
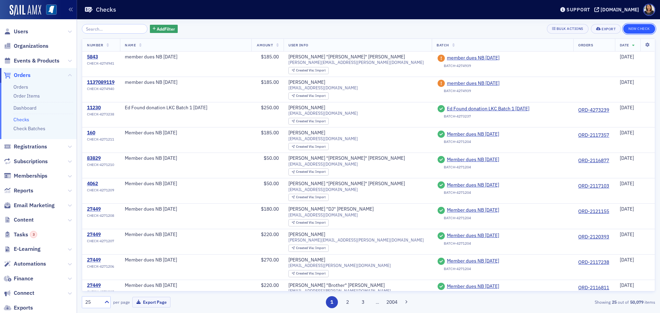
click at [633, 27] on button "New Check" at bounding box center [639, 29] width 32 height 10
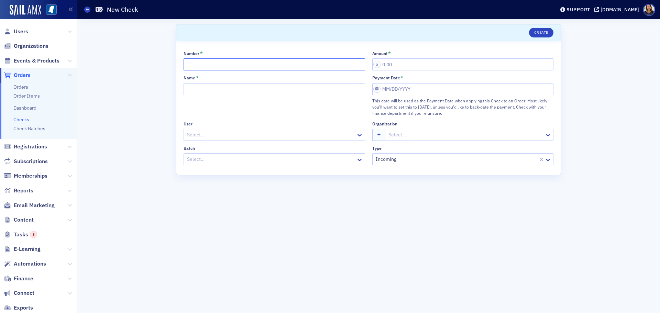
click at [234, 63] on input "Number *" at bounding box center [273, 64] width 181 height 12
type input "6205"
click at [234, 84] on input "Name *" at bounding box center [273, 89] width 181 height 12
type input "member dues NG 10.06.25"
click at [224, 133] on div at bounding box center [270, 135] width 169 height 9
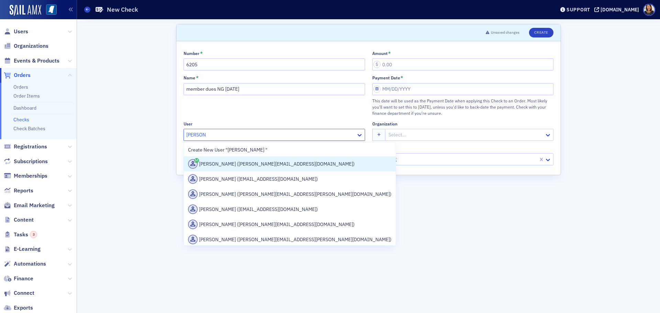
type input "stephen b"
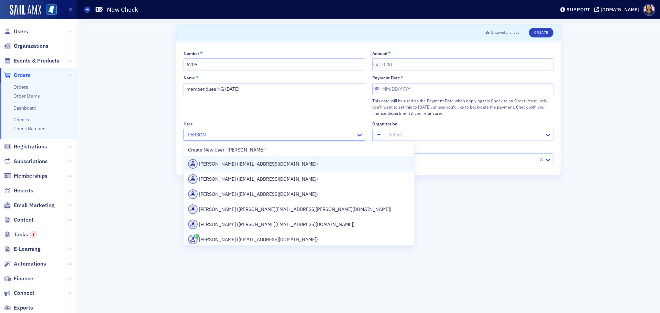
click at [258, 161] on div "Stephen Byrne (sbyrnesr@aol.com)" at bounding box center [299, 164] width 222 height 10
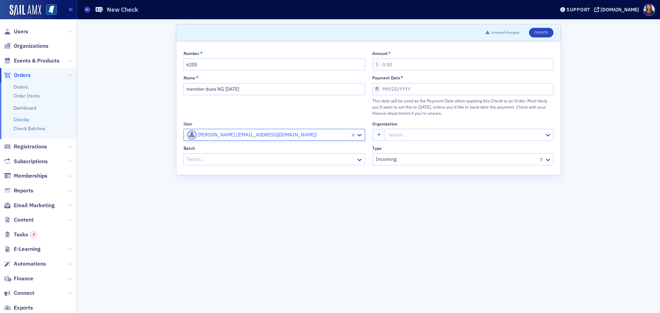
click at [282, 160] on div at bounding box center [270, 159] width 169 height 9
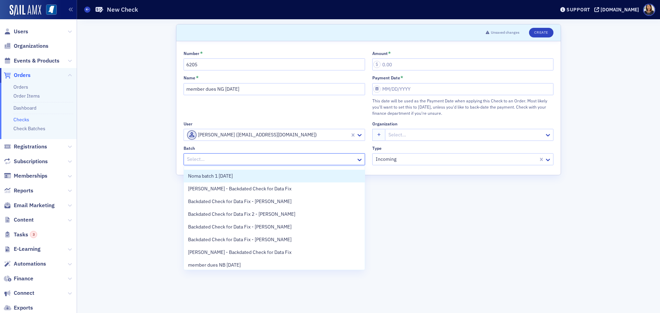
scroll to position [14, 0]
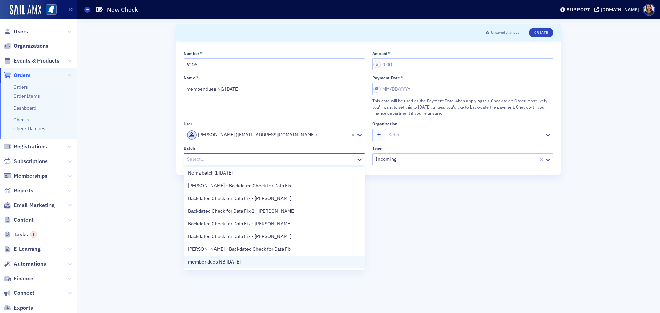
click at [261, 263] on div "member dues NB 10.06.25" at bounding box center [274, 261] width 172 height 7
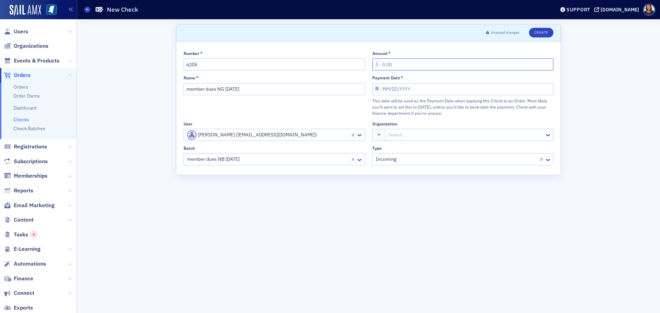
click at [391, 67] on input "Amount *" at bounding box center [462, 64] width 181 height 12
type input "220.00"
click at [402, 91] on input "Payment Date *" at bounding box center [462, 89] width 181 height 12
select select "9"
select select "2025"
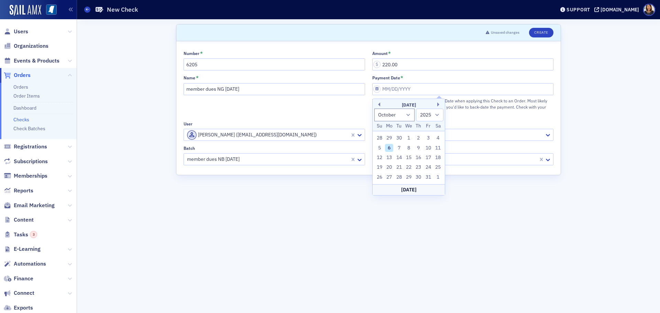
click at [387, 150] on div "6" at bounding box center [389, 148] width 8 height 8
type input "10/06/2025"
click at [536, 32] on button "Create" at bounding box center [541, 33] width 24 height 10
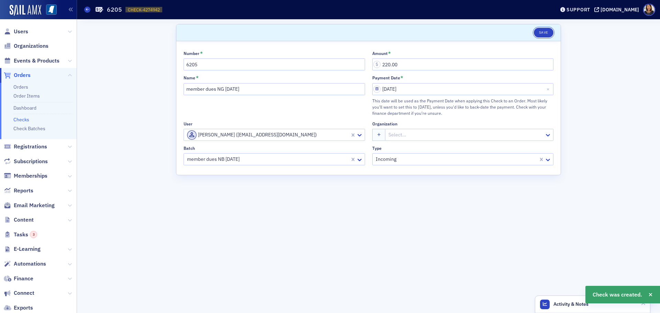
click at [537, 31] on button "Save" at bounding box center [544, 33] width 20 height 10
click at [30, 120] on li "Checks" at bounding box center [43, 118] width 60 height 9
click at [27, 120] on link "Checks" at bounding box center [21, 119] width 16 height 6
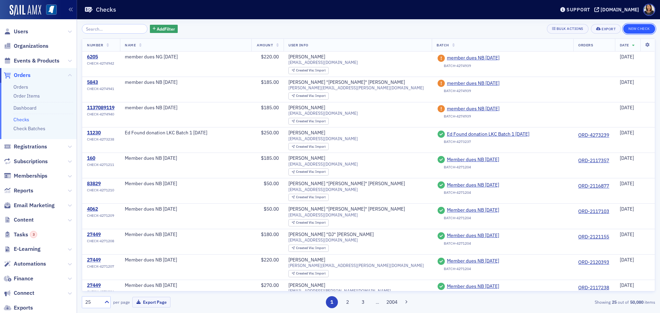
click at [638, 27] on button "New Check" at bounding box center [639, 29] width 32 height 10
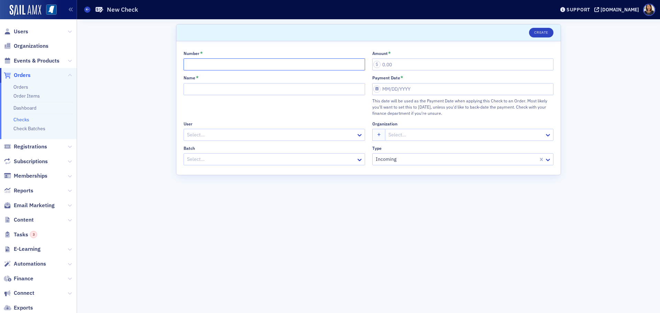
click at [219, 62] on input "Number *" at bounding box center [273, 64] width 181 height 12
type input "4299"
click at [208, 87] on input "Name *" at bounding box center [273, 89] width 181 height 12
type input "member dues NG 10.06.25"
click at [214, 132] on div at bounding box center [270, 135] width 169 height 9
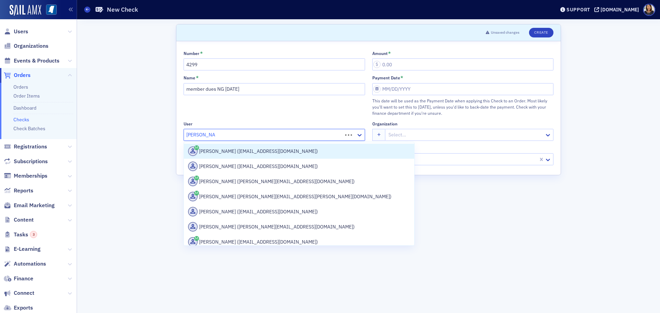
type input "gerald cooper"
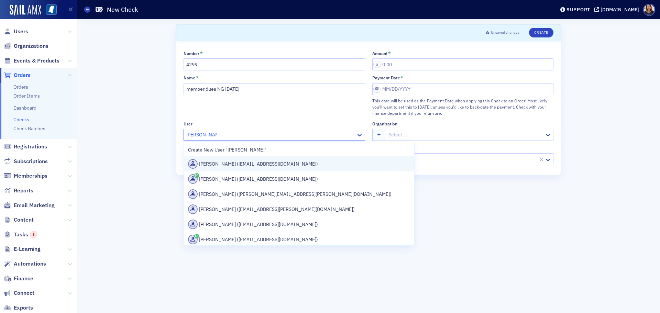
click at [253, 164] on div "Jerry Cooper (gcooper@mandalsroofing.com)" at bounding box center [299, 164] width 222 height 10
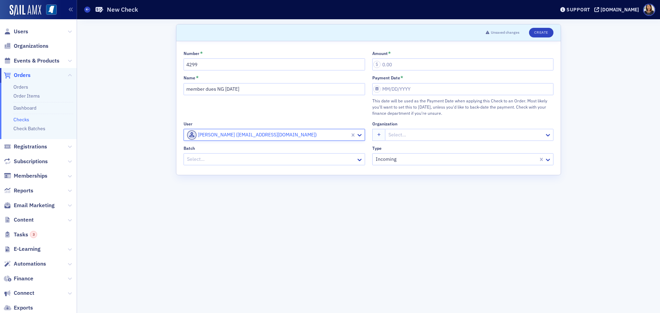
click at [276, 154] on div "Select…" at bounding box center [270, 159] width 172 height 10
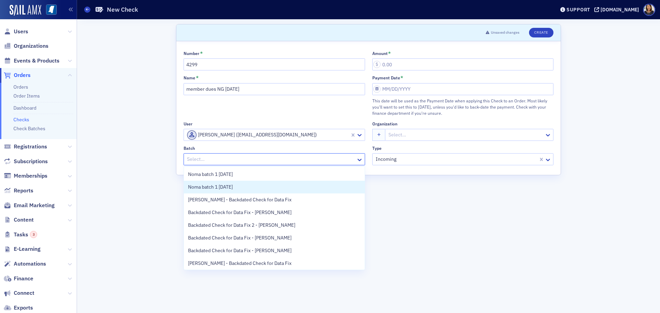
scroll to position [14, 0]
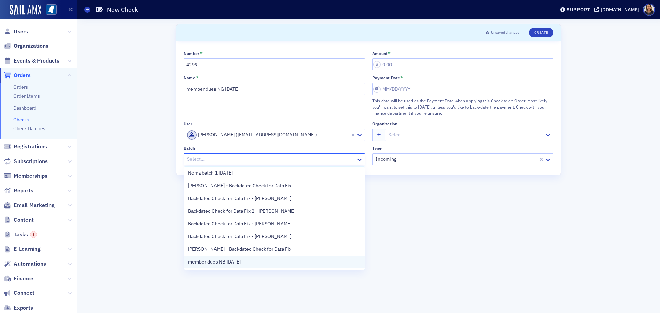
click at [291, 257] on div "member dues NB 10.06.25" at bounding box center [274, 262] width 181 height 13
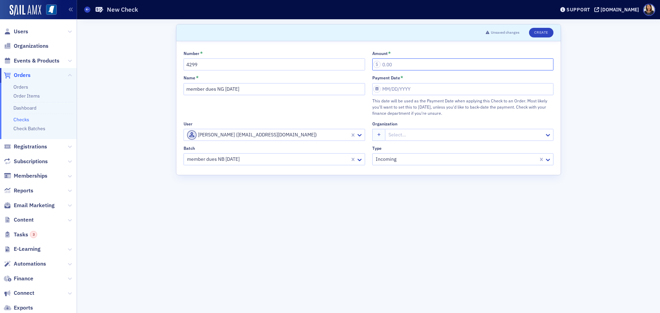
click at [401, 65] on input "Amount *" at bounding box center [462, 64] width 181 height 12
type input "50.00"
select select "9"
select select "2025"
click at [401, 89] on input "Payment Date *" at bounding box center [462, 89] width 181 height 12
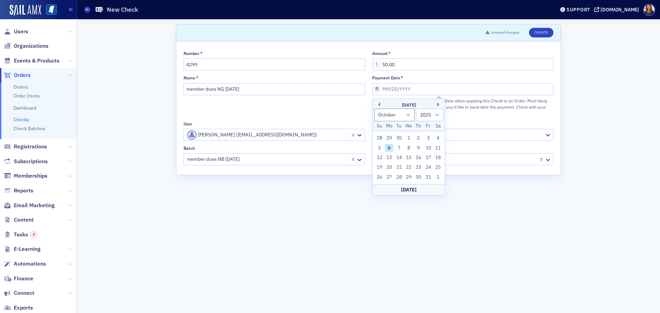
click at [386, 148] on div "6" at bounding box center [389, 148] width 8 height 8
type input "10/06/2025"
click at [539, 29] on button "Create" at bounding box center [541, 33] width 24 height 10
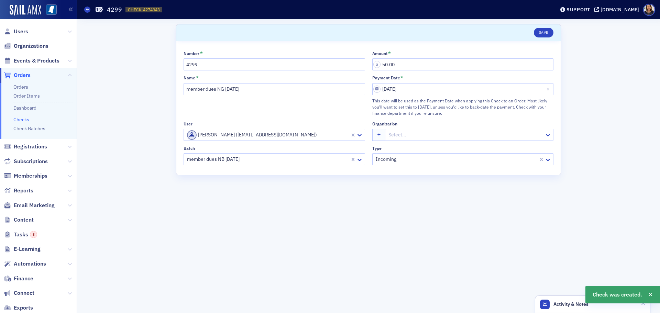
click at [533, 25] on header "Save" at bounding box center [368, 32] width 384 height 17
click at [540, 31] on button "Save" at bounding box center [544, 33] width 20 height 10
click at [17, 115] on li "Checks" at bounding box center [43, 118] width 60 height 9
click at [20, 117] on link "Checks" at bounding box center [21, 119] width 16 height 6
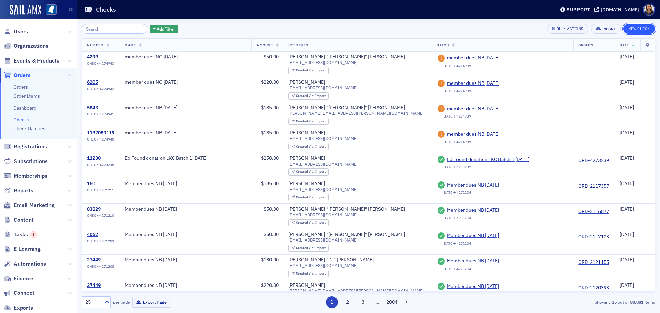
click at [631, 25] on button "New Check" at bounding box center [639, 29] width 32 height 10
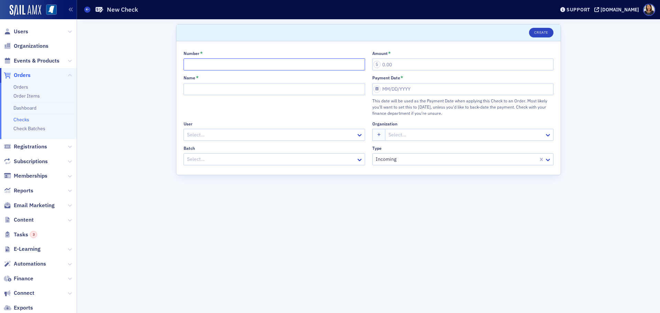
click at [241, 68] on input "Number *" at bounding box center [273, 64] width 181 height 12
type input "3645"
click at [231, 91] on input "Name *" at bounding box center [273, 89] width 181 height 12
type input "member dues NB 10.06.25"
click at [238, 134] on div at bounding box center [270, 135] width 169 height 9
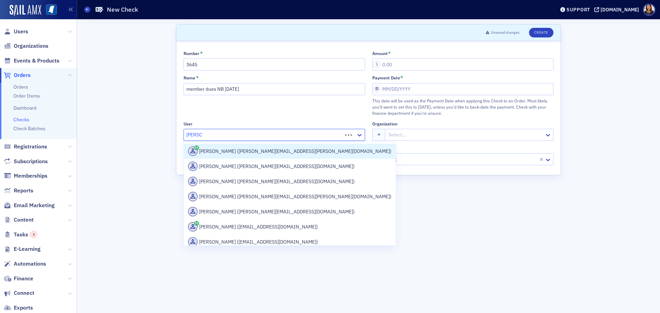
type input "cheryl l"
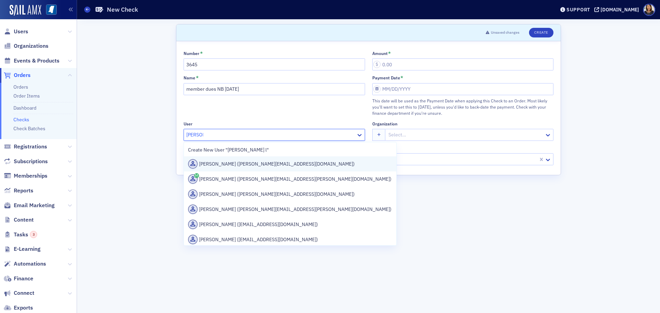
click at [250, 164] on div "Cheryl Land (cherylland@comcast.net)" at bounding box center [290, 164] width 204 height 10
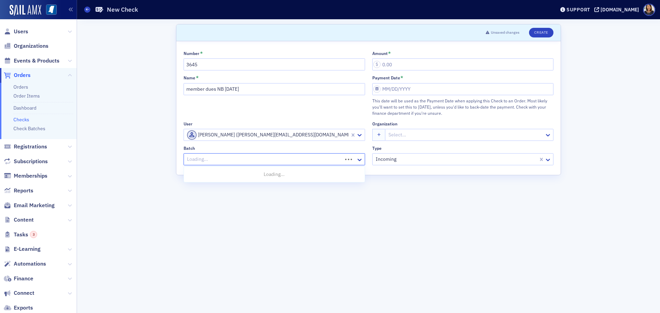
click at [259, 156] on div at bounding box center [263, 159] width 155 height 9
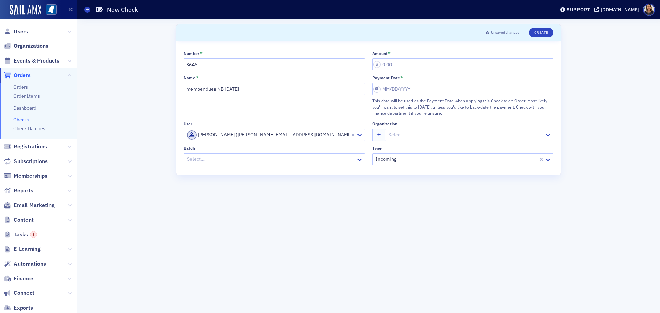
drag, startPoint x: 364, startPoint y: 195, endPoint x: 364, endPoint y: 237, distance: 41.9
click at [364, 237] on form "Scroll to Unsaved changes Create Number * 3645 Amount * Name * member dues NB 1…" at bounding box center [368, 166] width 385 height 284
click at [360, 161] on icon at bounding box center [359, 159] width 7 height 7
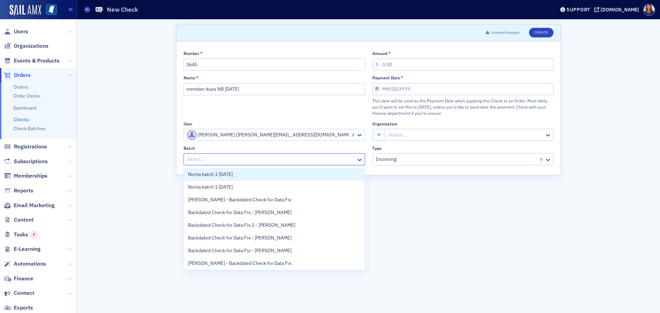
scroll to position [14, 0]
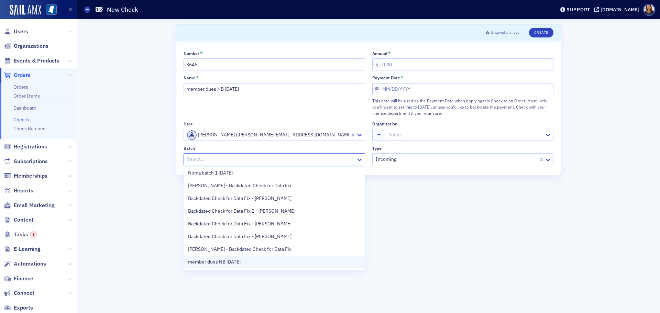
click at [259, 265] on div "member dues NB 10.06.25" at bounding box center [274, 261] width 172 height 7
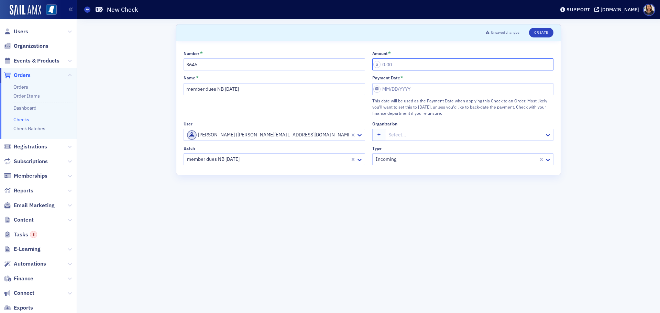
click at [436, 66] on input "Amount *" at bounding box center [462, 64] width 181 height 12
type input "220.00"
click at [440, 87] on input "Payment Date *" at bounding box center [462, 89] width 181 height 12
select select "9"
select select "2025"
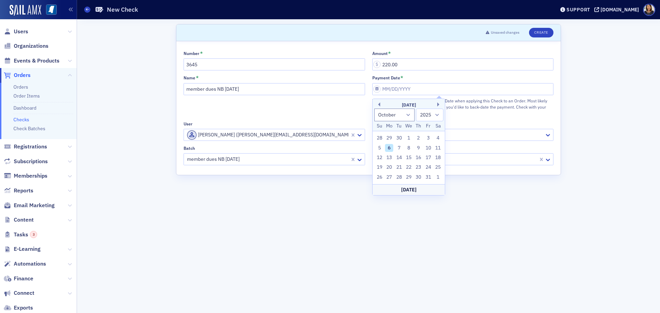
click at [388, 150] on div "6" at bounding box center [389, 148] width 8 height 8
type input "10/06/2025"
click at [538, 31] on button "Create" at bounding box center [541, 33] width 24 height 10
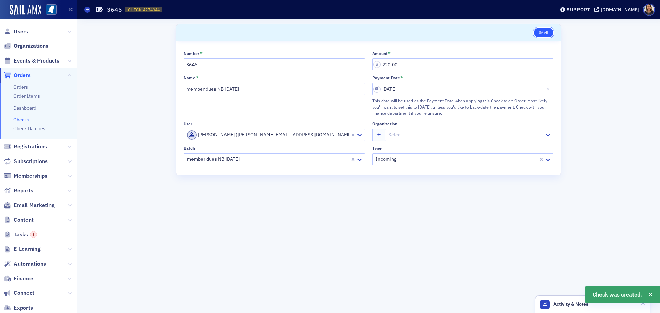
click at [545, 30] on button "Save" at bounding box center [544, 33] width 20 height 10
click at [24, 120] on link "Checks" at bounding box center [21, 119] width 16 height 6
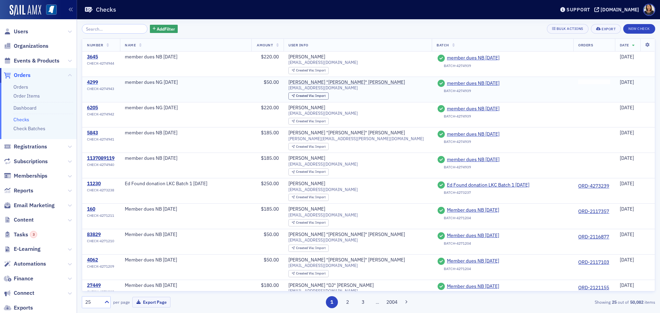
click at [93, 80] on div "4299" at bounding box center [100, 82] width 27 height 6
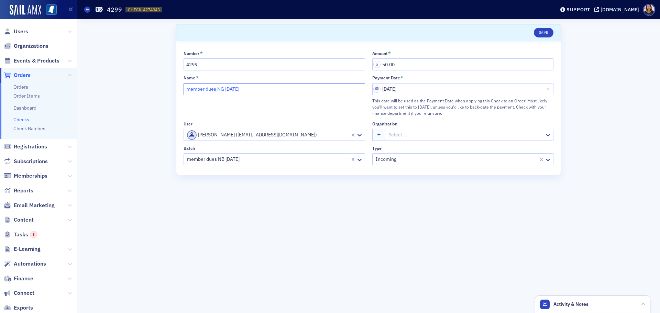
click at [222, 89] on input "member dues NG 10.06.25" at bounding box center [273, 89] width 181 height 12
click at [223, 89] on input "member dues NG 10.06.25" at bounding box center [273, 89] width 181 height 12
type input "member dues NB 10.06.25"
click at [542, 30] on button "Save" at bounding box center [544, 33] width 20 height 10
click at [24, 122] on link "Checks" at bounding box center [21, 119] width 16 height 6
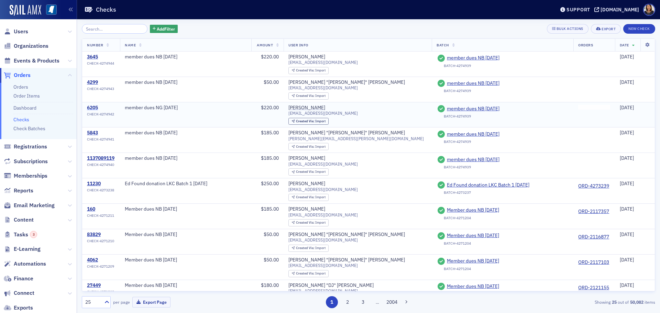
click at [95, 108] on div "6205" at bounding box center [100, 108] width 27 height 6
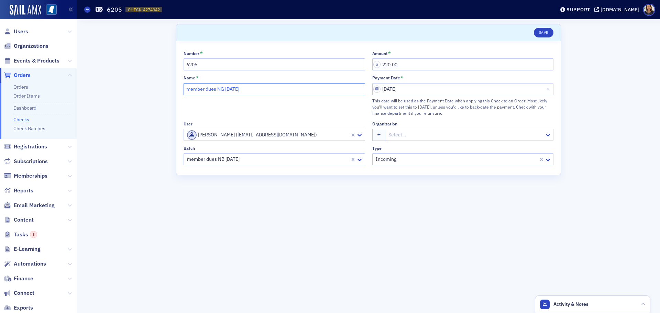
click at [225, 88] on input "member dues NG 10.06.25" at bounding box center [273, 89] width 181 height 12
click at [226, 90] on input "member dues NG 10.06.25" at bounding box center [273, 89] width 181 height 12
type input "member dues NB 10.06.25"
click at [548, 32] on button "Save" at bounding box center [544, 33] width 20 height 10
click at [19, 118] on link "Checks" at bounding box center [21, 119] width 16 height 6
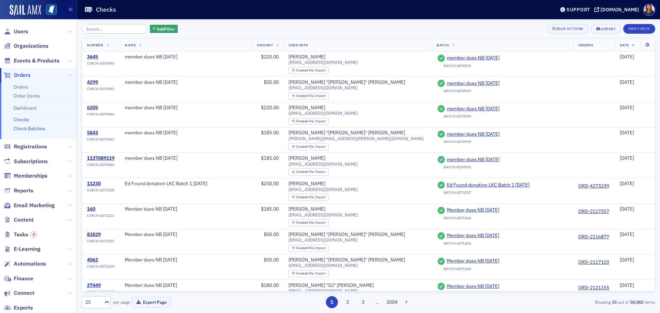
click at [28, 129] on link "Check Batches" at bounding box center [29, 128] width 32 height 6
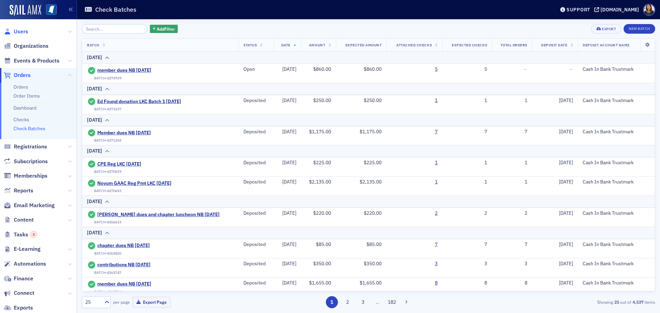
click at [21, 33] on span "Users" at bounding box center [21, 32] width 14 height 8
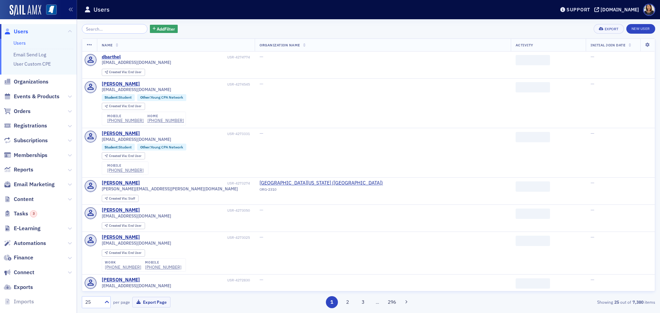
click at [116, 23] on div "Add Filter Export New User Name Organization Name Activity Initial Join Date db…" at bounding box center [368, 166] width 573 height 294
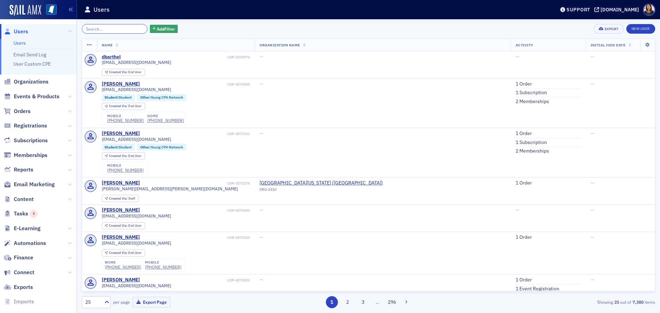
click at [116, 24] on input "search" at bounding box center [115, 29] width 66 height 10
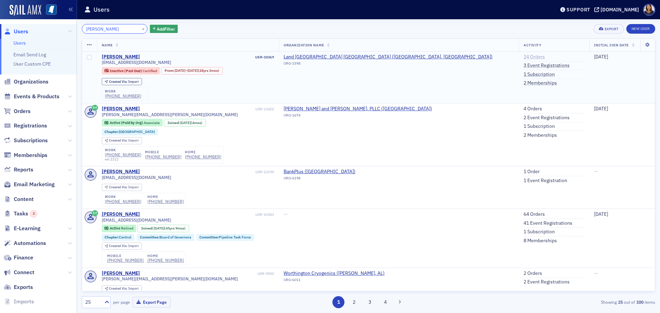
type input "cheryl land"
click at [523, 57] on link "24 Orders" at bounding box center [533, 57] width 21 height 6
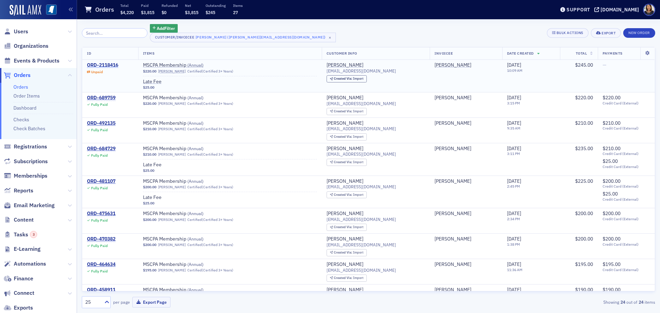
click at [104, 64] on div "ORD-2118416" at bounding box center [102, 65] width 31 height 6
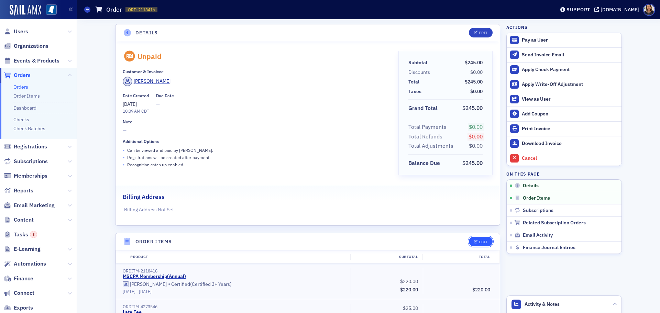
click at [475, 242] on span "Edit" at bounding box center [480, 242] width 13 height 4
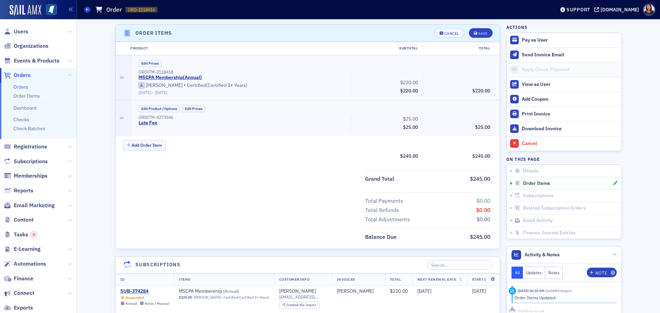
scroll to position [210, 0]
click at [191, 108] on button "Edit Prices" at bounding box center [193, 106] width 23 height 7
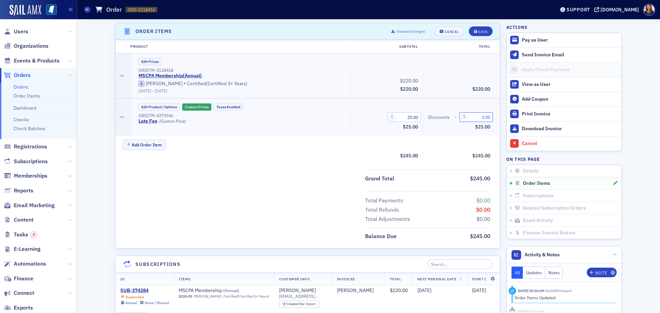
click at [481, 117] on input "0.00" at bounding box center [476, 117] width 34 height 10
click at [475, 118] on input "0.00" at bounding box center [476, 117] width 34 height 10
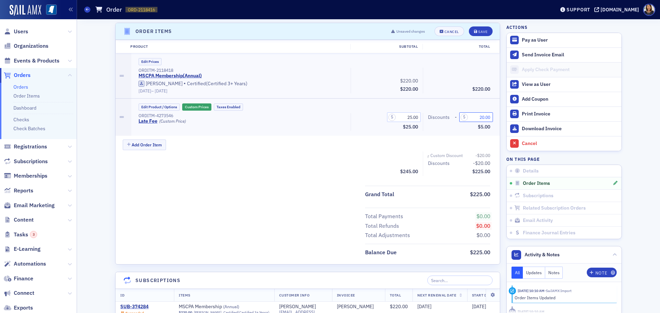
click at [478, 117] on input "20.00" at bounding box center [476, 117] width 34 height 10
click at [480, 117] on input "20.00" at bounding box center [476, 117] width 34 height 10
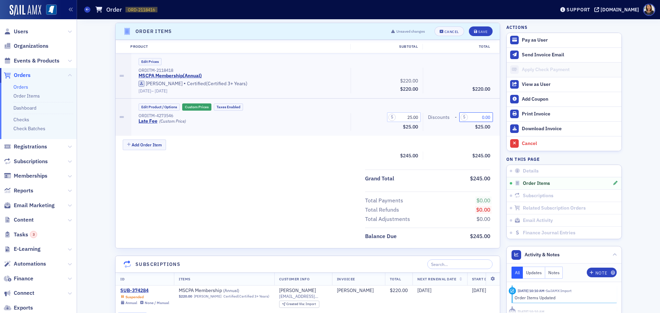
click at [482, 115] on input "0.00" at bounding box center [476, 117] width 34 height 10
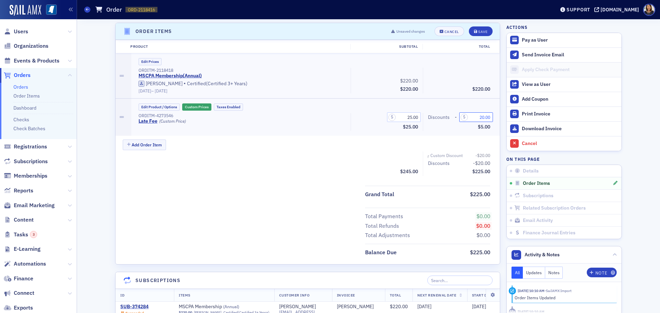
click at [481, 117] on input "20.00" at bounding box center [476, 117] width 34 height 10
type input "25.00"
click at [478, 30] on div "Save" at bounding box center [482, 32] width 9 height 4
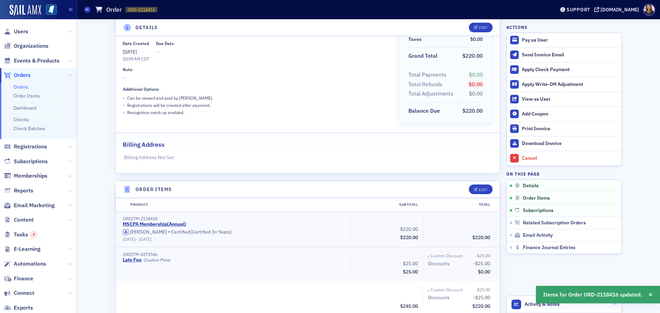
scroll to position [0, 0]
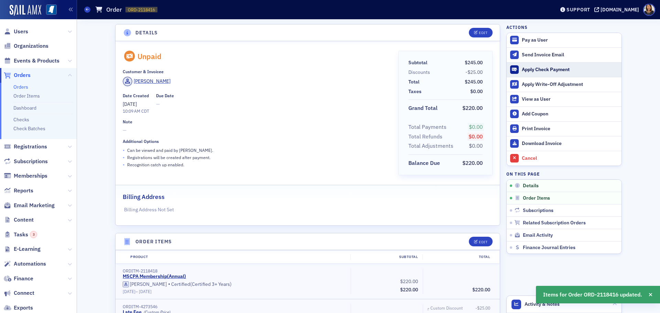
click at [528, 69] on div "Apply Check Payment" at bounding box center [570, 70] width 96 height 6
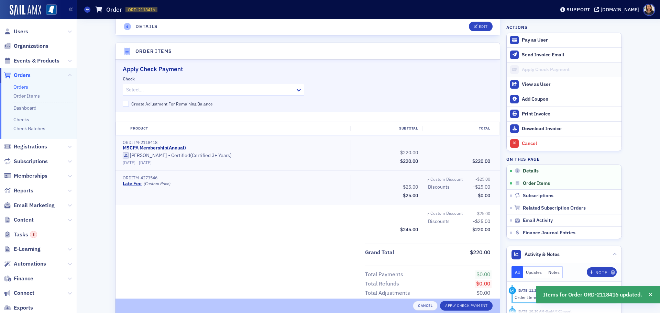
scroll to position [210, 0]
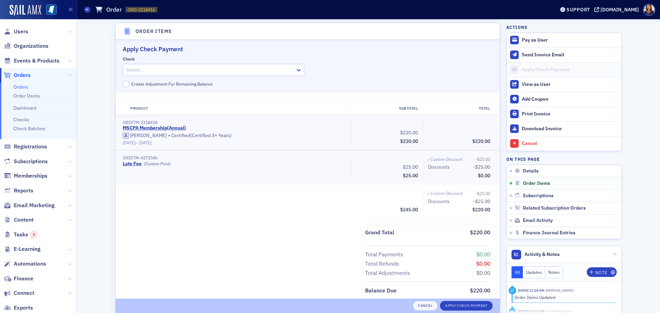
click at [294, 70] on div "Select…" at bounding box center [213, 70] width 181 height 12
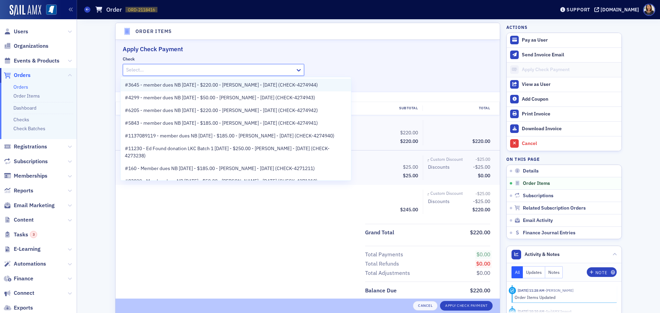
click at [275, 83] on span "#3645 - member dues NB 10.06.25 - $220.00 - Cheryl Land - 10/6/2025 (CHECK-4274…" at bounding box center [221, 84] width 193 height 7
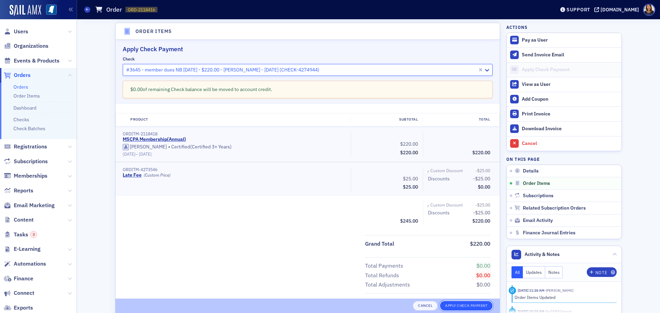
click at [468, 306] on button "Apply Check Payment" at bounding box center [466, 306] width 53 height 10
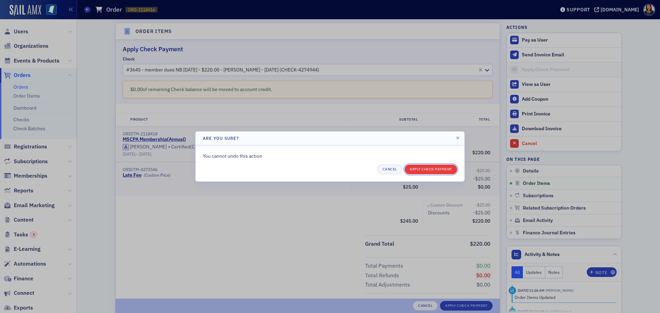
click at [428, 171] on button "Apply Check Payment" at bounding box center [430, 170] width 53 height 10
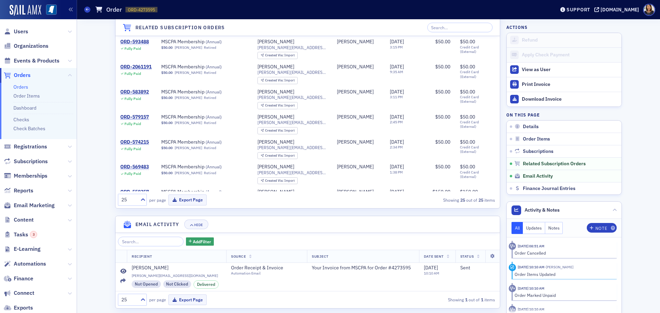
scroll to position [585, 0]
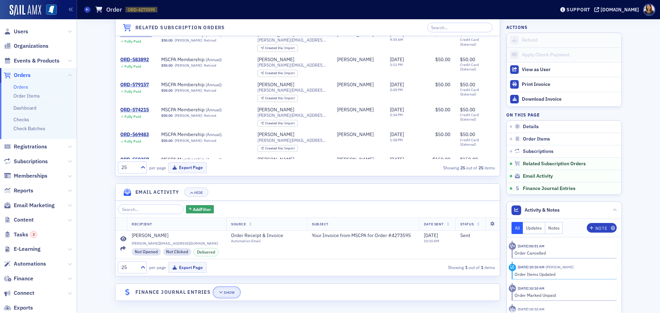
click at [226, 294] on div "Show" at bounding box center [229, 293] width 11 height 4
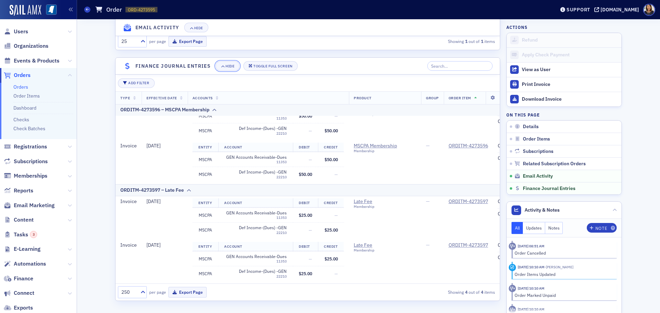
scroll to position [0, 0]
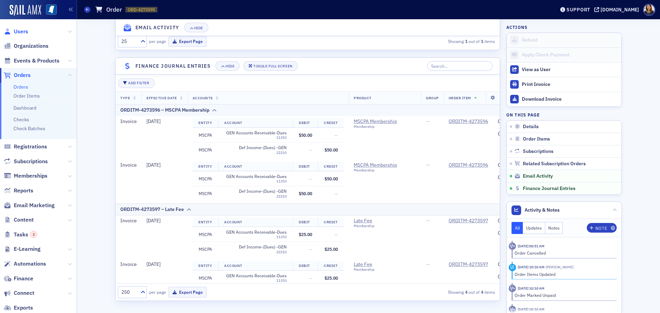
click at [22, 30] on span "Users" at bounding box center [21, 32] width 14 height 8
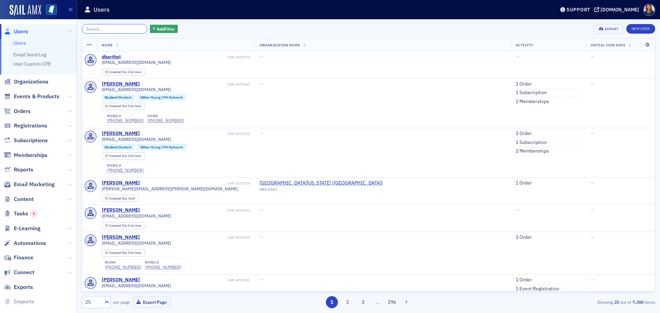
click at [115, 31] on input "search" at bounding box center [115, 29] width 66 height 10
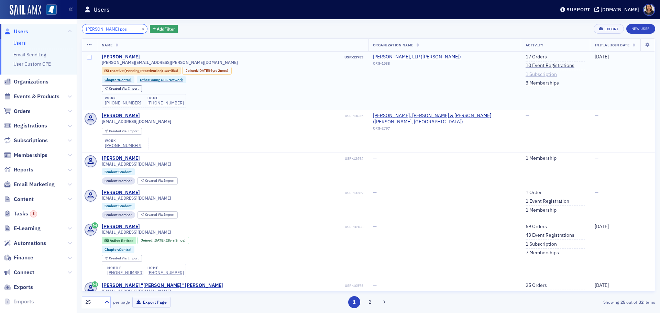
type input "[PERSON_NAME] pos"
click at [532, 74] on link "1 Subscription" at bounding box center [540, 74] width 31 height 6
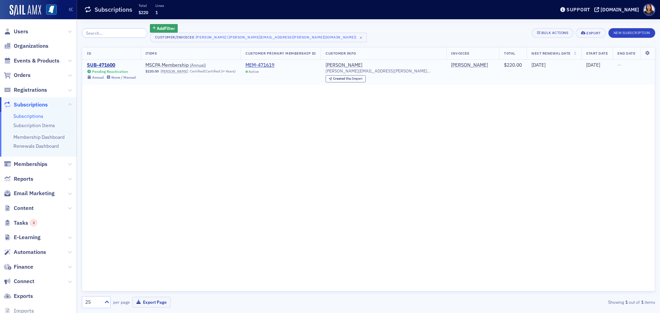
click at [102, 61] on td "SUB-471600 Pending Reactivation Annual None / Manual" at bounding box center [111, 72] width 58 height 25
click at [103, 63] on div "SUB-471600" at bounding box center [111, 65] width 49 height 6
click at [101, 67] on div "SUB-471600" at bounding box center [111, 65] width 49 height 6
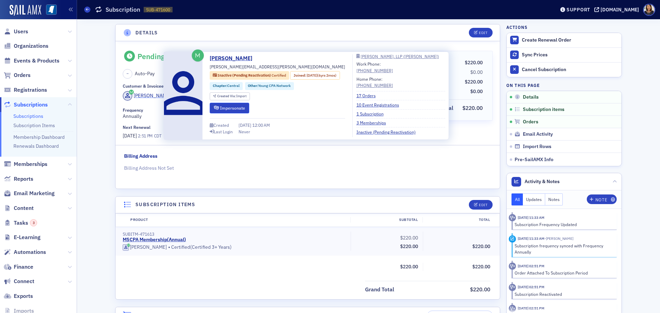
drag, startPoint x: 236, startPoint y: 108, endPoint x: 135, endPoint y: 91, distance: 102.0
click at [135, 91] on body "Users Organizations Events & Products Orders Registrations Subscriptions Subscr…" at bounding box center [330, 156] width 660 height 313
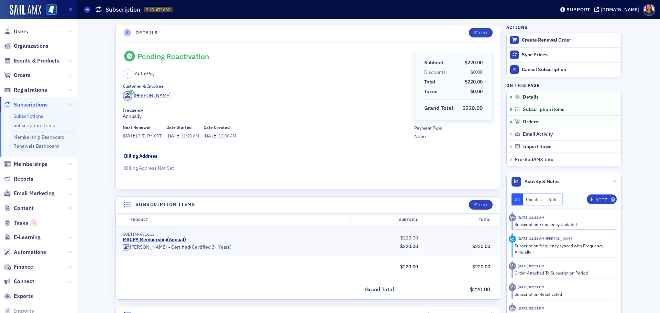
click at [227, 158] on fieldset "Billing Address Billing Address Not Set" at bounding box center [307, 165] width 367 height 24
click at [18, 29] on span "Users" at bounding box center [21, 32] width 14 height 8
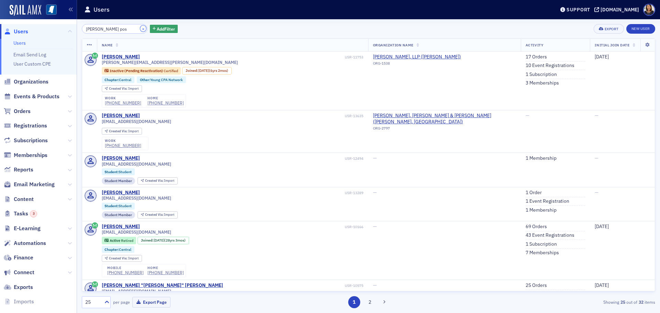
click at [140, 27] on button "×" at bounding box center [143, 28] width 6 height 6
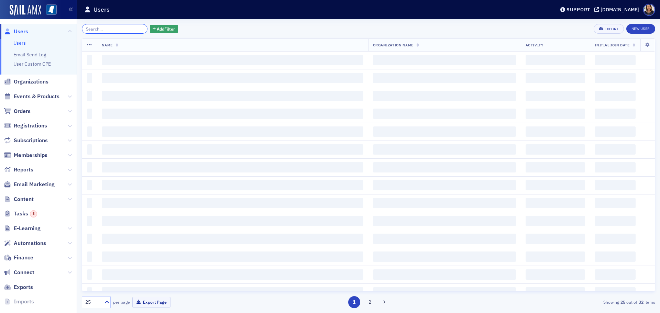
click at [125, 30] on input "search" at bounding box center [115, 29] width 66 height 10
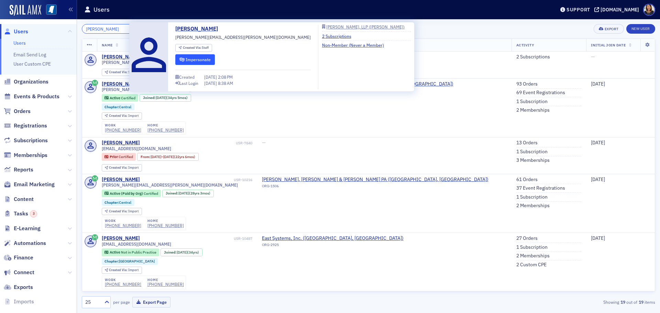
type input "judy harv"
click at [200, 59] on button "Impersonate" at bounding box center [195, 59] width 40 height 11
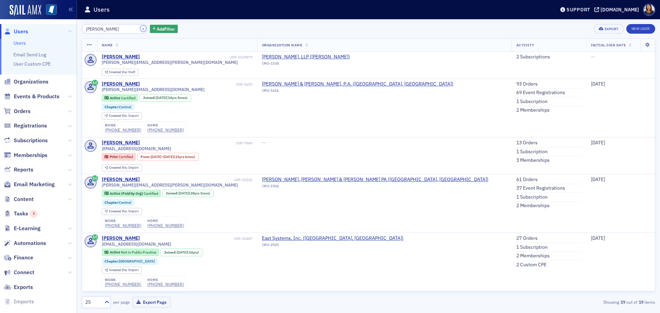
click at [140, 28] on button "×" at bounding box center [143, 28] width 6 height 6
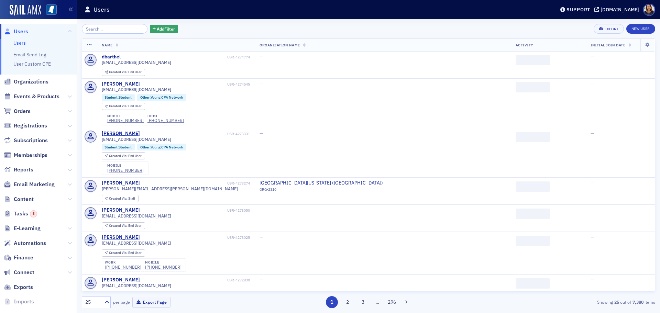
click at [131, 35] on div "Add Filter Export New User Name Organization Name Activity Initial Join Date db…" at bounding box center [368, 166] width 573 height 284
click at [129, 31] on input "search" at bounding box center [115, 29] width 66 height 10
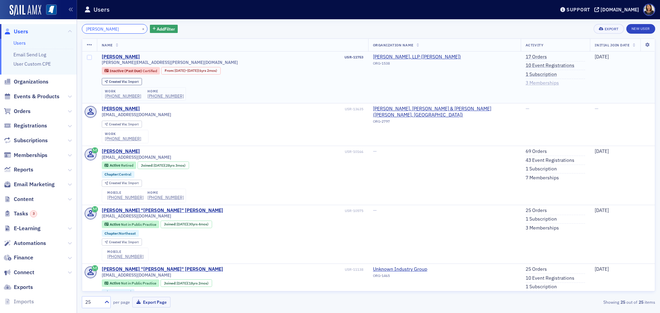
type input "bailey posa"
click at [535, 81] on link "3 Memberships" at bounding box center [541, 83] width 33 height 6
click at [528, 83] on link "3 Memberships" at bounding box center [541, 83] width 33 height 6
click at [529, 75] on link "1 Subscription" at bounding box center [540, 74] width 31 height 6
click at [534, 58] on link "17 Orders" at bounding box center [535, 57] width 21 height 6
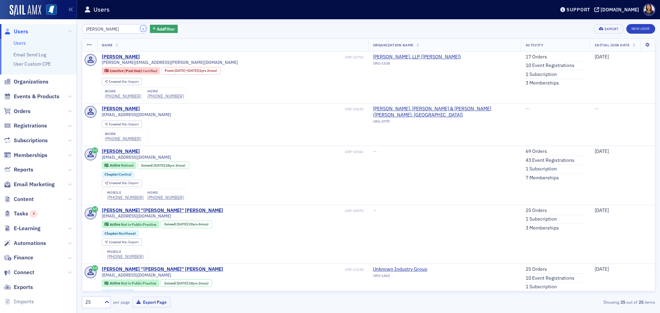
click at [140, 28] on button "×" at bounding box center [143, 28] width 6 height 6
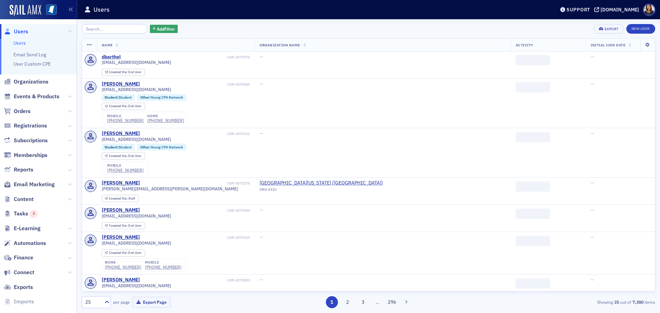
click at [115, 27] on input "search" at bounding box center [115, 29] width 66 height 10
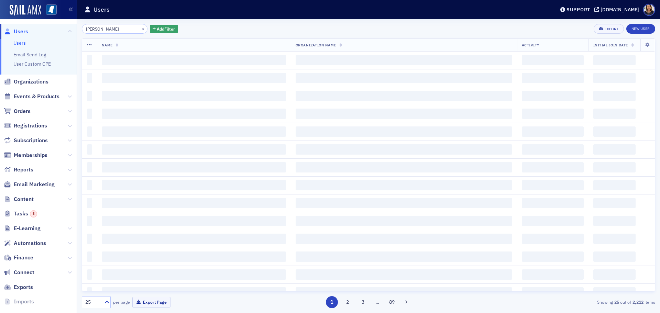
type input "[PERSON_NAME]"
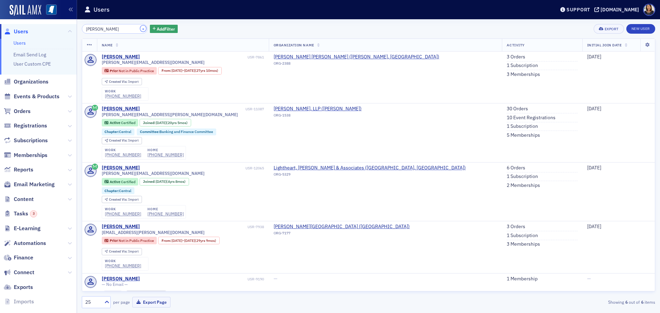
click at [140, 28] on button "×" at bounding box center [143, 28] width 6 height 6
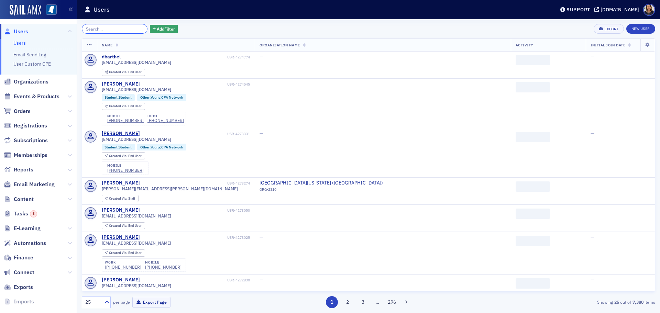
click at [126, 29] on input "search" at bounding box center [115, 29] width 66 height 10
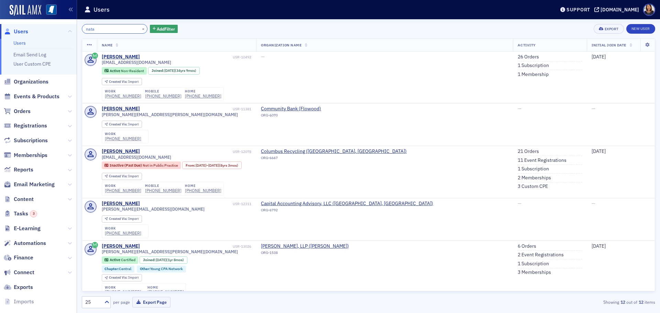
type input "nata"
click at [140, 28] on button "×" at bounding box center [143, 28] width 6 height 6
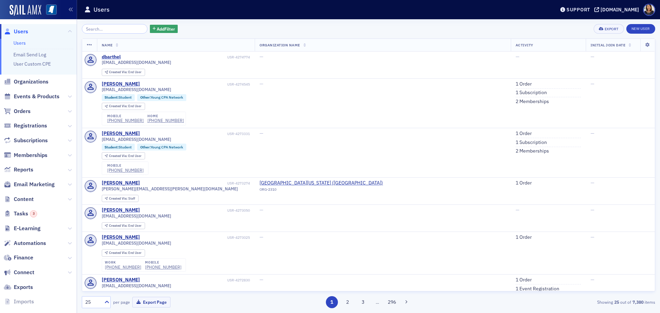
click at [122, 19] on header "Users Support ms-cpa.org" at bounding box center [368, 9] width 583 height 19
click at [118, 25] on div "Add Filter Export New User Name Organization Name Activity Initial Join Date db…" at bounding box center [368, 166] width 573 height 294
click at [116, 29] on input "search" at bounding box center [115, 29] width 66 height 10
click at [106, 32] on input "search" at bounding box center [115, 29] width 66 height 10
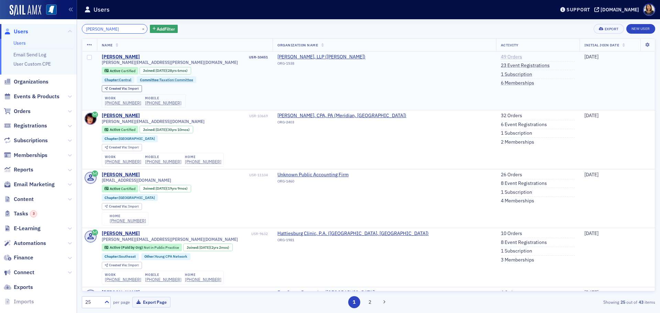
type input "donna bruc"
click at [501, 57] on link "49 Orders" at bounding box center [511, 57] width 21 height 6
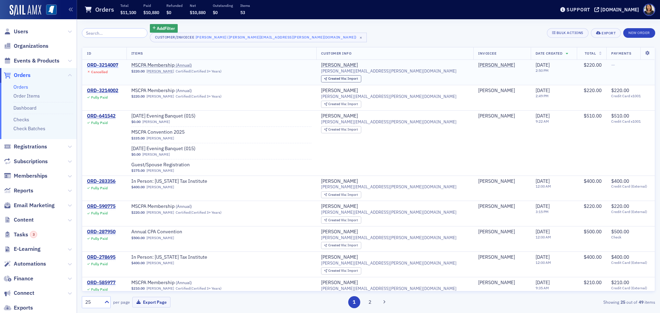
click at [103, 64] on div "ORD-3214007" at bounding box center [102, 65] width 31 height 6
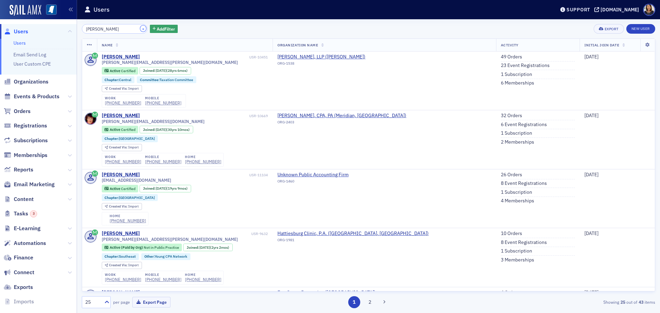
click at [140, 29] on button "×" at bounding box center [143, 28] width 6 height 6
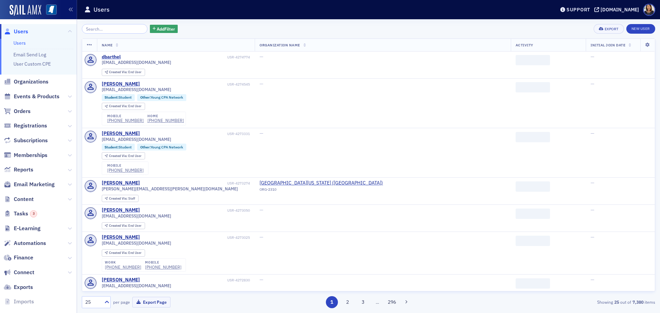
click at [108, 29] on input "search" at bounding box center [115, 29] width 66 height 10
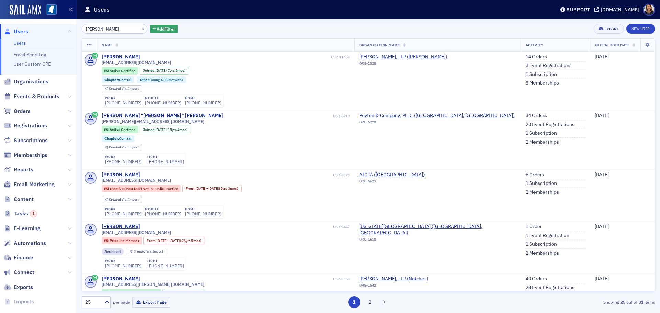
type input "[PERSON_NAME]"
click at [140, 27] on div "×" at bounding box center [143, 28] width 7 height 9
click at [140, 27] on button "×" at bounding box center [143, 28] width 6 height 6
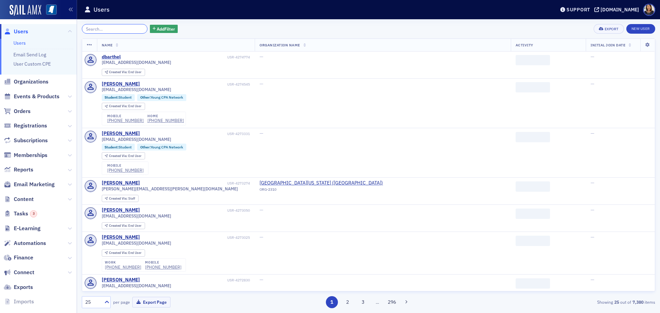
click at [124, 29] on input "search" at bounding box center [115, 29] width 66 height 10
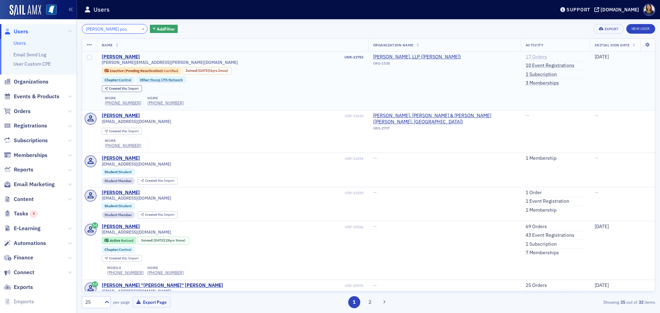
type input "[PERSON_NAME] pos"
click at [530, 56] on link "17 Orders" at bounding box center [535, 57] width 21 height 6
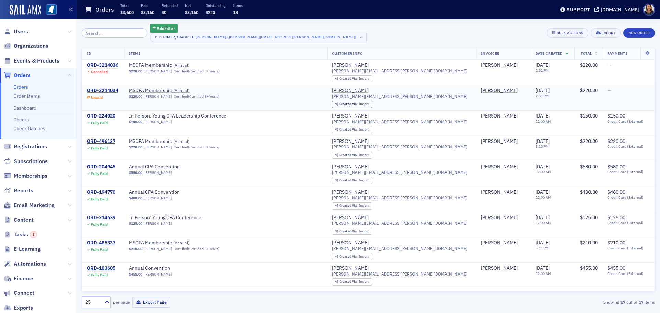
click at [109, 91] on div "ORD-3214034" at bounding box center [102, 91] width 31 height 6
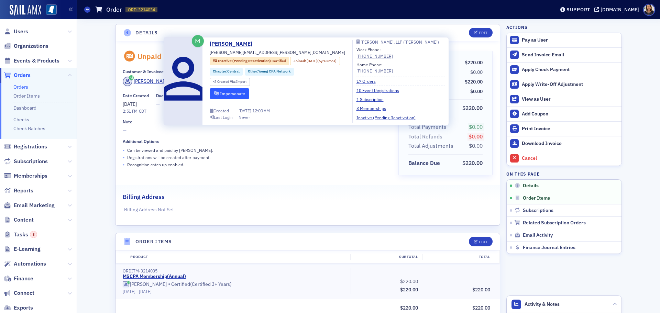
click at [238, 95] on button "Impersonate" at bounding box center [230, 93] width 40 height 11
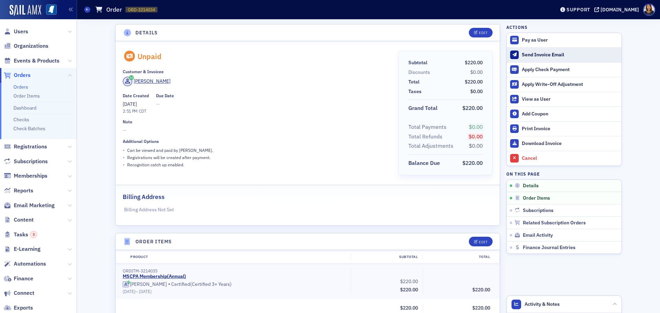
click at [531, 53] on div "Send Invoice Email" at bounding box center [570, 55] width 96 height 6
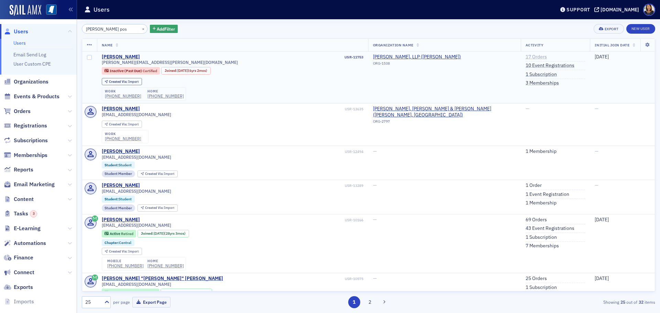
click at [529, 56] on link "17 Orders" at bounding box center [535, 57] width 21 height 6
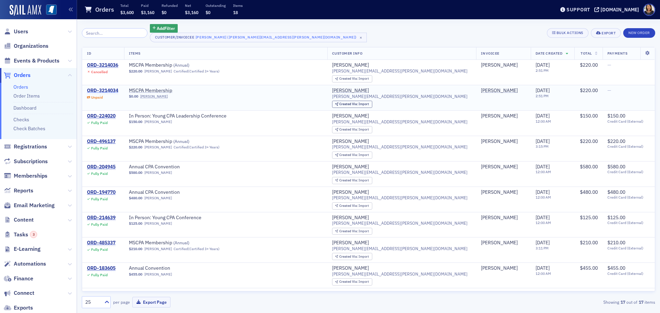
click at [113, 91] on div "ORD-3214034" at bounding box center [102, 91] width 31 height 6
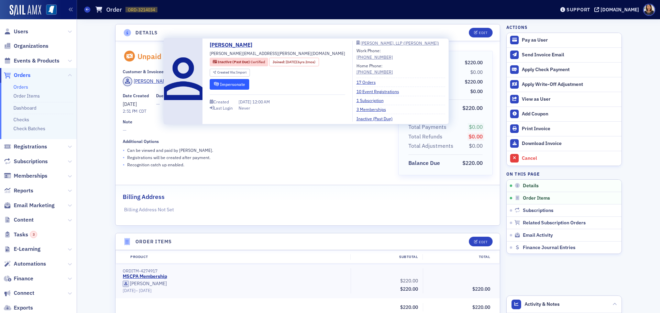
click at [236, 87] on button "Impersonate" at bounding box center [230, 84] width 40 height 11
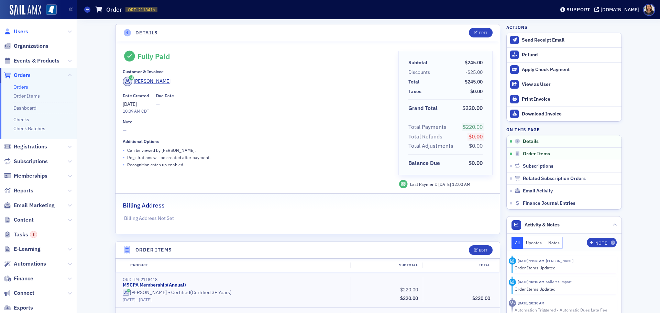
click at [16, 31] on span "Users" at bounding box center [21, 32] width 14 height 8
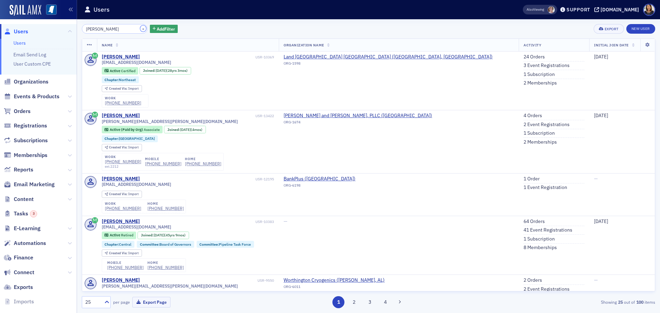
drag, startPoint x: 135, startPoint y: 28, endPoint x: 131, endPoint y: 28, distance: 4.5
click at [140, 28] on button "×" at bounding box center [143, 28] width 6 height 6
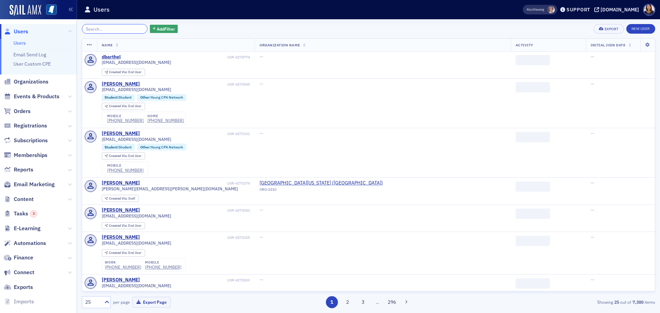
click at [127, 28] on input "search" at bounding box center [115, 29] width 66 height 10
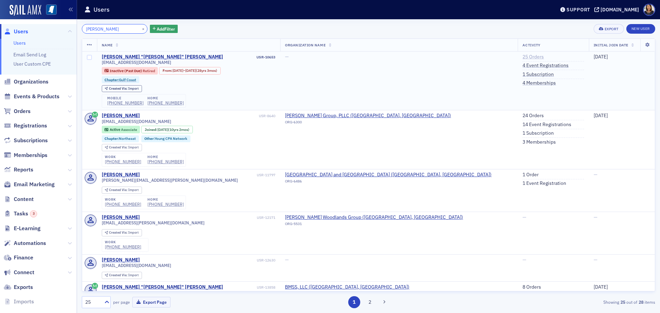
type input "[PERSON_NAME]"
click at [522, 56] on link "25 Orders" at bounding box center [532, 57] width 21 height 6
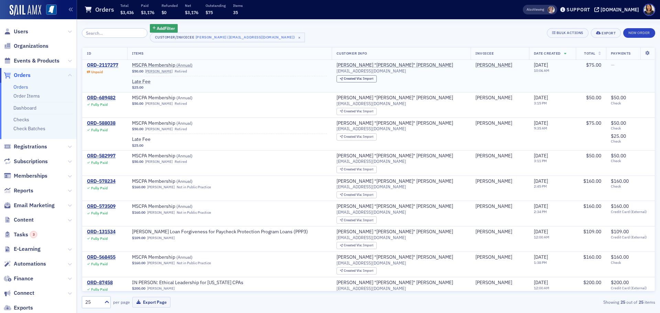
click at [110, 64] on div "ORD-2117277" at bounding box center [102, 65] width 31 height 6
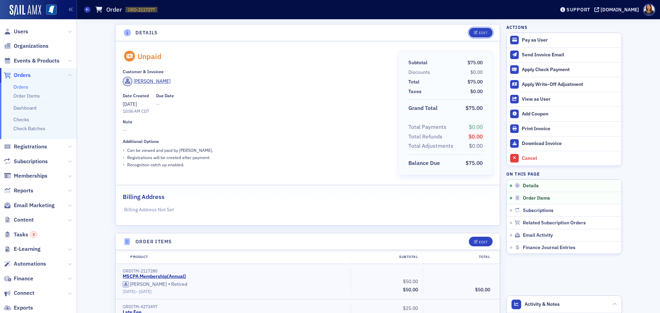
drag, startPoint x: 479, startPoint y: 30, endPoint x: 494, endPoint y: 191, distance: 161.5
click at [494, 189] on section "Details Edit Unpaid Customer & Invoicee [PERSON_NAME] Date Created [DATE] 10:06…" at bounding box center [307, 125] width 385 height 202
click at [480, 244] on div "Edit" at bounding box center [483, 242] width 9 height 4
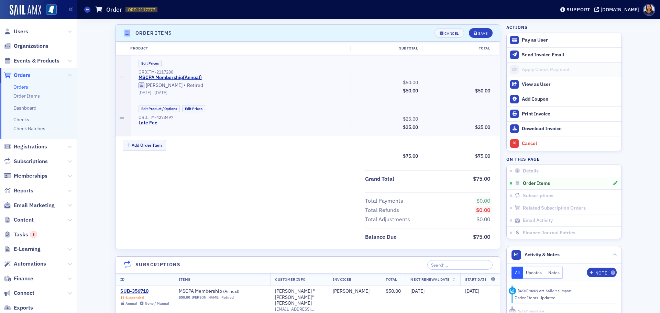
scroll to position [210, 0]
click at [193, 106] on button "Edit Prices" at bounding box center [193, 106] width 23 height 7
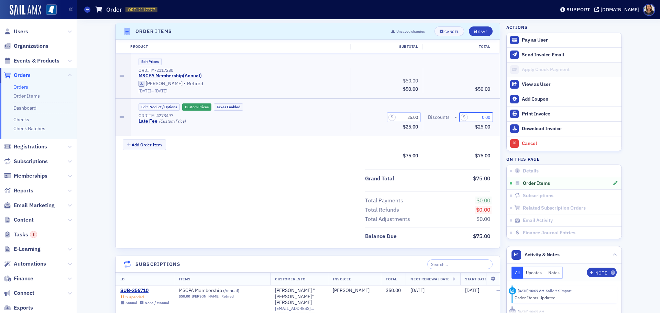
click at [483, 117] on input "0.00" at bounding box center [476, 117] width 34 height 10
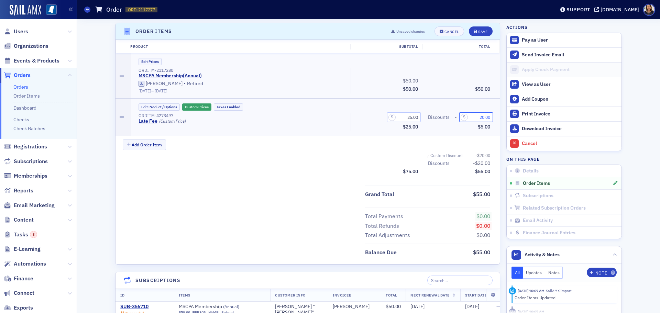
click at [482, 118] on input "20.00" at bounding box center [476, 117] width 34 height 10
type input "25.00"
click at [488, 34] on button "Save" at bounding box center [481, 31] width 24 height 10
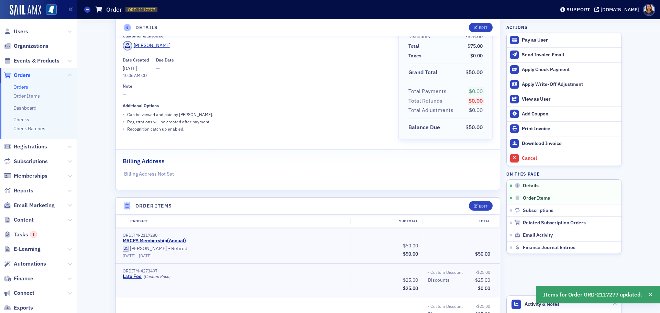
scroll to position [0, 0]
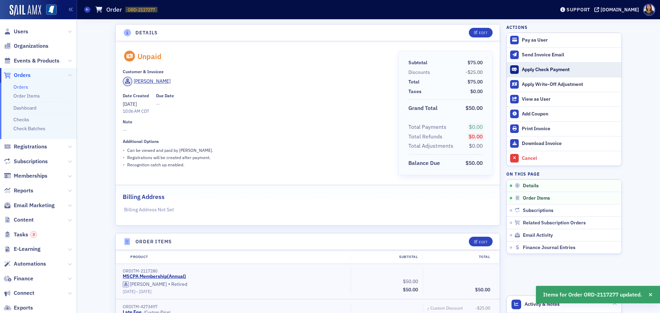
click at [532, 69] on div "Apply Check Payment" at bounding box center [570, 70] width 96 height 6
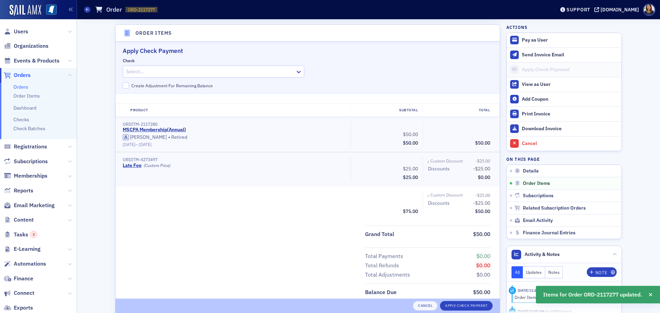
scroll to position [210, 0]
click at [254, 70] on div at bounding box center [202, 70] width 155 height 9
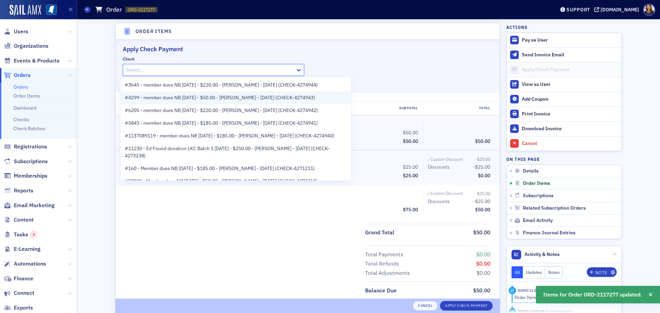
click at [247, 99] on span "#4299 - member dues NB [DATE] - $50.00 - [PERSON_NAME] - [DATE] (CHECK-4274943)" at bounding box center [220, 97] width 190 height 7
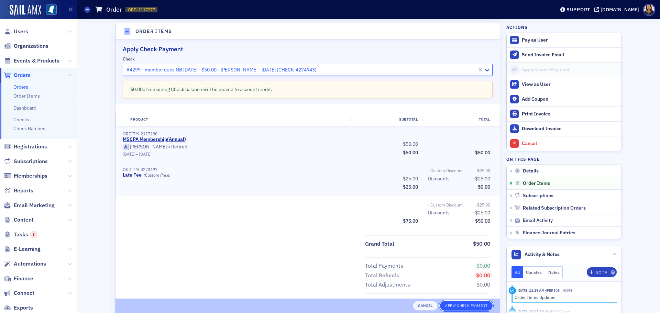
click at [467, 305] on button "Apply Check Payment" at bounding box center [466, 306] width 53 height 10
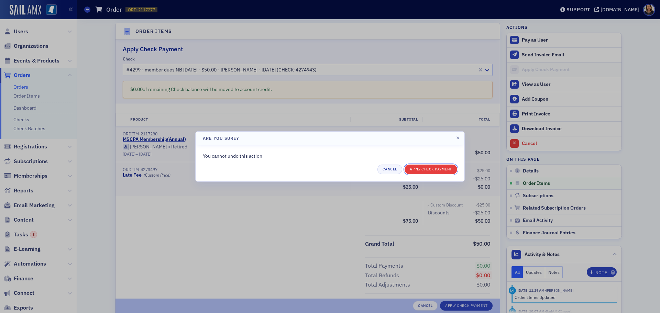
click at [429, 167] on button "Apply Check Payment" at bounding box center [430, 170] width 53 height 10
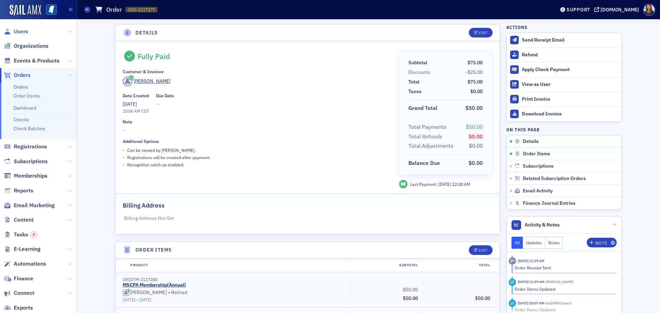
click at [21, 28] on span "Users" at bounding box center [21, 32] width 14 height 8
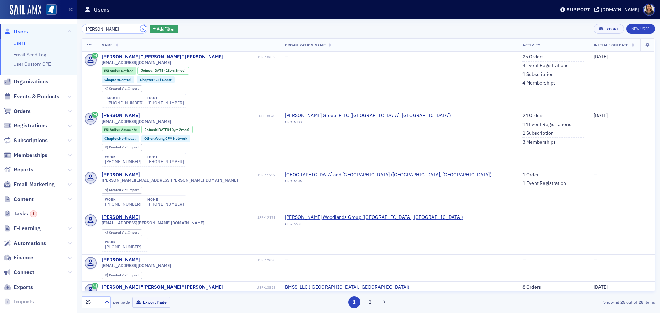
click at [140, 29] on button "×" at bounding box center [143, 28] width 6 height 6
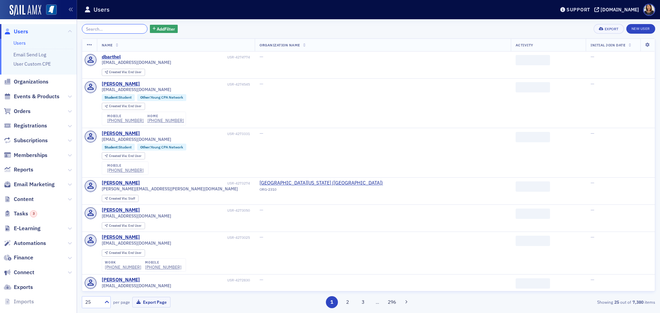
click at [123, 31] on input "search" at bounding box center [115, 29] width 66 height 10
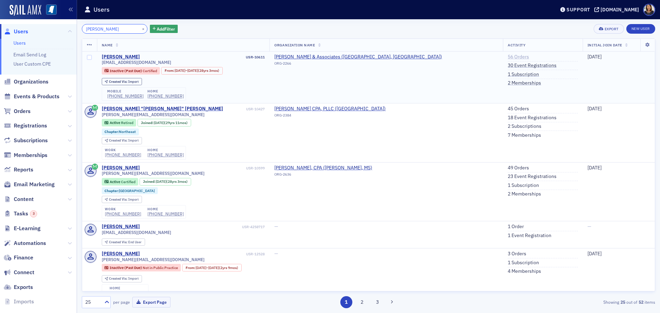
type input "[PERSON_NAME]"
click at [507, 57] on link "56 Orders" at bounding box center [517, 57] width 21 height 6
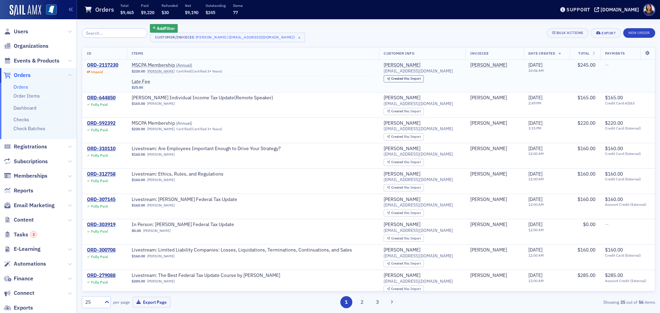
click at [107, 64] on div "ORD-2117230" at bounding box center [102, 65] width 31 height 6
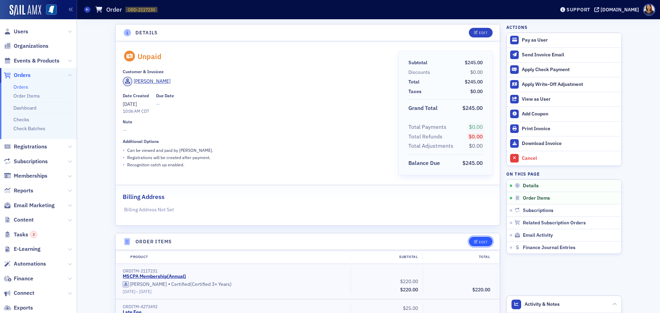
click at [479, 241] on div "Edit" at bounding box center [483, 242] width 9 height 4
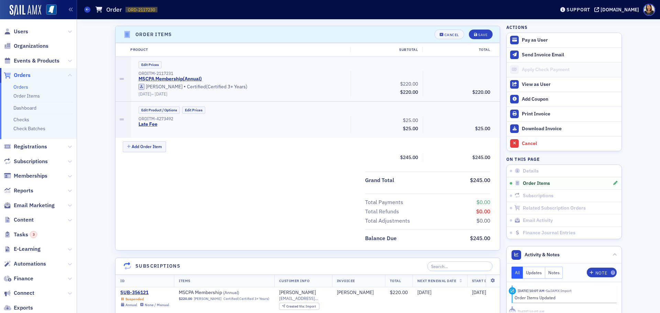
scroll to position [210, 0]
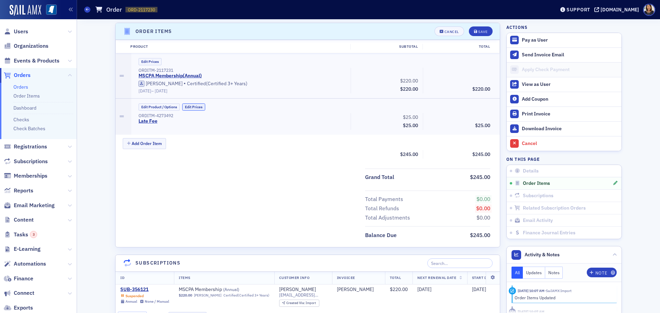
click at [199, 108] on button "Edit Prices" at bounding box center [193, 106] width 23 height 7
click at [479, 119] on input "0.00" at bounding box center [476, 117] width 34 height 10
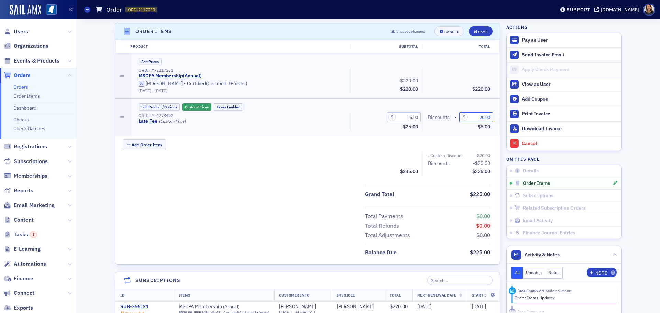
click at [478, 116] on input "20.00" at bounding box center [476, 117] width 34 height 10
drag, startPoint x: 480, startPoint y: 118, endPoint x: 486, endPoint y: 120, distance: 7.0
click at [480, 118] on input "20.00" at bounding box center [476, 117] width 34 height 10
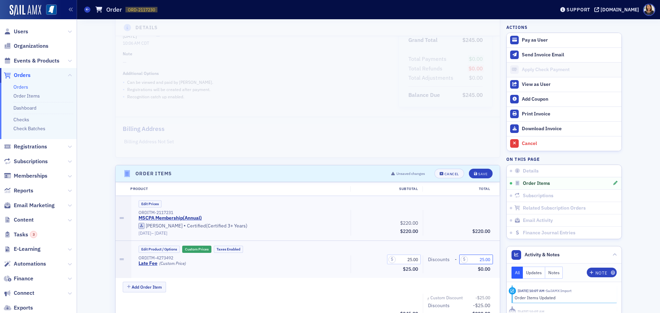
scroll to position [90, 0]
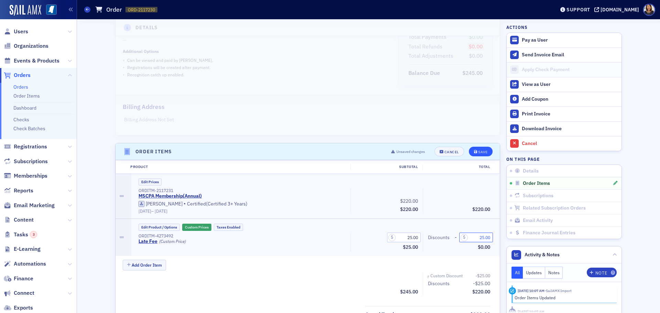
type input "25.00"
click at [480, 150] on div "Save" at bounding box center [482, 152] width 9 height 4
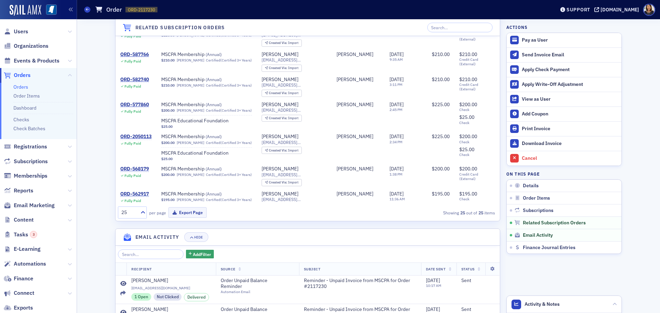
scroll to position [680, 0]
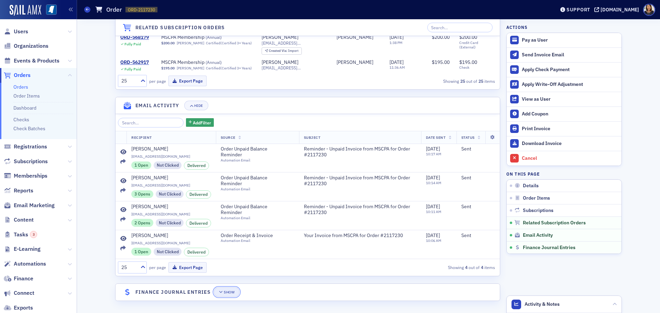
click at [226, 292] on div "Show" at bounding box center [229, 292] width 11 height 4
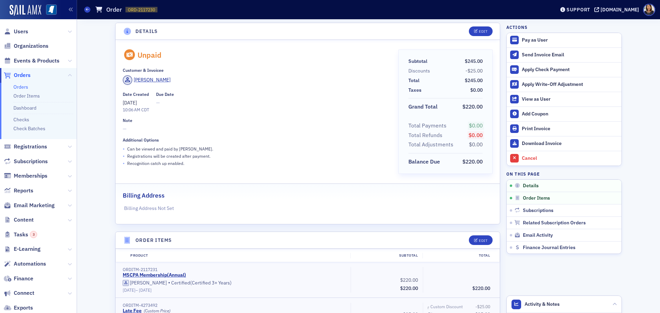
scroll to position [0, 0]
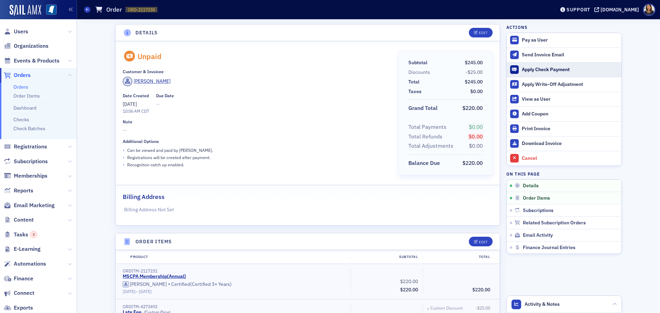
click at [541, 69] on div "Apply Check Payment" at bounding box center [570, 70] width 96 height 6
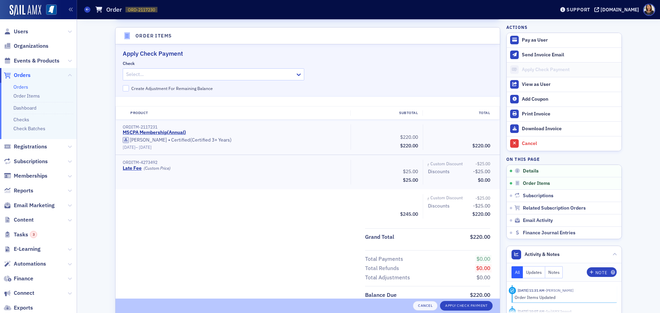
scroll to position [210, 0]
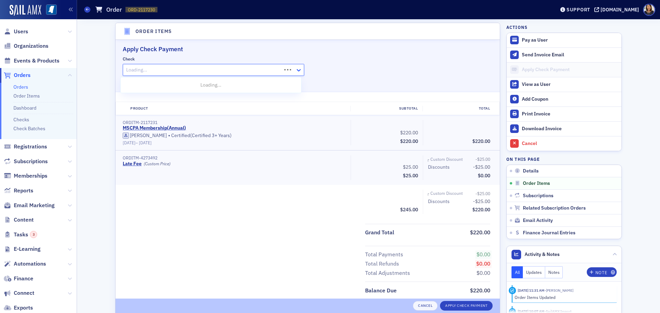
click at [295, 70] on icon at bounding box center [298, 70] width 7 height 7
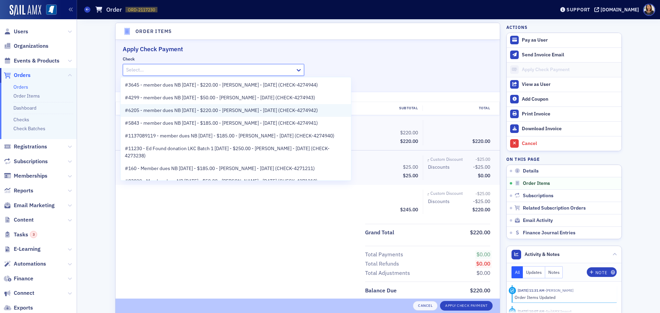
click at [260, 114] on span "#6205 - member dues NB [DATE] - $220.00 - [PERSON_NAME] - [DATE] (CHECK-4274942)" at bounding box center [221, 110] width 193 height 7
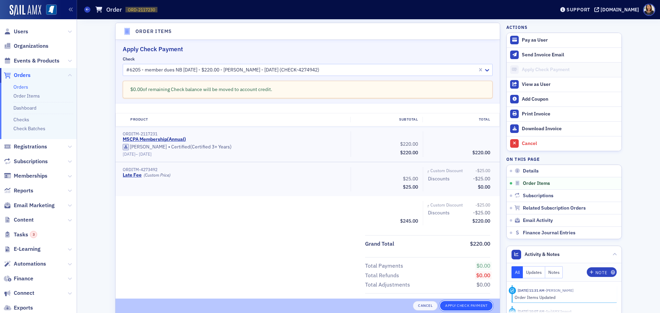
click at [471, 306] on button "Apply Check Payment" at bounding box center [466, 306] width 53 height 10
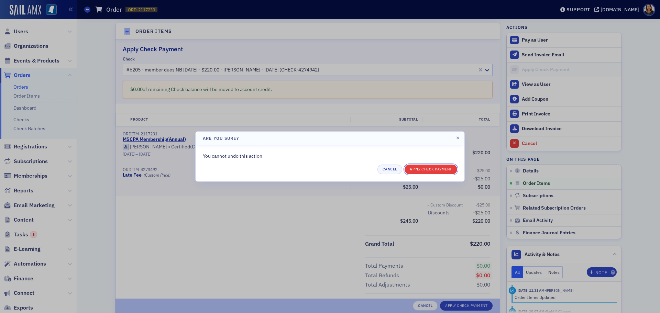
click at [444, 169] on button "Apply Check Payment" at bounding box center [430, 170] width 53 height 10
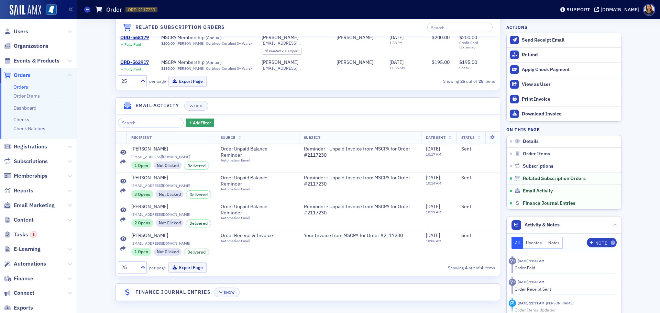
scroll to position [721, 0]
click at [227, 291] on div "Show" at bounding box center [229, 293] width 11 height 4
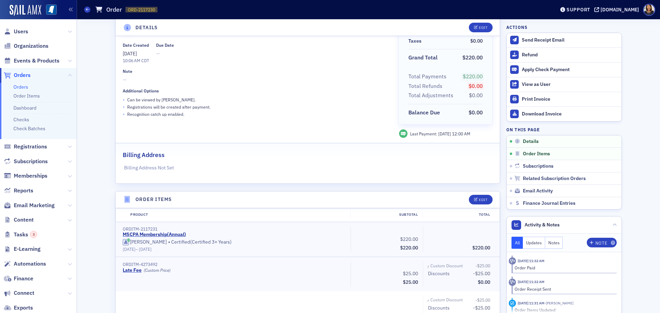
scroll to position [0, 0]
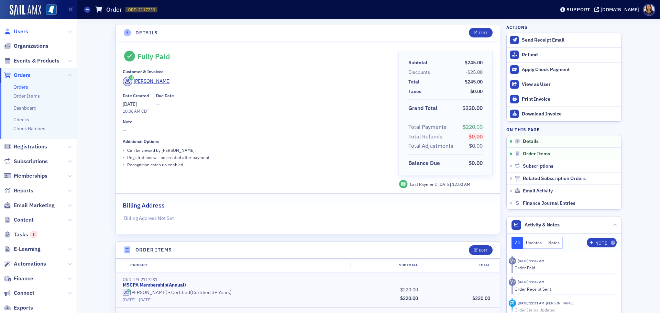
click at [16, 32] on span "Users" at bounding box center [21, 32] width 14 height 8
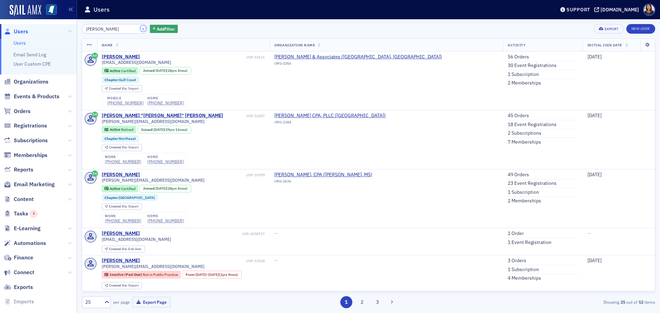
click at [140, 27] on button "×" at bounding box center [143, 28] width 6 height 6
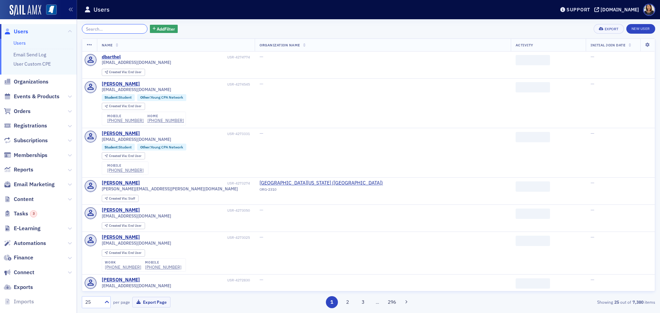
click at [127, 30] on input "search" at bounding box center [115, 29] width 66 height 10
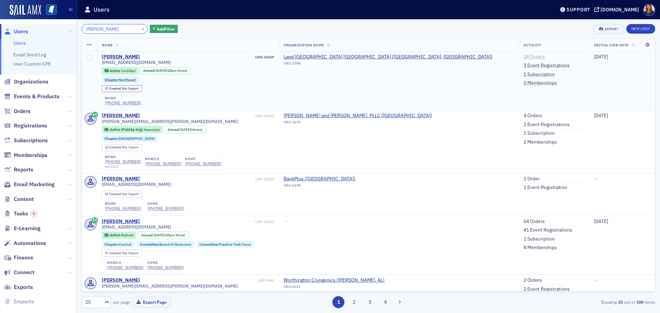
type input "[PERSON_NAME]"
click at [523, 57] on link "24 Orders" at bounding box center [533, 57] width 21 height 6
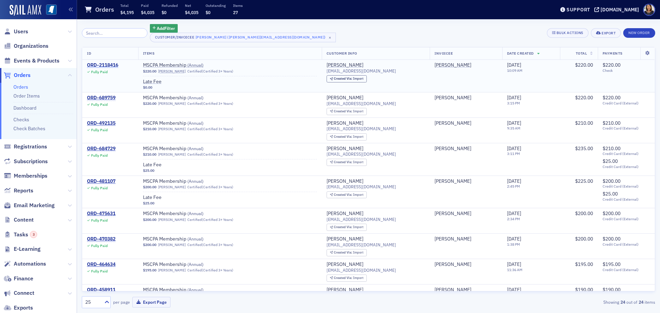
click at [108, 63] on div "ORD-2118416" at bounding box center [102, 65] width 31 height 6
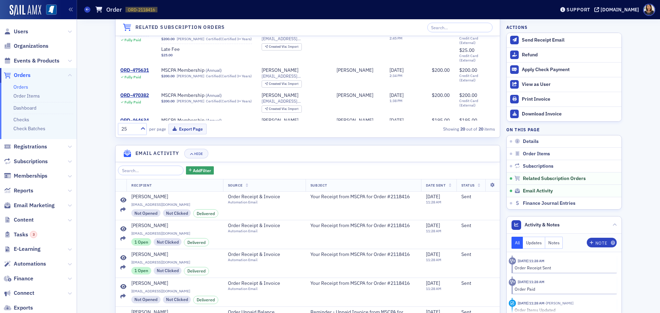
scroll to position [786, 0]
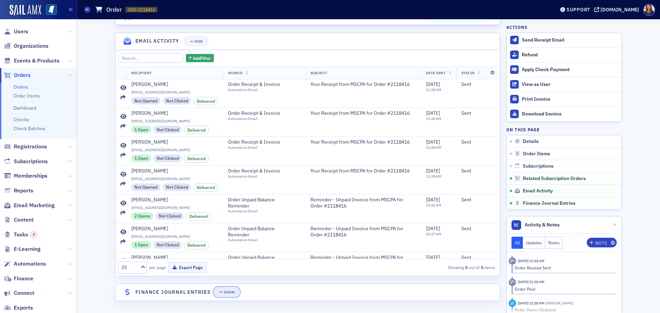
click at [228, 289] on button "Show" at bounding box center [227, 292] width 26 height 10
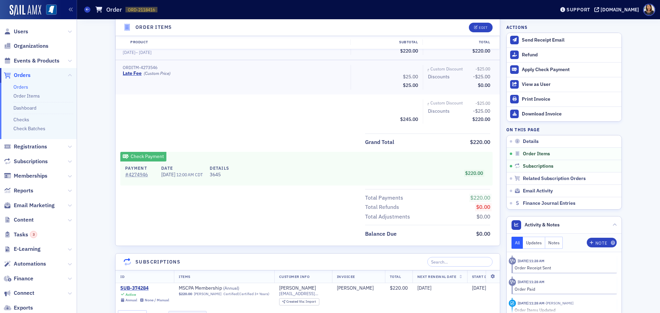
scroll to position [0, 0]
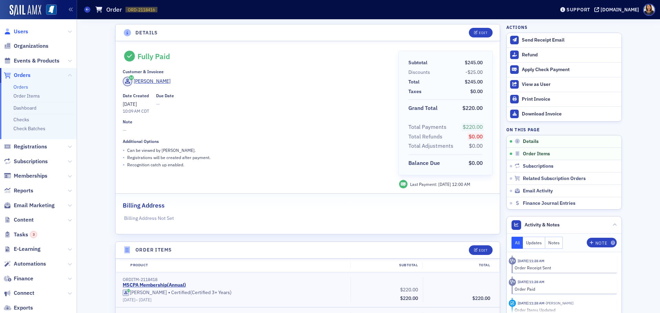
click at [23, 29] on span "Users" at bounding box center [21, 32] width 14 height 8
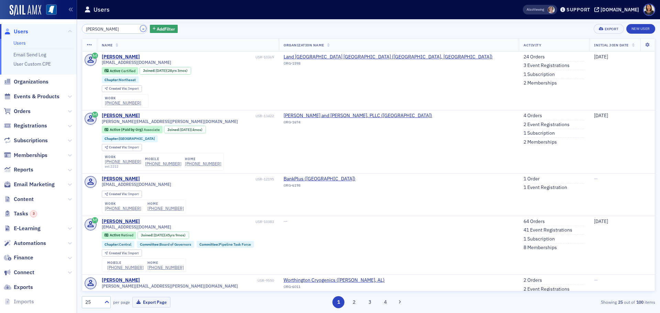
click at [140, 31] on button "×" at bounding box center [143, 28] width 6 height 6
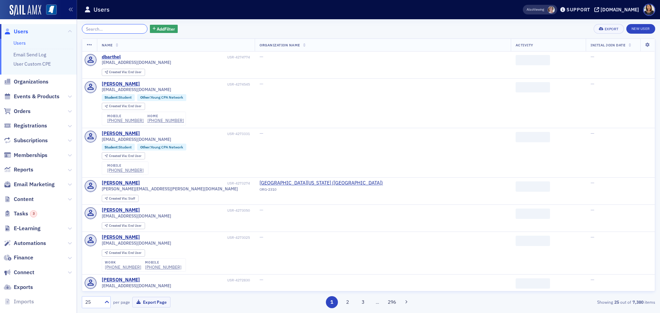
click at [130, 27] on input "search" at bounding box center [115, 29] width 66 height 10
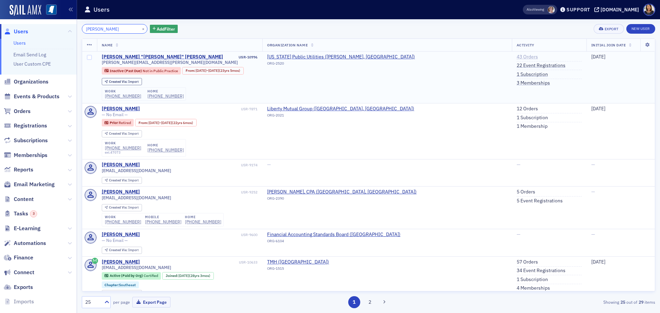
type input "[PERSON_NAME]"
click at [516, 57] on link "43 Orders" at bounding box center [526, 57] width 21 height 6
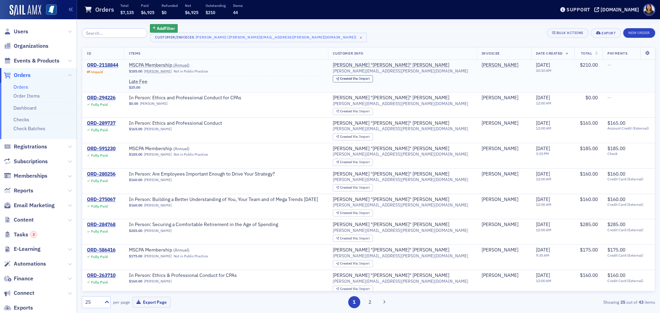
click at [103, 65] on div "ORD-2118844" at bounding box center [102, 65] width 31 height 6
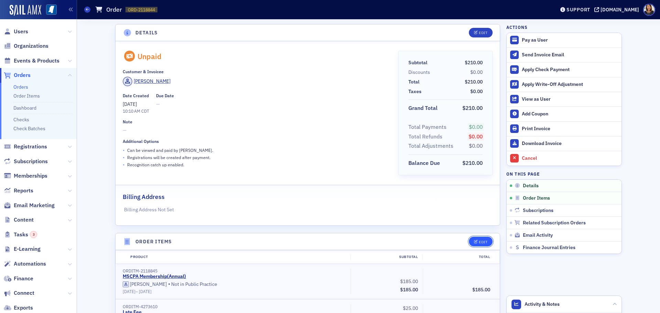
click at [479, 244] on div "Edit" at bounding box center [483, 242] width 9 height 4
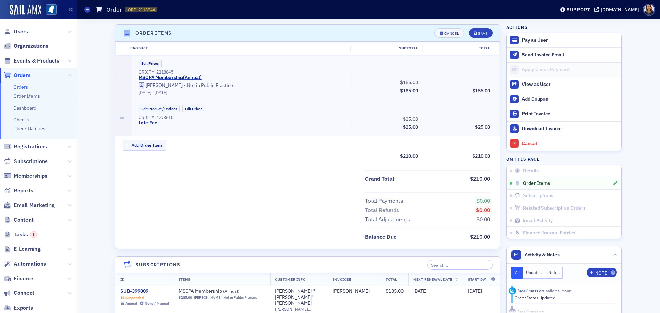
scroll to position [210, 0]
click at [187, 106] on button "Edit Prices" at bounding box center [193, 106] width 23 height 7
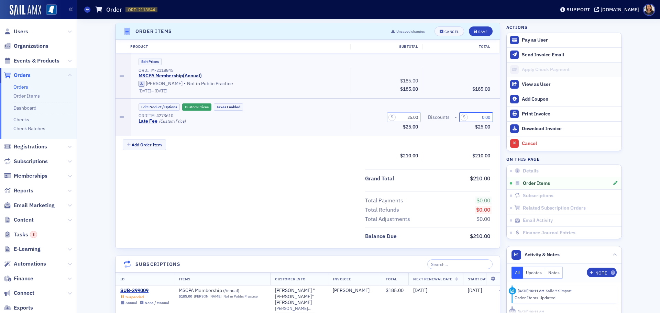
click at [479, 119] on input "0.00" at bounding box center [476, 117] width 34 height 10
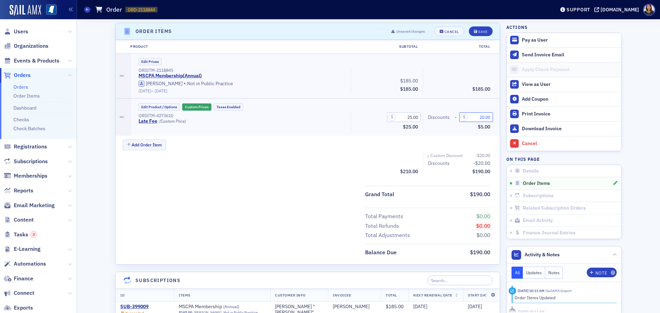
click at [482, 118] on input "20.00" at bounding box center [476, 117] width 34 height 10
type input "25.00"
click at [474, 31] on icon "submit" at bounding box center [475, 32] width 3 height 4
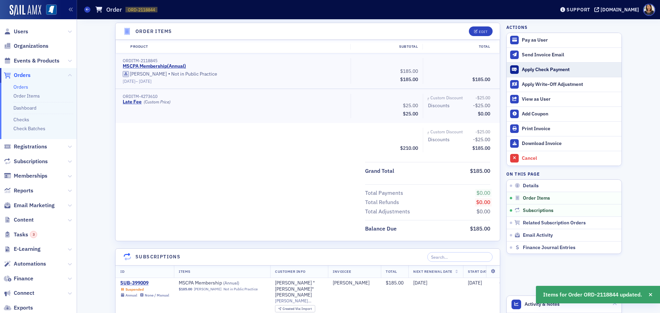
click at [530, 69] on div "Apply Check Payment" at bounding box center [570, 70] width 96 height 6
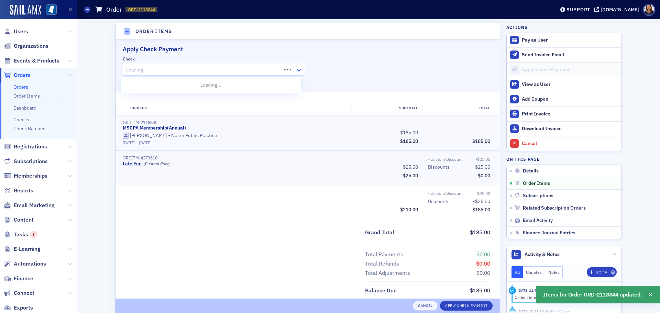
click at [296, 69] on icon at bounding box center [298, 70] width 7 height 7
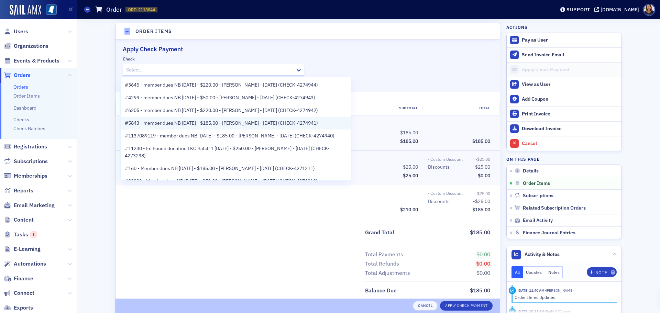
click at [223, 123] on span "#5843 - member dues NB 10.06.25 - $185.00 - Jeffrey Rhodes - 10/6/2025 (CHECK-4…" at bounding box center [221, 123] width 193 height 7
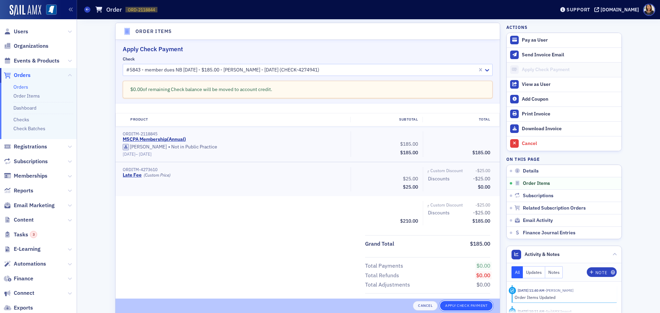
click at [461, 304] on button "Apply Check Payment" at bounding box center [466, 306] width 53 height 10
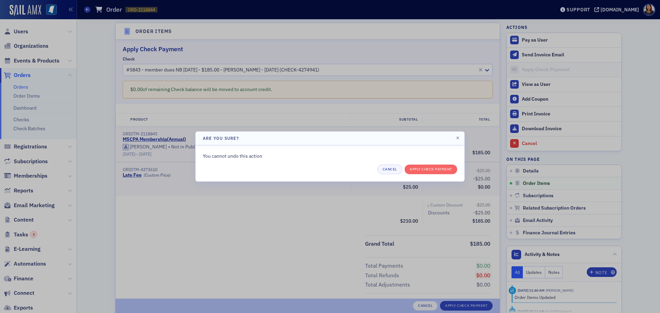
click at [434, 160] on div "You cannot undo this action" at bounding box center [330, 156] width 254 height 7
click at [434, 169] on button "Apply Check Payment" at bounding box center [430, 170] width 53 height 10
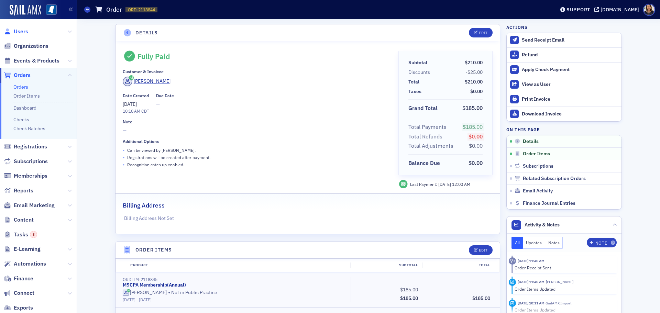
click at [20, 31] on span "Users" at bounding box center [21, 32] width 14 height 8
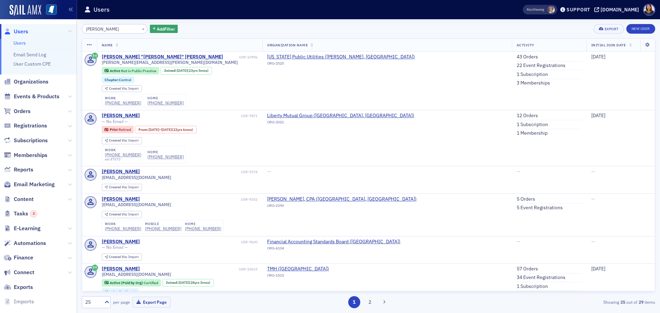
click at [140, 32] on div "×" at bounding box center [143, 28] width 7 height 9
click at [140, 28] on button "×" at bounding box center [143, 28] width 6 height 6
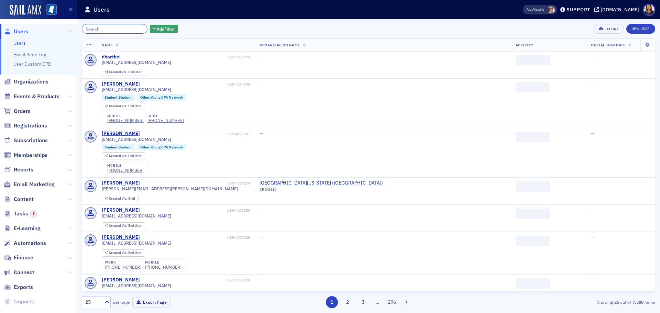
click at [122, 29] on input "search" at bounding box center [115, 29] width 66 height 10
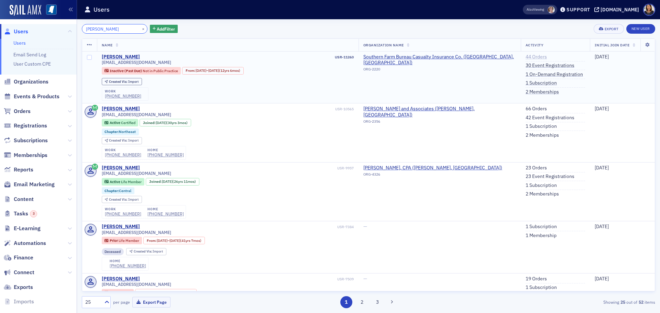
type input "[PERSON_NAME]"
click at [530, 55] on link "44 Orders" at bounding box center [535, 57] width 21 height 6
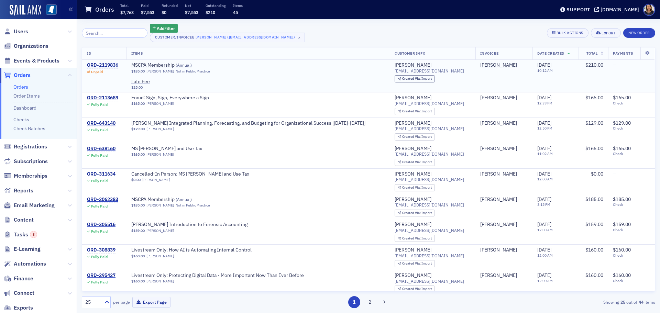
click at [113, 65] on div "ORD-2119836" at bounding box center [102, 65] width 31 height 6
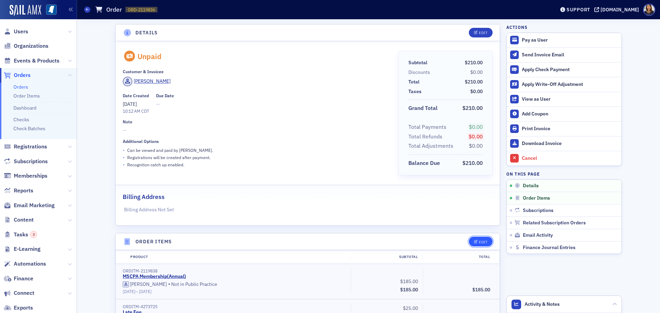
click at [483, 243] on div "Edit" at bounding box center [483, 242] width 9 height 4
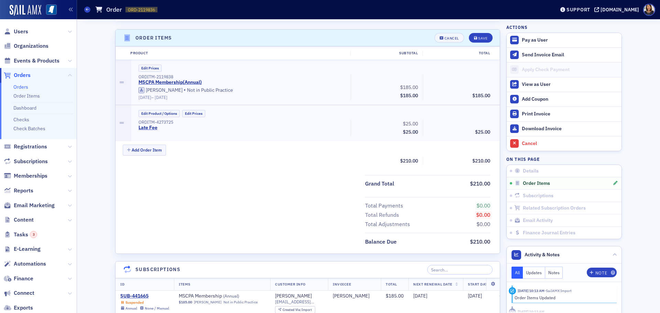
scroll to position [210, 0]
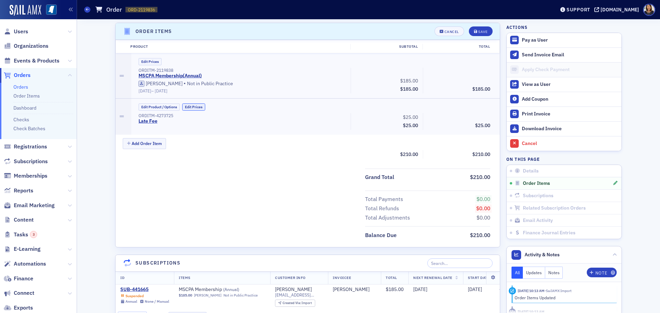
click at [192, 106] on button "Edit Prices" at bounding box center [193, 106] width 23 height 7
click at [469, 122] on input "0.00" at bounding box center [476, 117] width 34 height 10
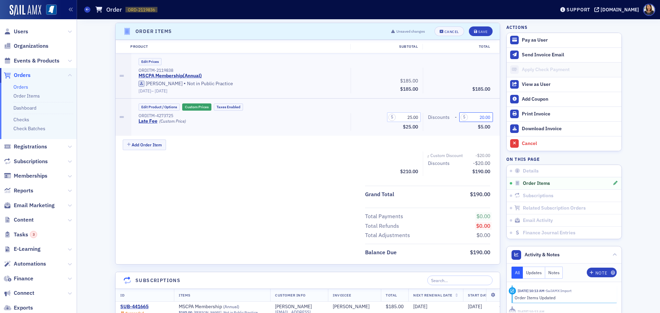
click at [481, 118] on input "20.00" at bounding box center [476, 117] width 34 height 10
type input "25.00"
click at [474, 30] on icon "submit" at bounding box center [475, 32] width 3 height 4
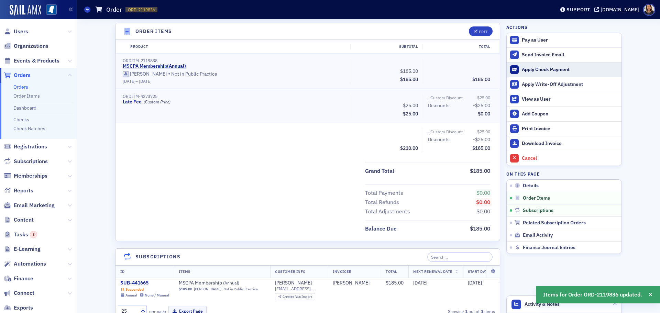
click at [538, 70] on div "Apply Check Payment" at bounding box center [570, 70] width 96 height 6
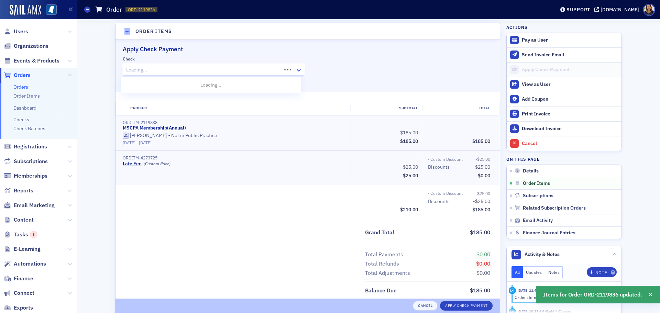
click at [298, 69] on icon at bounding box center [298, 70] width 7 height 7
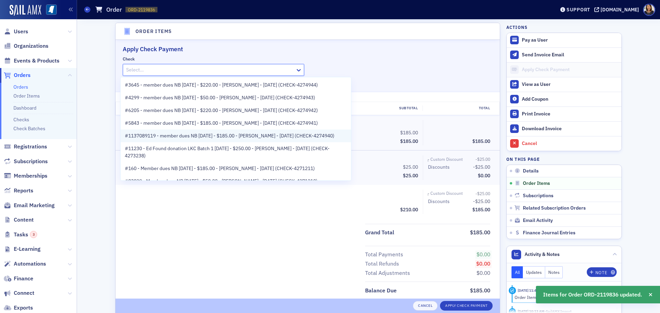
click at [234, 136] on span "#1137089119 - member dues NB [DATE] - $185.00 - [PERSON_NAME] - [DATE] (CHECK-4…" at bounding box center [230, 135] width 210 height 7
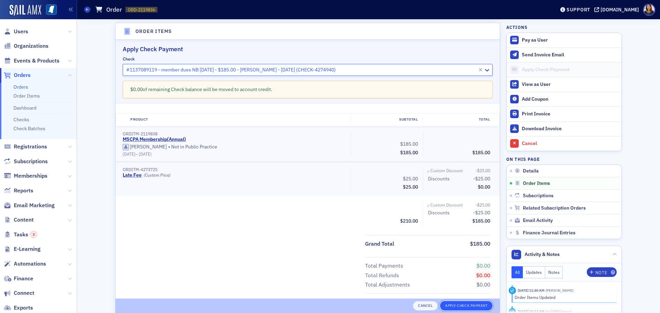
click at [465, 305] on button "Apply Check Payment" at bounding box center [466, 306] width 53 height 10
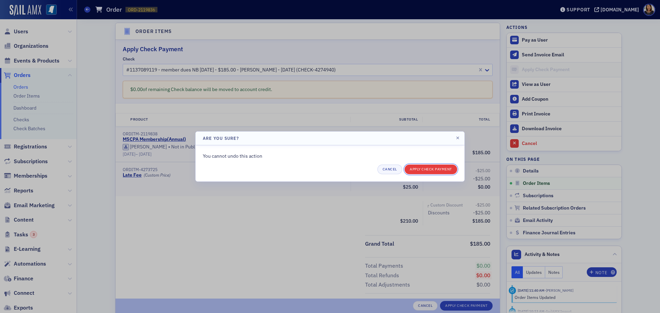
click at [438, 173] on button "Apply Check Payment" at bounding box center [430, 170] width 53 height 10
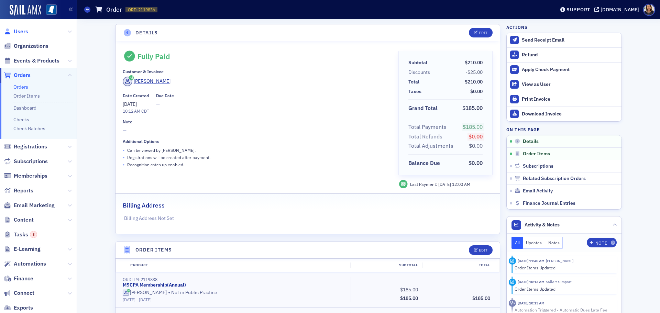
click at [23, 31] on span "Users" at bounding box center [21, 32] width 14 height 8
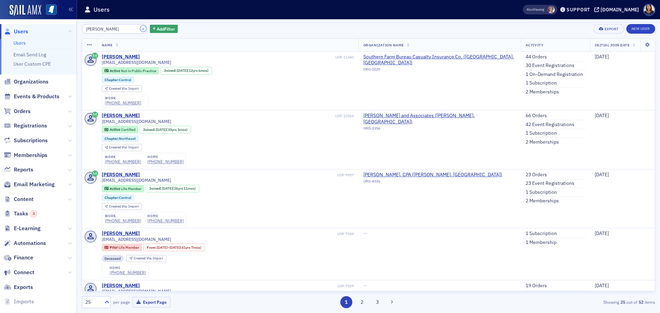
click at [140, 30] on button "×" at bounding box center [143, 28] width 6 height 6
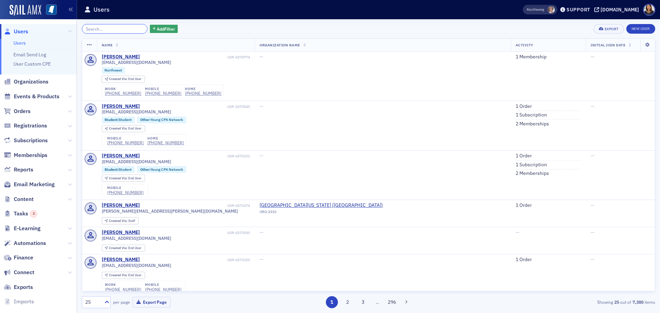
click at [102, 27] on input "search" at bounding box center [115, 29] width 66 height 10
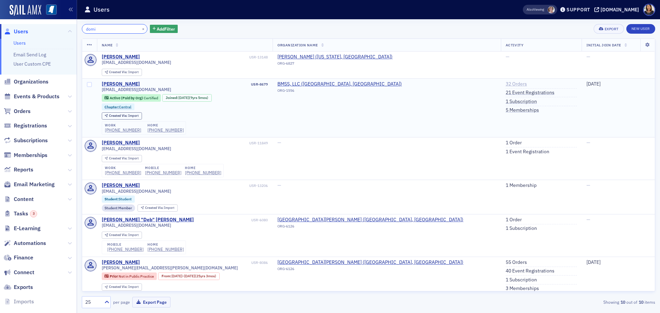
type input "domi"
click at [505, 85] on link "32 Orders" at bounding box center [515, 84] width 21 height 6
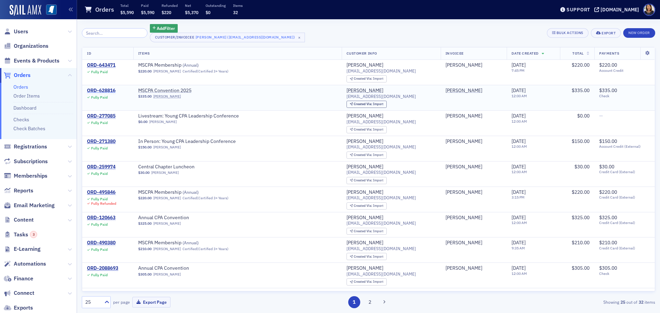
click at [102, 88] on div "ORD-628816" at bounding box center [101, 91] width 29 height 6
click at [121, 35] on input "search" at bounding box center [115, 33] width 66 height 10
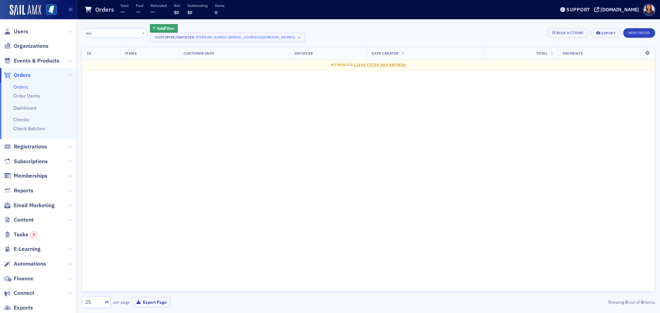
type input "m"
type input "maura mc"
click at [23, 33] on span "Users" at bounding box center [21, 32] width 14 height 8
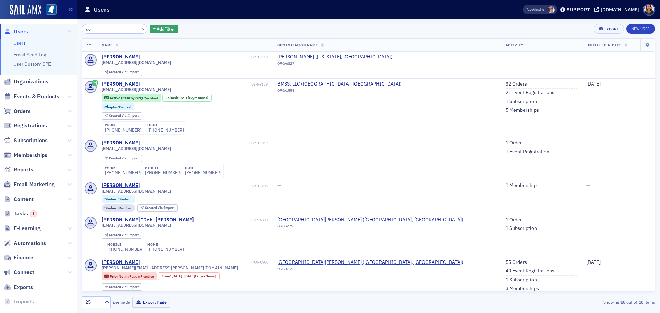
type input "d"
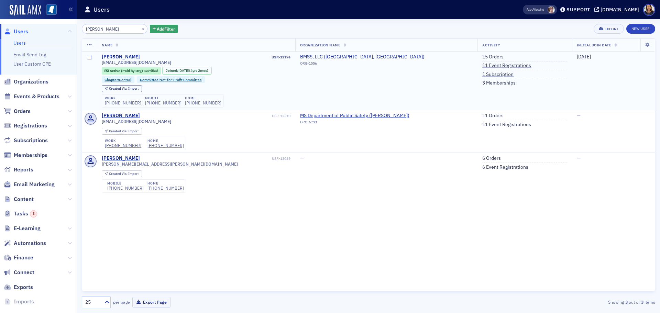
type input "maura mcde"
click at [477, 53] on td "15 Orders 11 Event Registrations 1 Subscription 3 Memberships" at bounding box center [524, 81] width 94 height 59
click at [482, 60] on li "15 Orders" at bounding box center [524, 58] width 85 height 8
click at [482, 56] on link "15 Orders" at bounding box center [492, 57] width 21 height 6
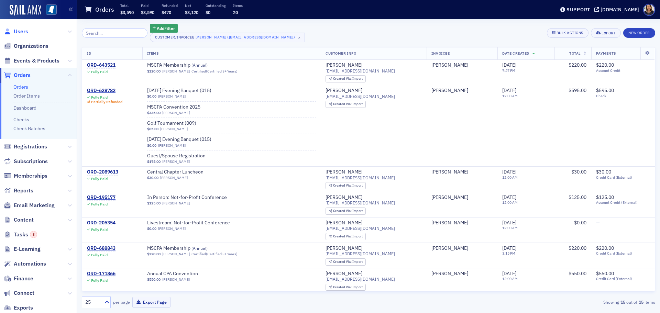
click at [26, 33] on span "Users" at bounding box center [21, 32] width 14 height 8
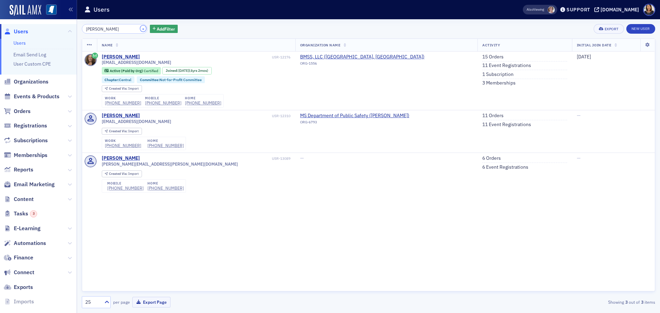
click at [140, 27] on button "×" at bounding box center [143, 28] width 6 height 6
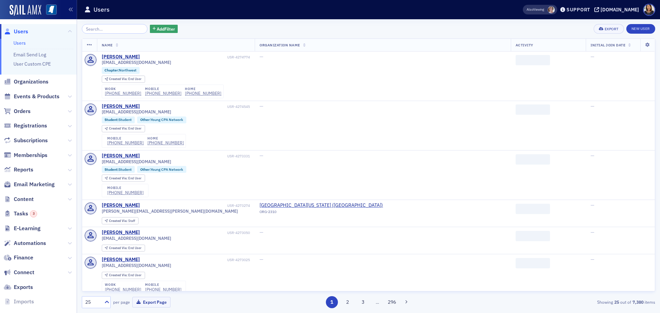
click at [18, 34] on span "Users" at bounding box center [21, 32] width 14 height 8
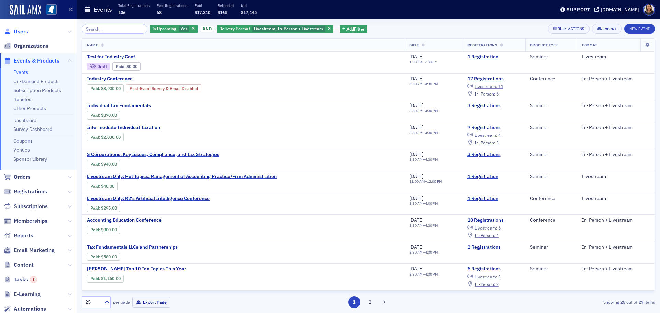
click at [23, 31] on span "Users" at bounding box center [21, 32] width 14 height 8
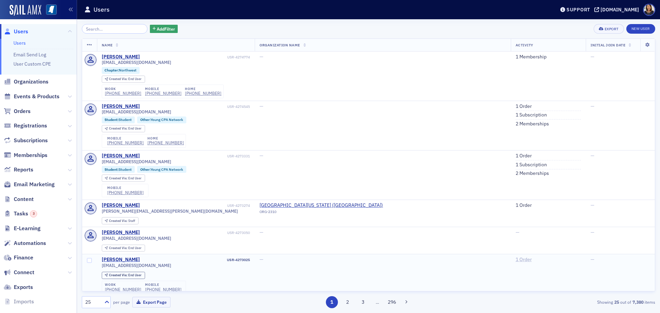
click at [515, 259] on link "1 Order" at bounding box center [523, 260] width 16 height 6
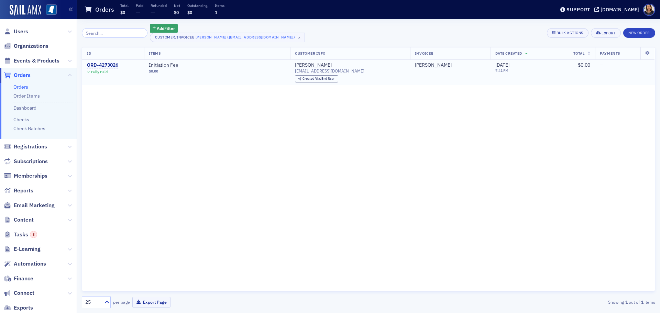
click at [108, 64] on div "ORD-4273026" at bounding box center [102, 65] width 31 height 6
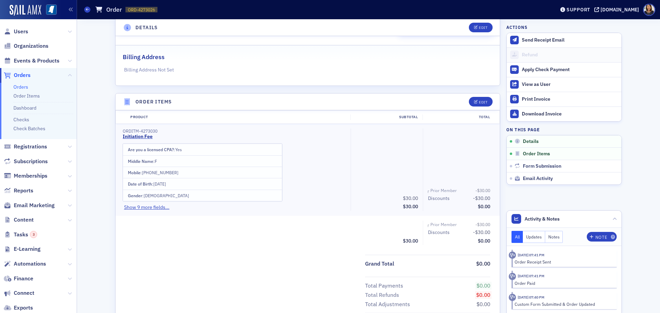
scroll to position [135, 0]
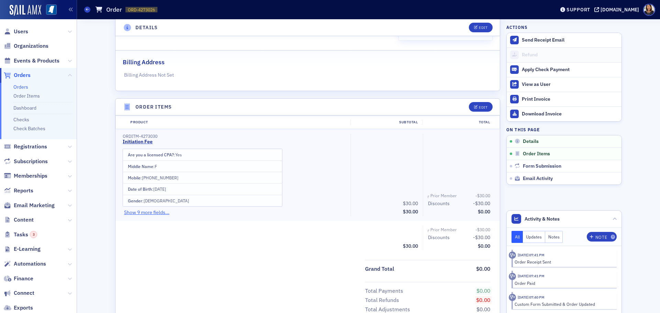
click at [146, 213] on button "Show 9 more fields..." at bounding box center [146, 212] width 45 height 7
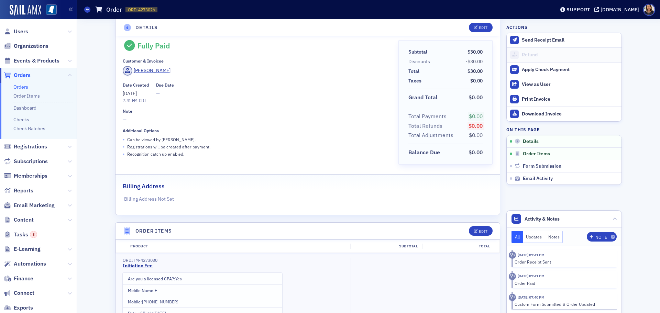
scroll to position [0, 0]
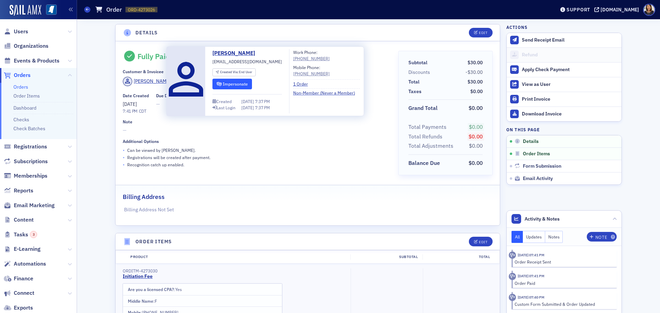
click at [246, 83] on button "Impersonate" at bounding box center [232, 84] width 40 height 11
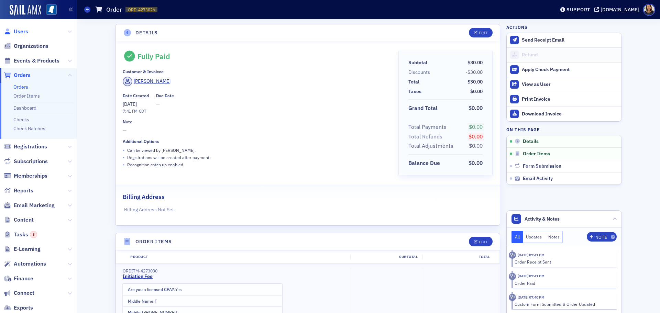
click at [20, 32] on span "Users" at bounding box center [21, 32] width 14 height 8
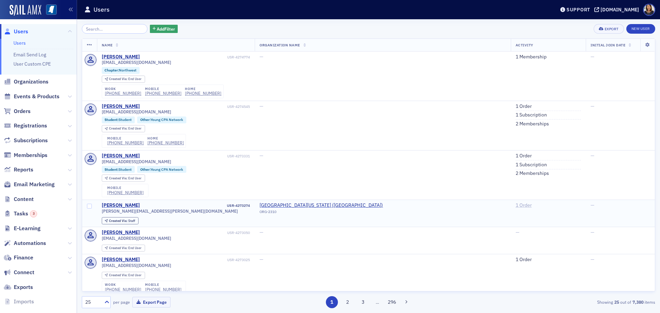
click at [515, 203] on link "1 Order" at bounding box center [523, 205] width 16 height 6
click at [21, 32] on span "Users" at bounding box center [21, 32] width 14 height 8
